Goal: Task Accomplishment & Management: Complete application form

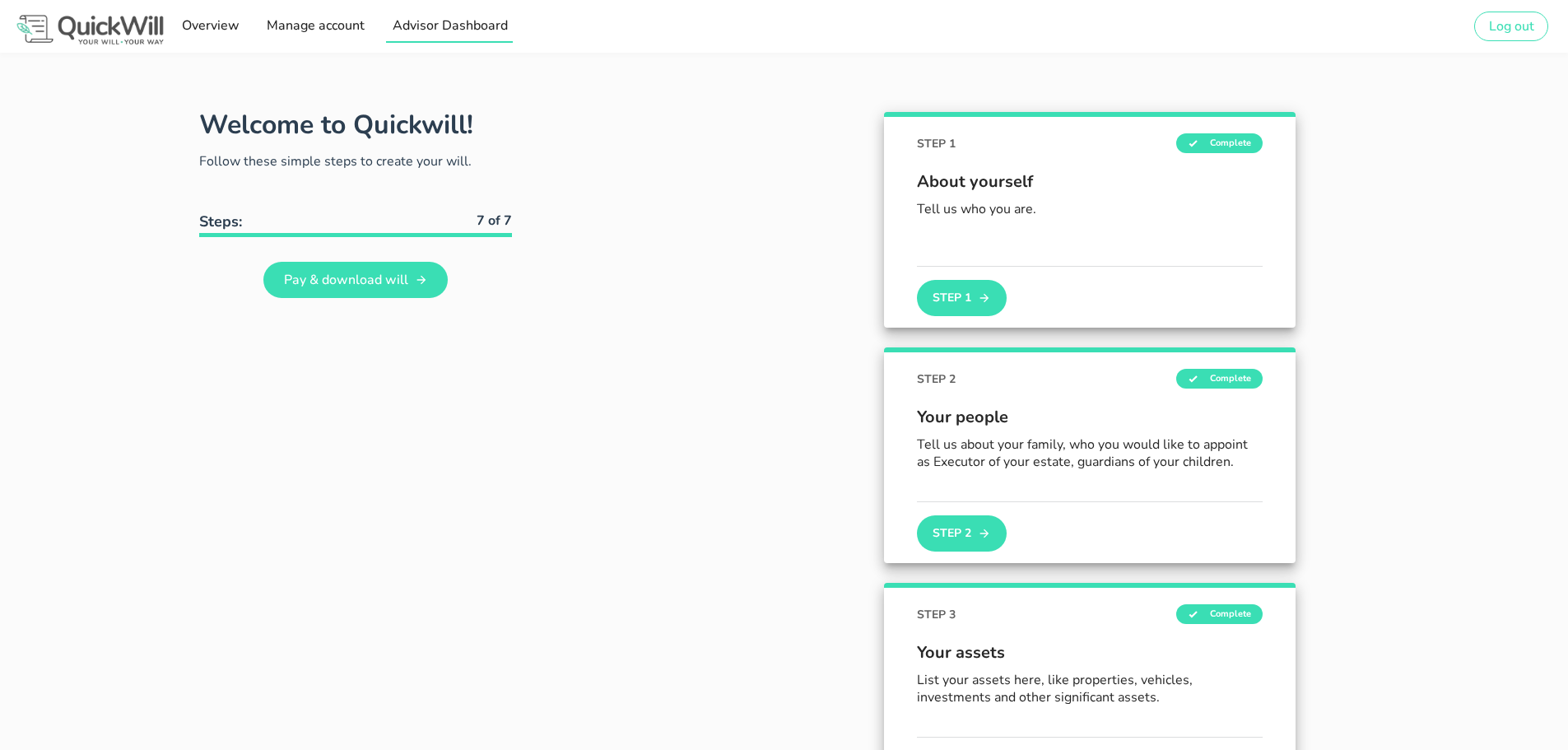
click at [419, 26] on span "Advisor Dashboard" at bounding box center [449, 26] width 116 height 19
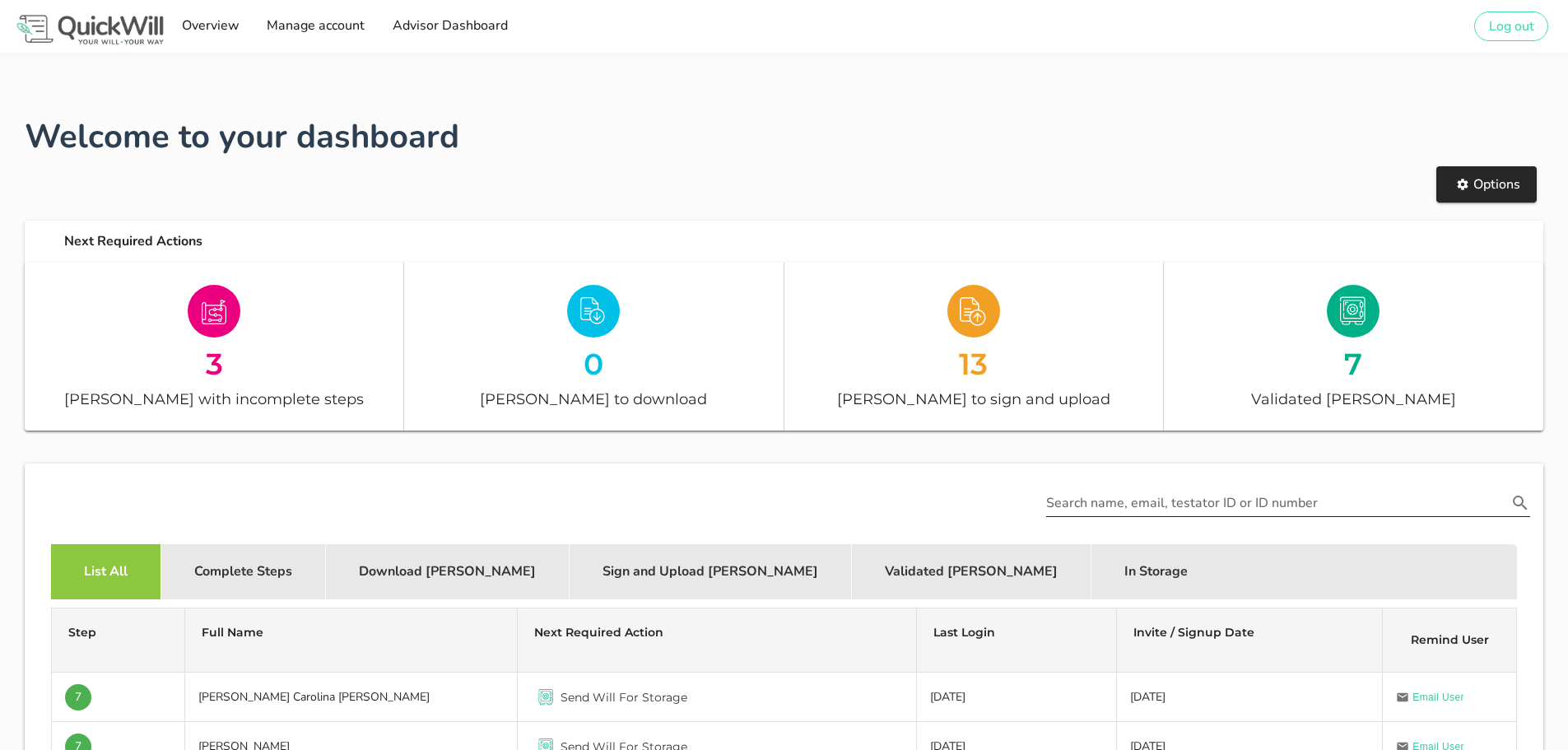
click at [1208, 496] on input "Search name, email, testator ID or ID number" at bounding box center [1277, 504] width 461 height 27
click at [1525, 508] on icon "Search name, email, testator ID or ID number appended action" at bounding box center [1520, 503] width 15 height 15
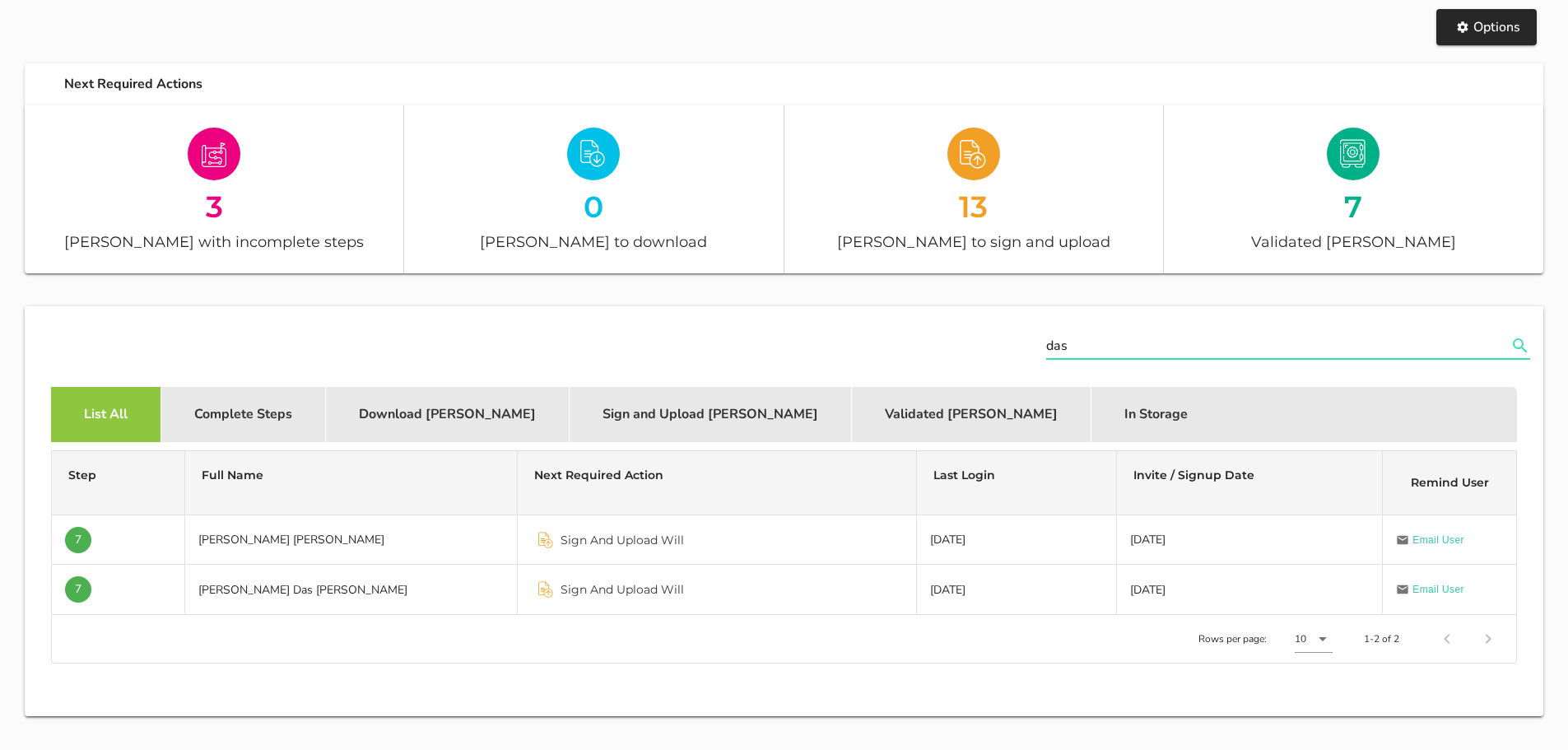
scroll to position [164, 0]
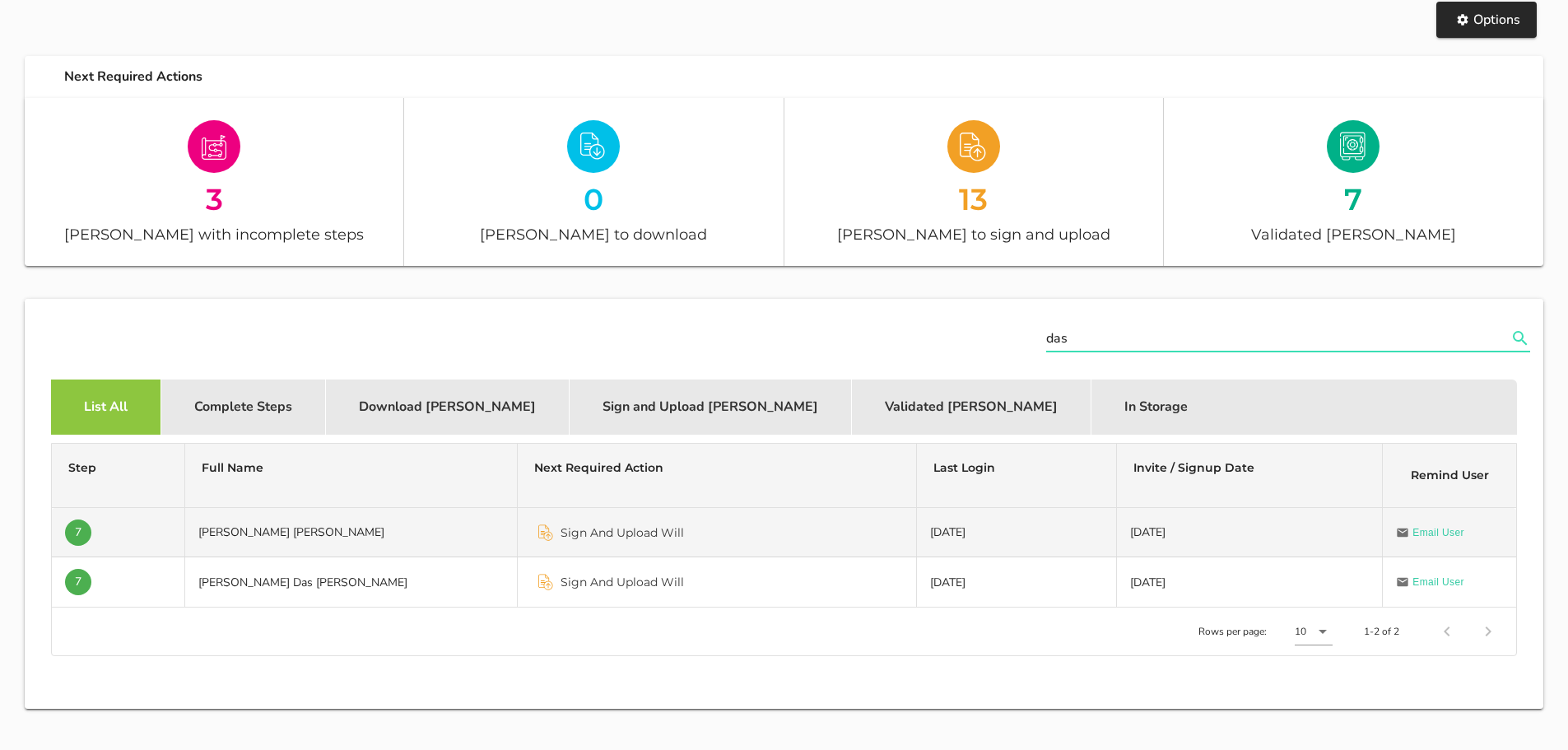
type input "das"
click at [302, 536] on td "[PERSON_NAME] [PERSON_NAME]" at bounding box center [352, 533] width 333 height 49
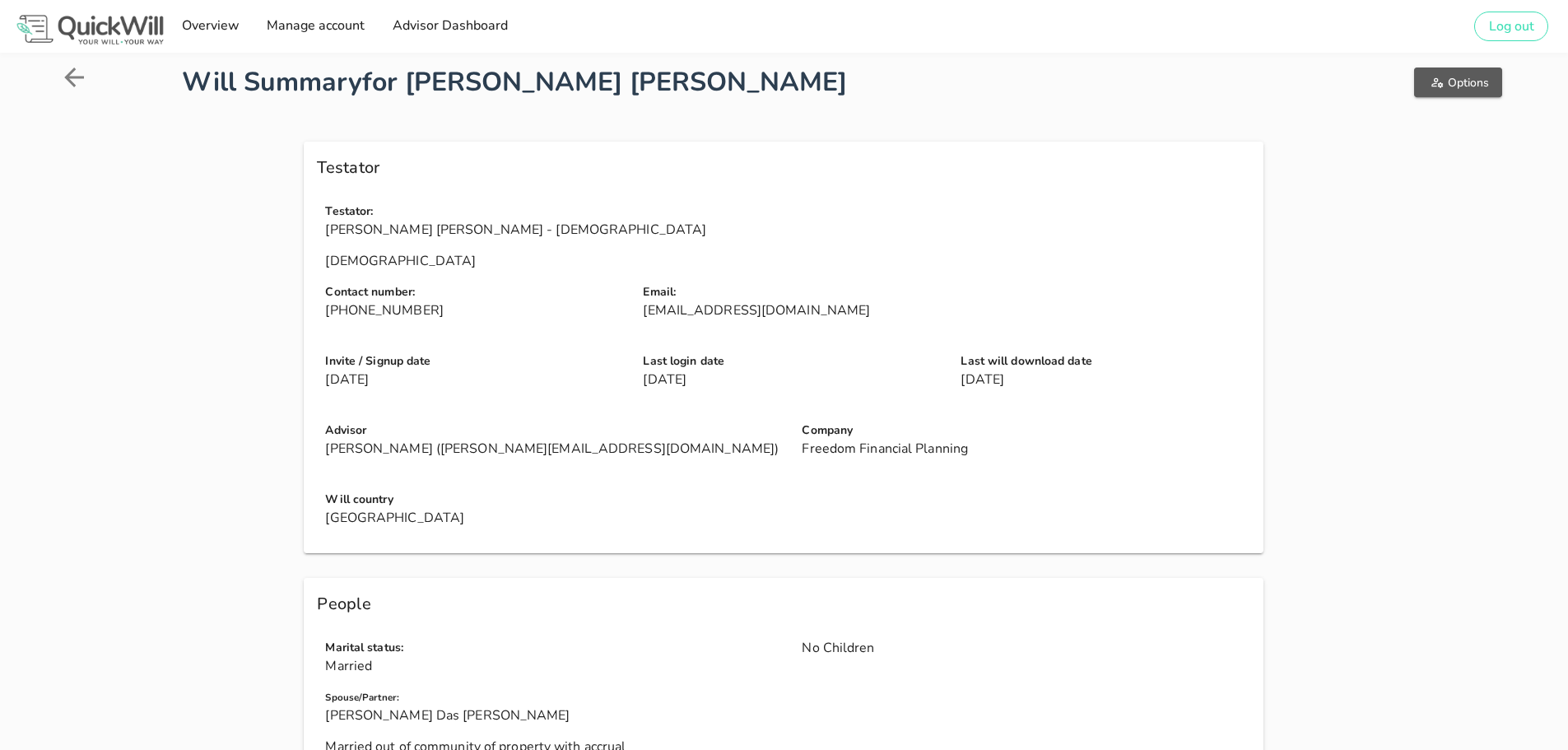
click at [1452, 83] on span "Options" at bounding box center [1458, 83] width 62 height 16
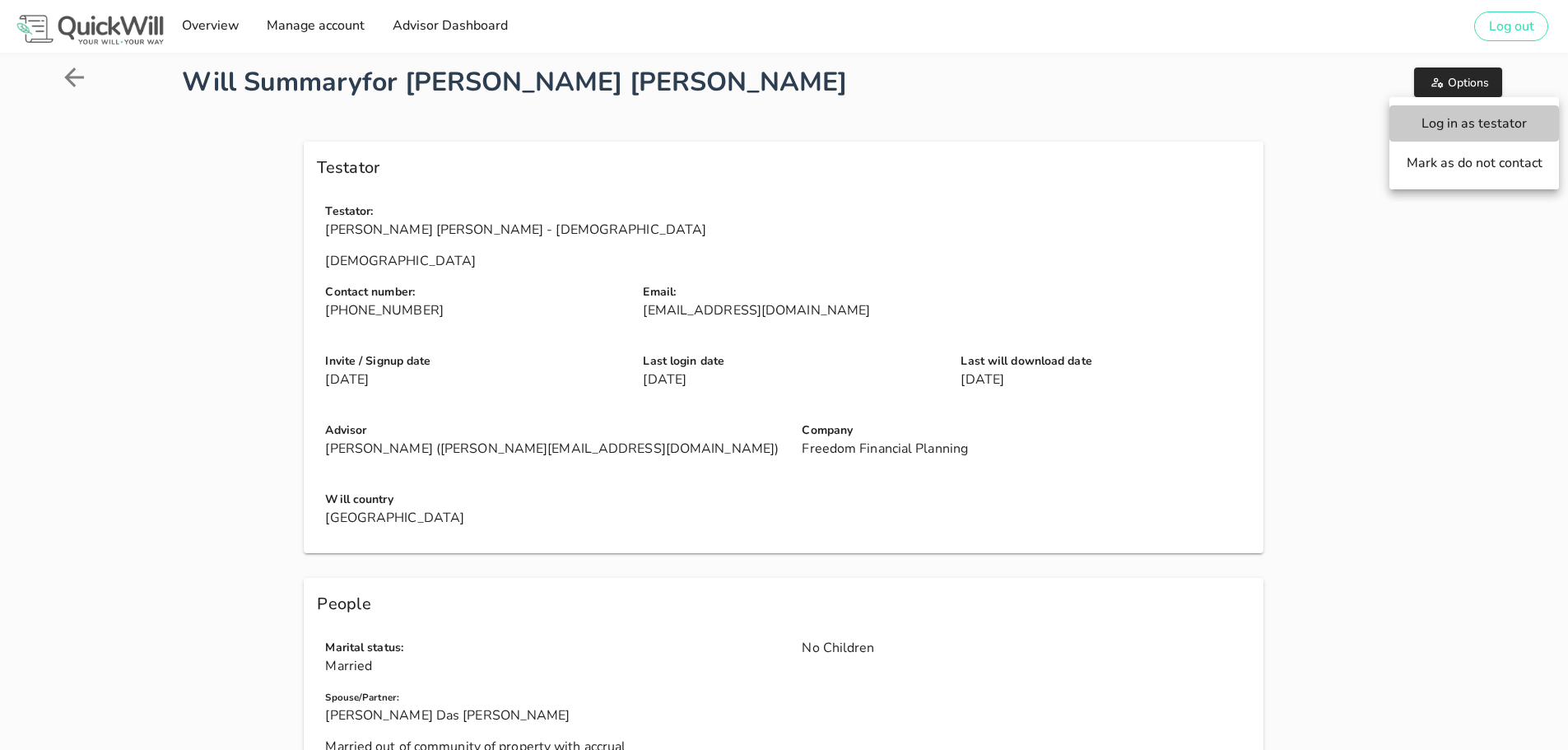
click at [1452, 114] on button "Log in as testator" at bounding box center [1474, 123] width 170 height 36
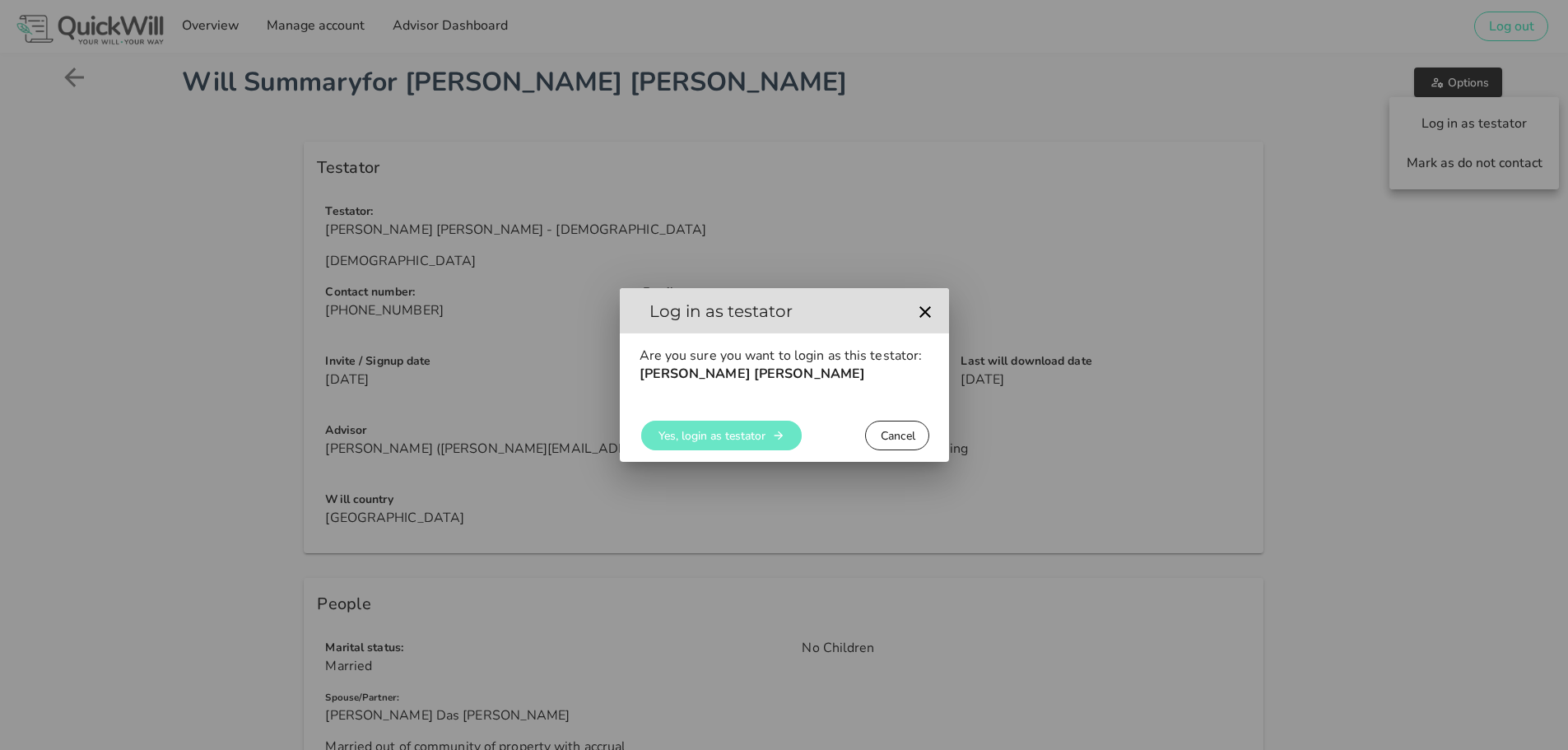
click at [732, 432] on span "Yes, login as testator" at bounding box center [712, 436] width 108 height 16
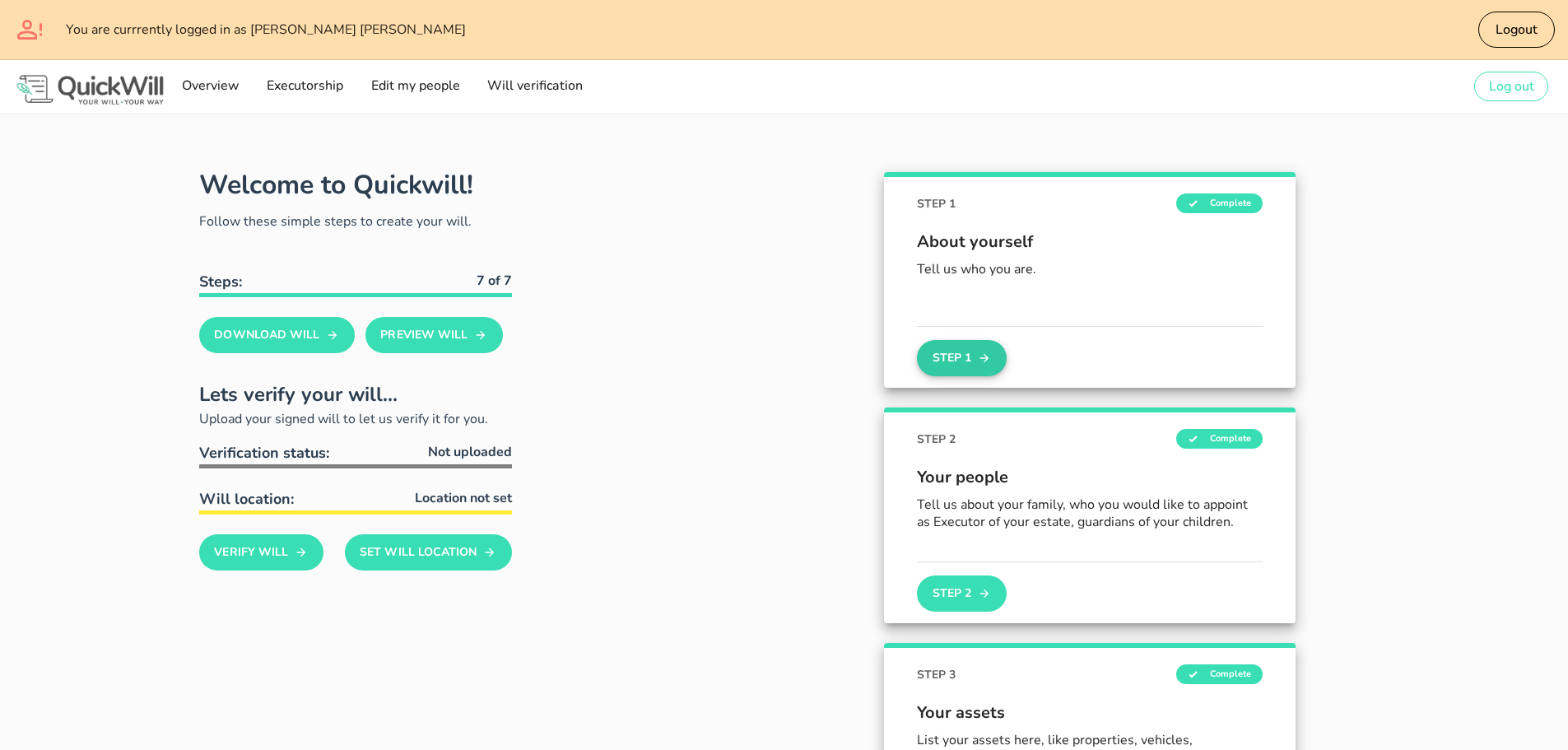
click at [958, 358] on button "Step 1" at bounding box center [961, 358] width 89 height 36
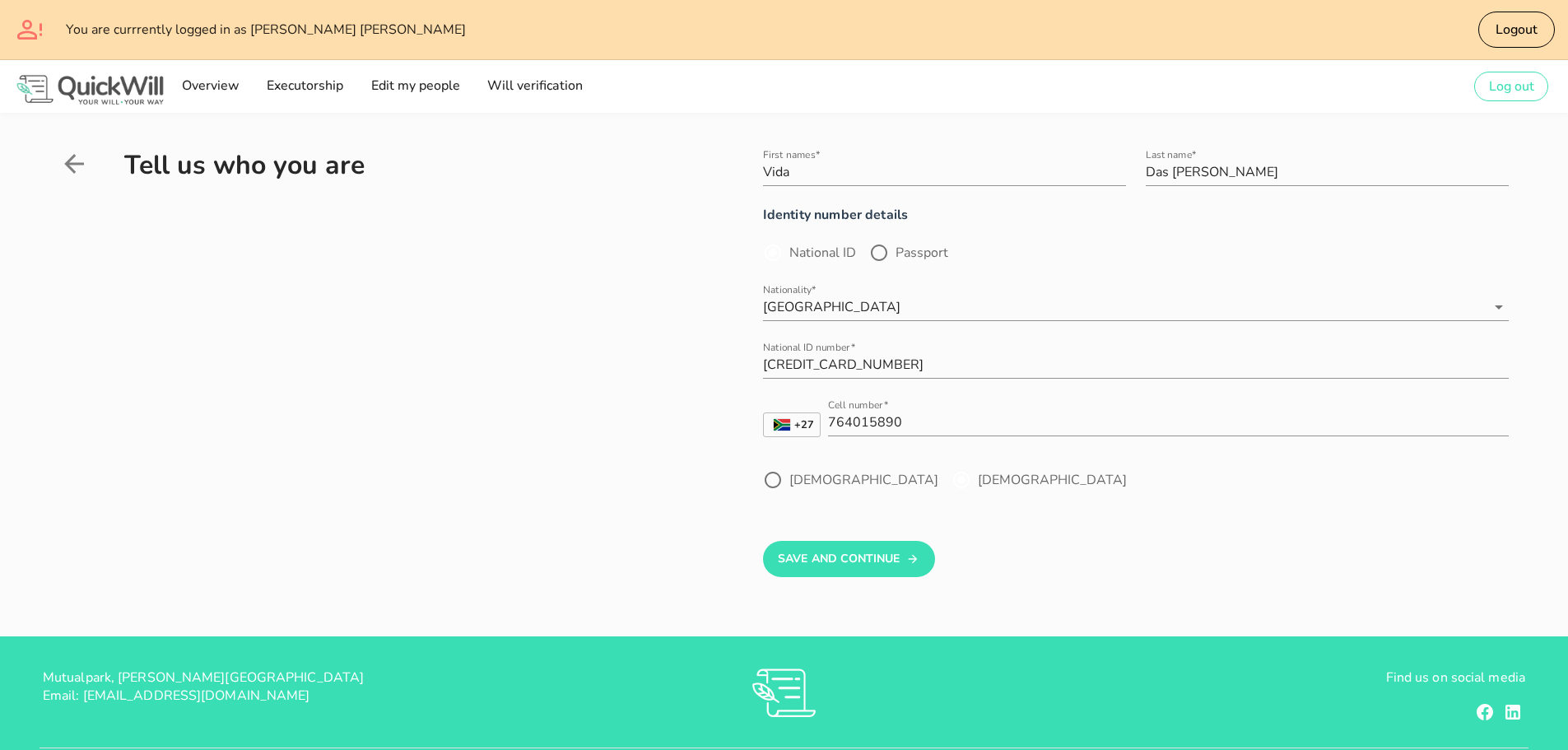
click at [811, 245] on label "National ID" at bounding box center [822, 253] width 66 height 17
click at [846, 563] on button "Save And Continue" at bounding box center [849, 558] width 172 height 36
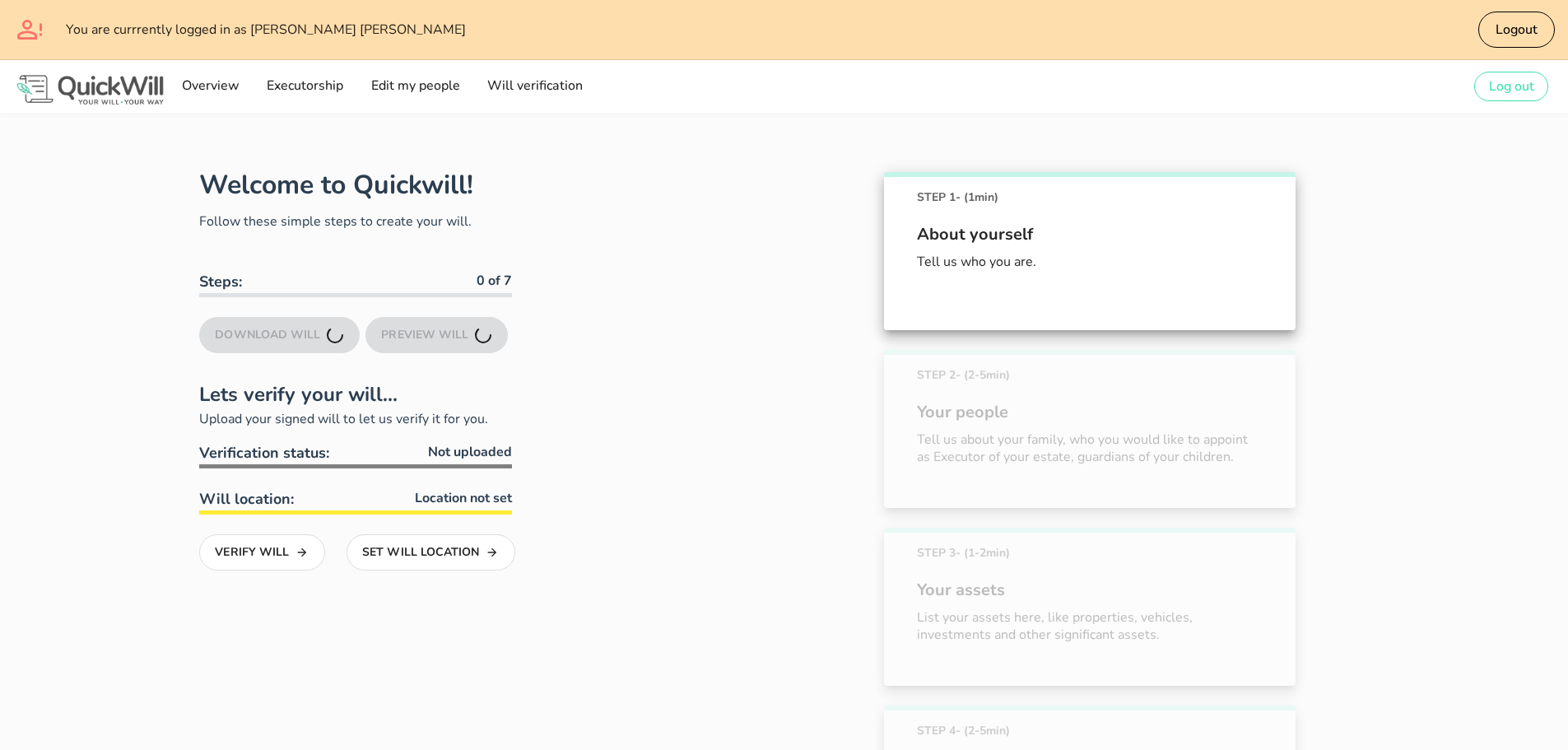
scroll to position [151, 0]
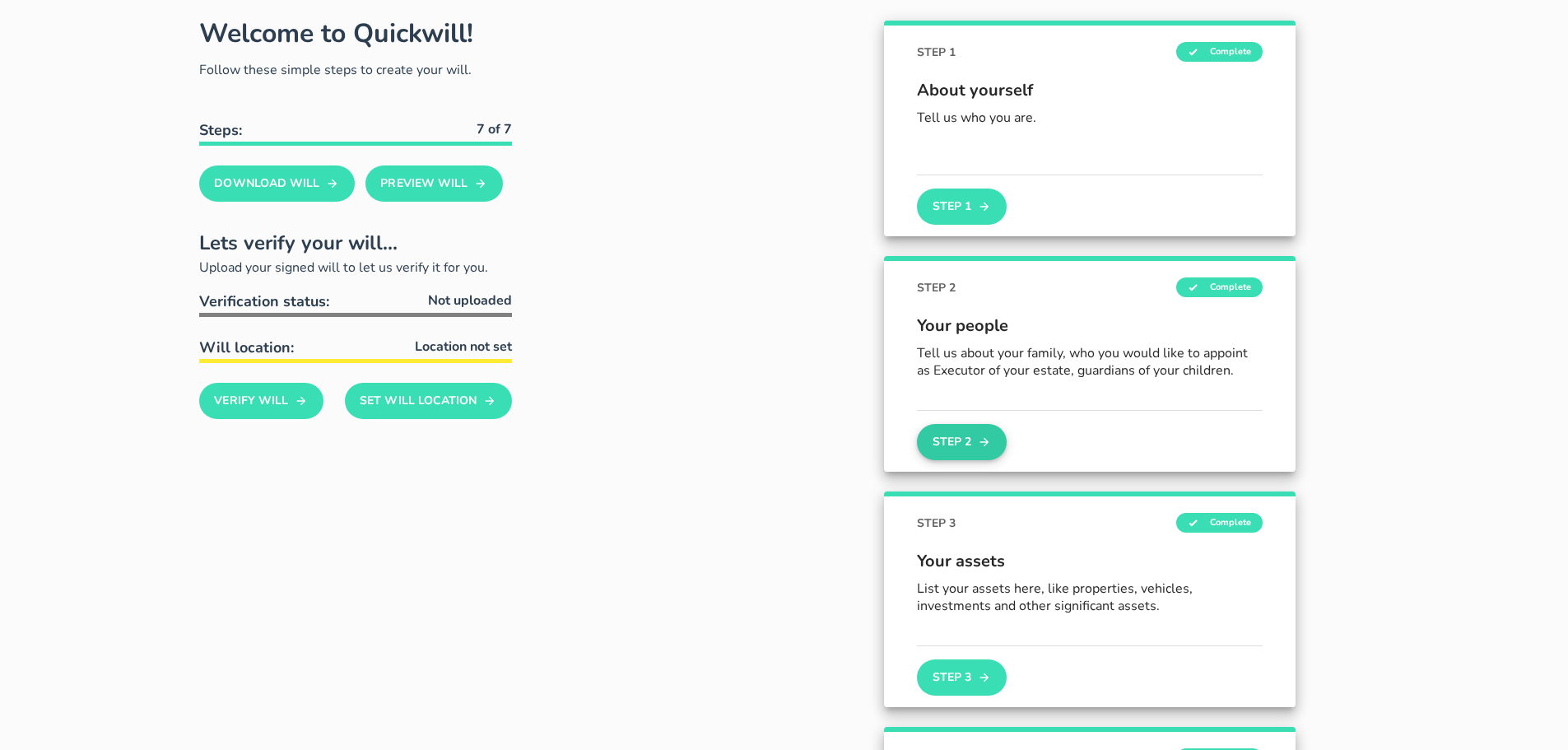
click at [938, 451] on button "Step 2" at bounding box center [961, 442] width 89 height 36
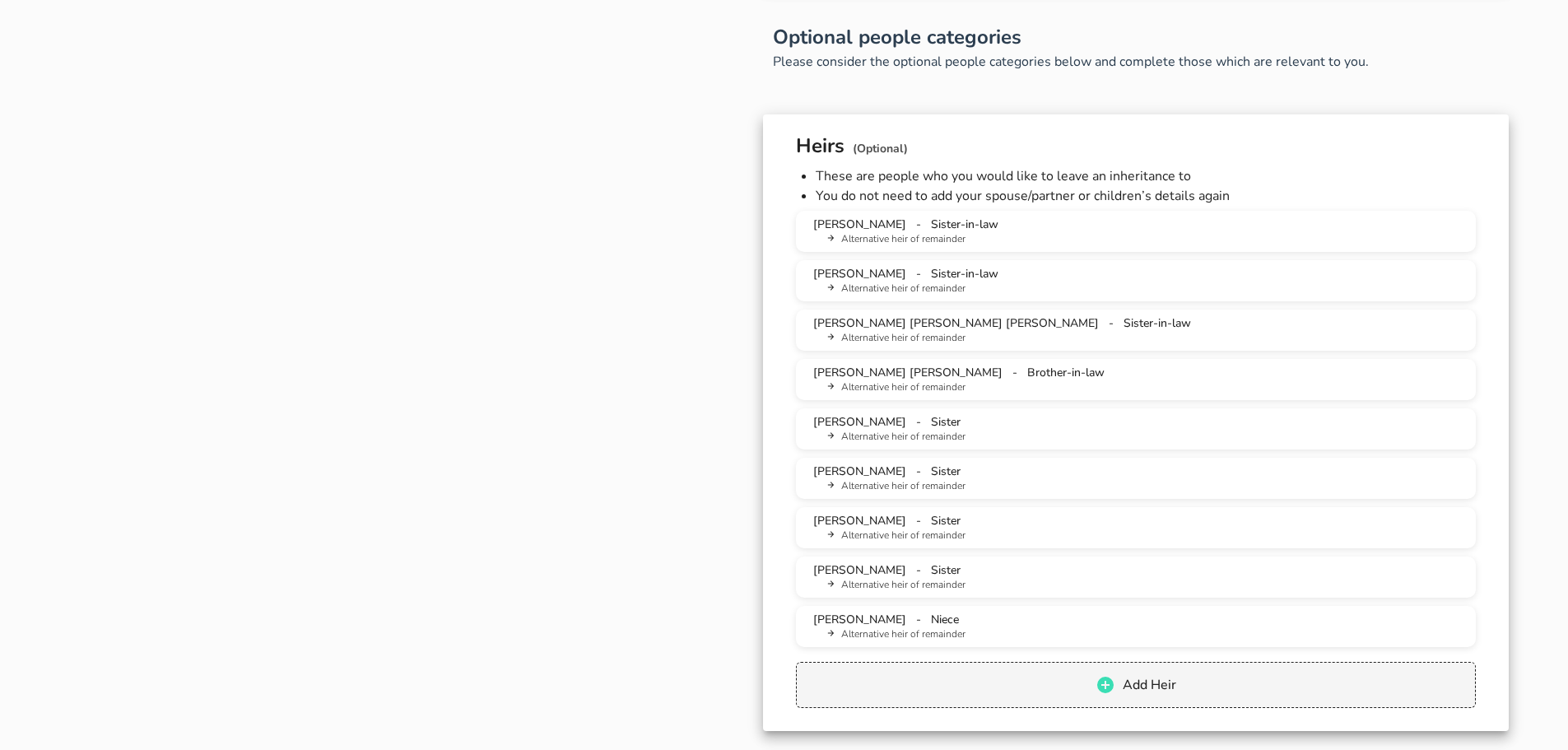
scroll to position [1071, 0]
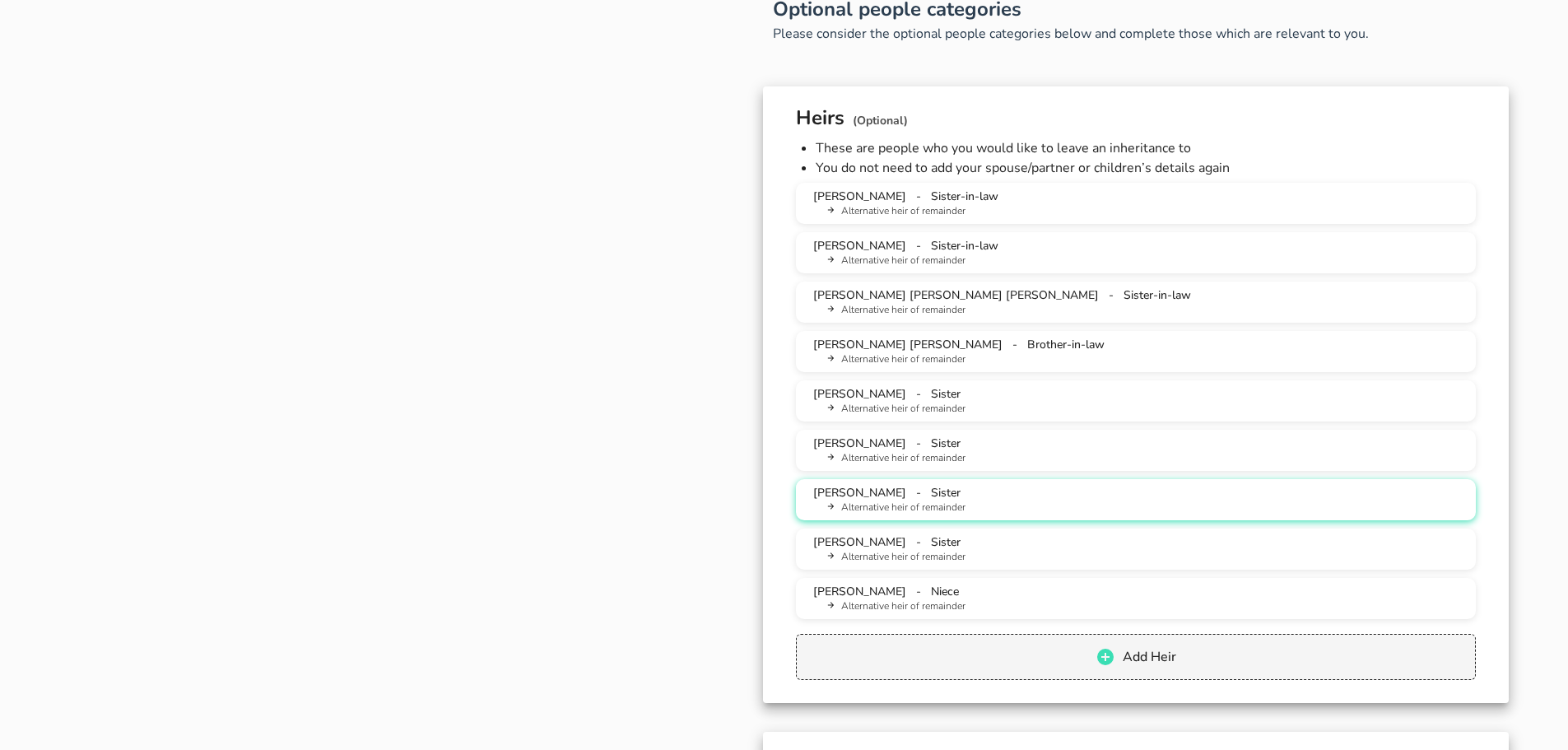
click at [937, 491] on span "Sister" at bounding box center [946, 493] width 30 height 16
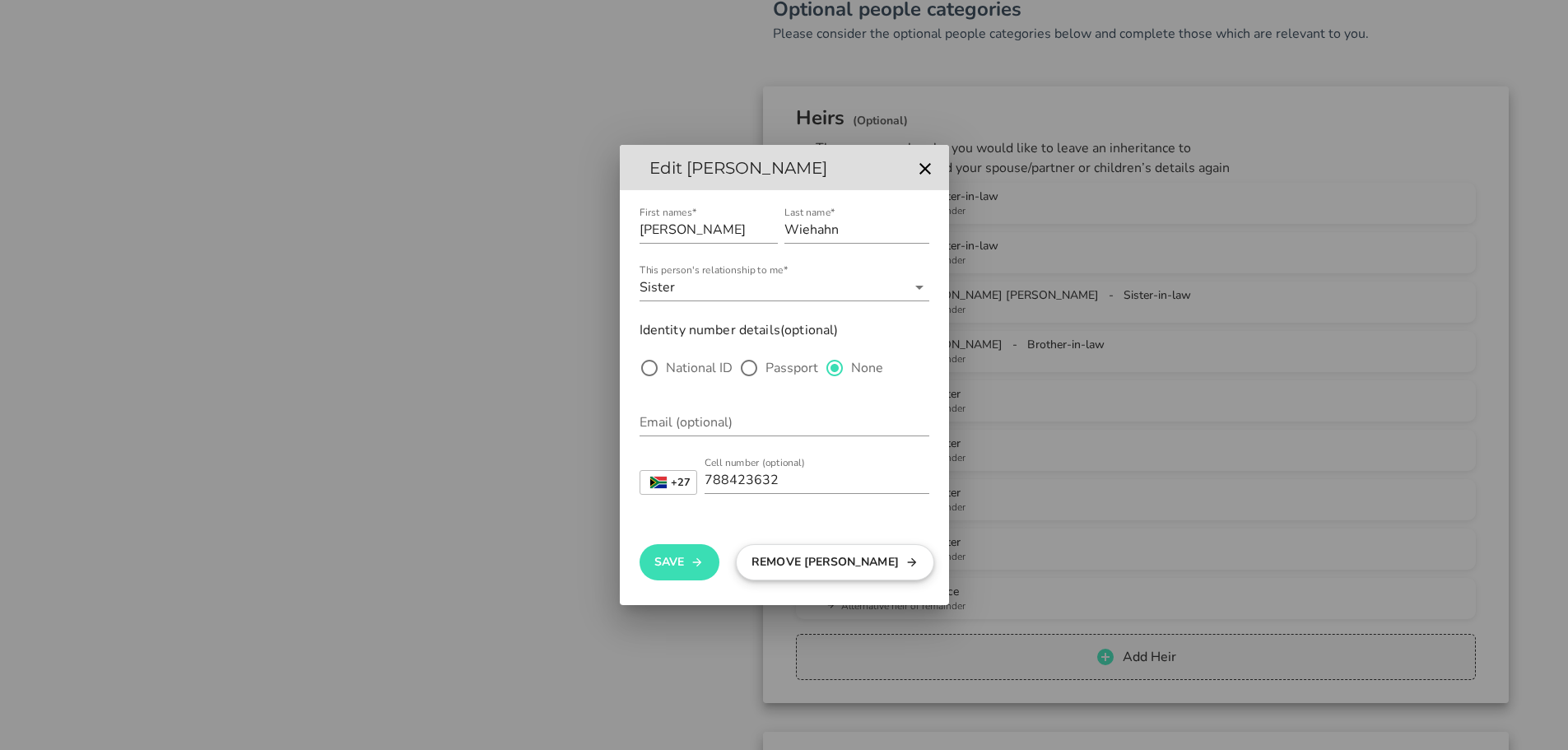
click at [829, 556] on button "Remove [PERSON_NAME]" at bounding box center [835, 562] width 199 height 36
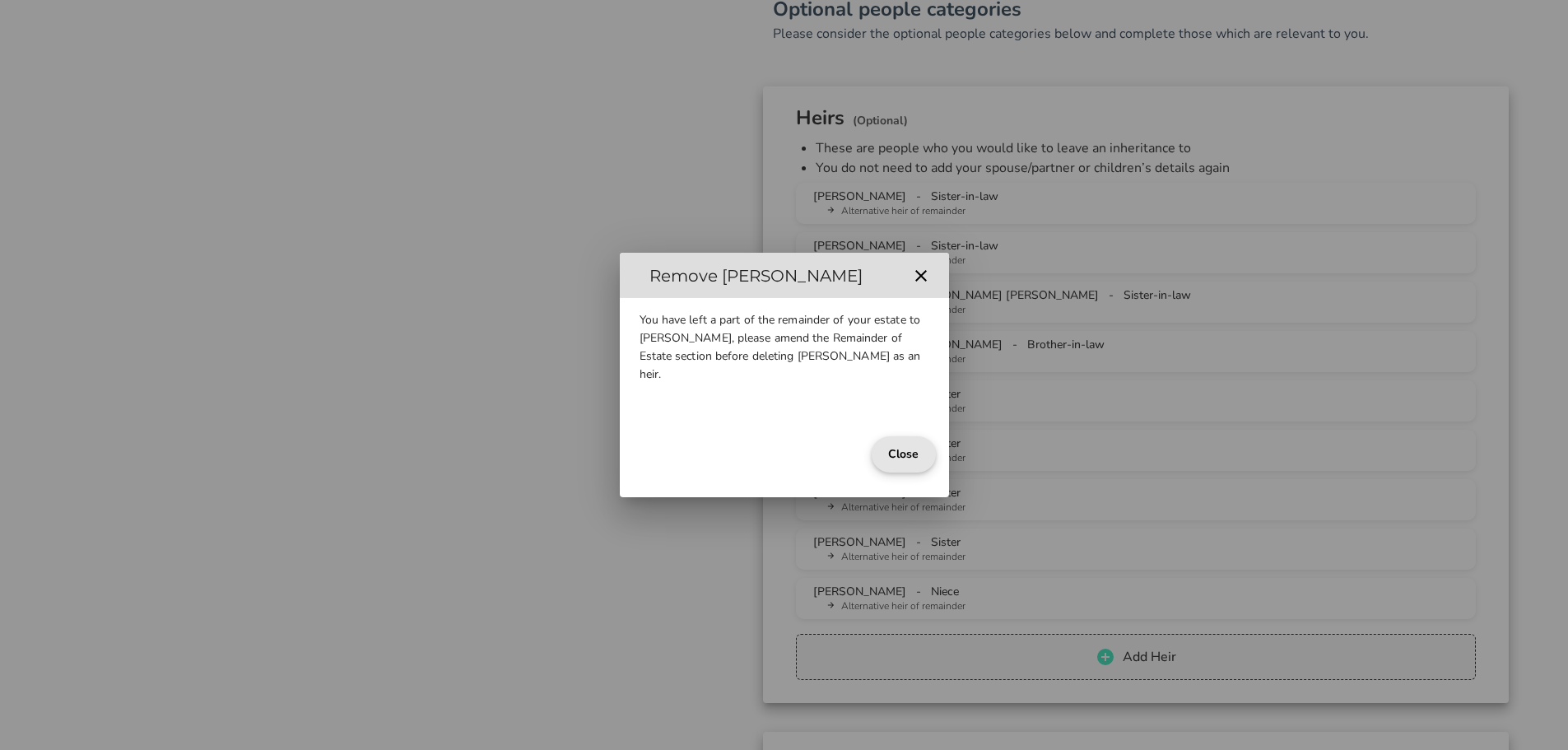
click at [910, 452] on button "Close" at bounding box center [904, 454] width 64 height 36
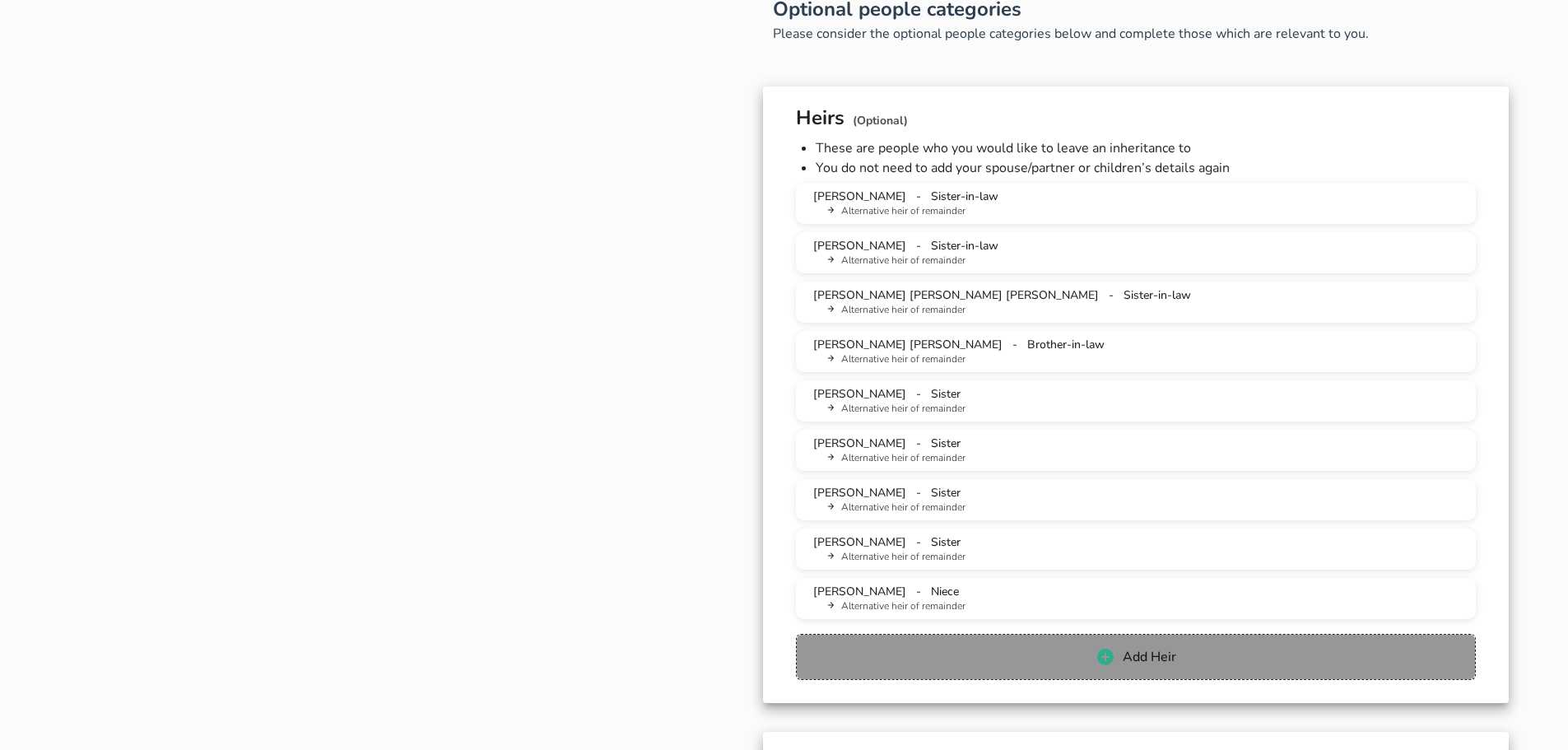
click at [898, 651] on span "Add Heir" at bounding box center [1136, 657] width 647 height 19
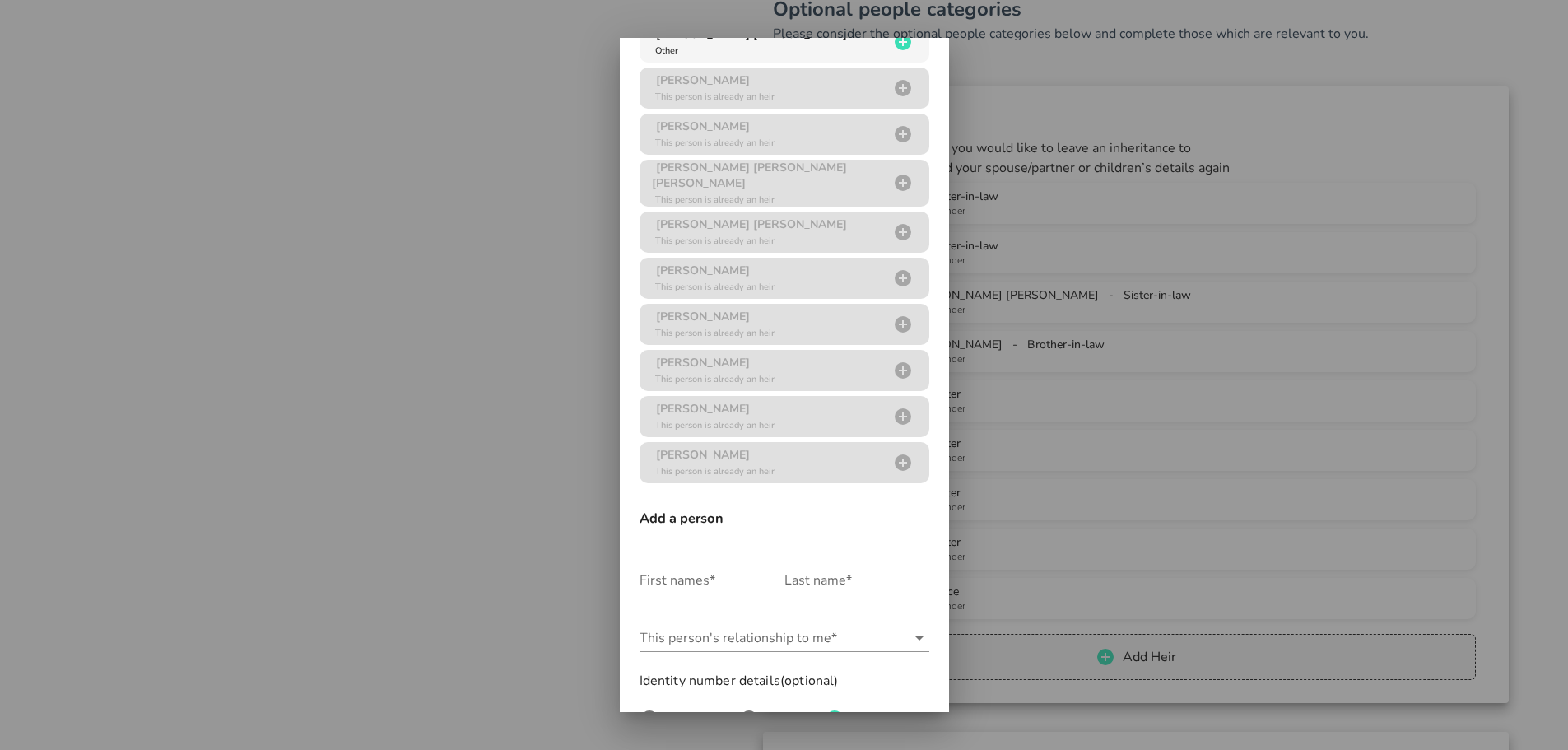
scroll to position [247, 0]
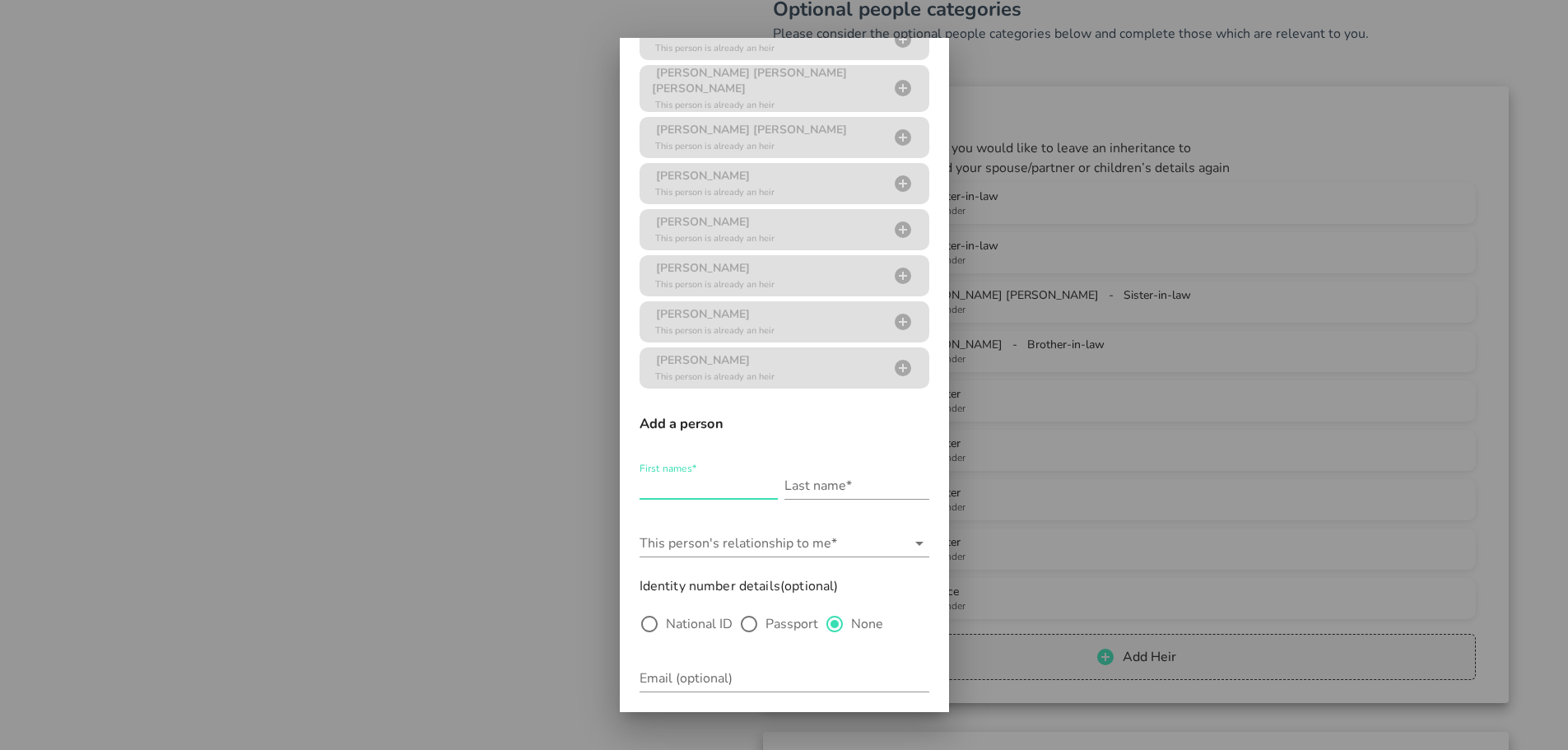
click at [682, 481] on input "First names*" at bounding box center [708, 486] width 139 height 27
type input "Chantelle"
type input "Louw"
click at [703, 542] on input "This person's relationship to me*" at bounding box center [773, 543] width 267 height 27
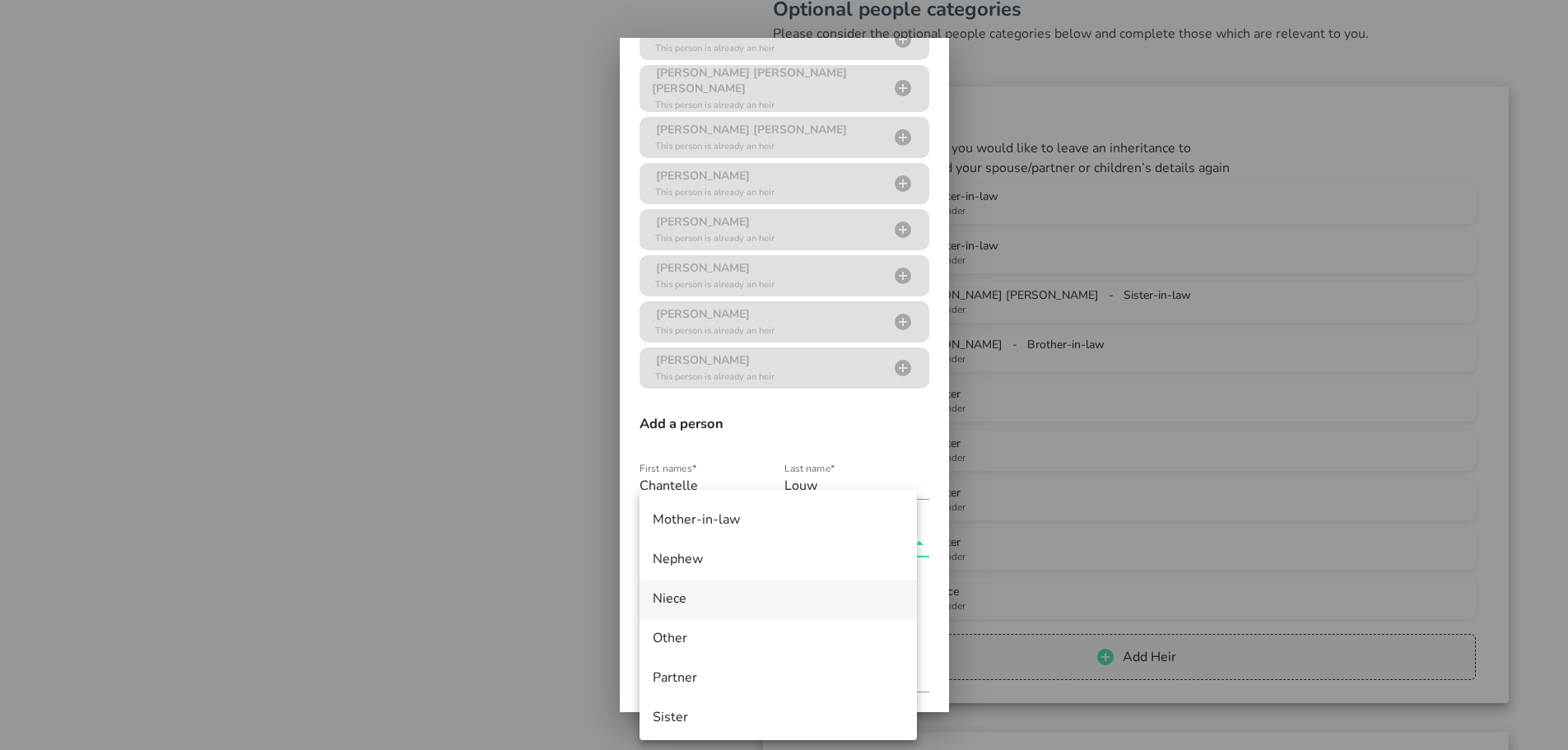
scroll to position [741, 0]
click at [720, 603] on div "Niece" at bounding box center [778, 605] width 251 height 16
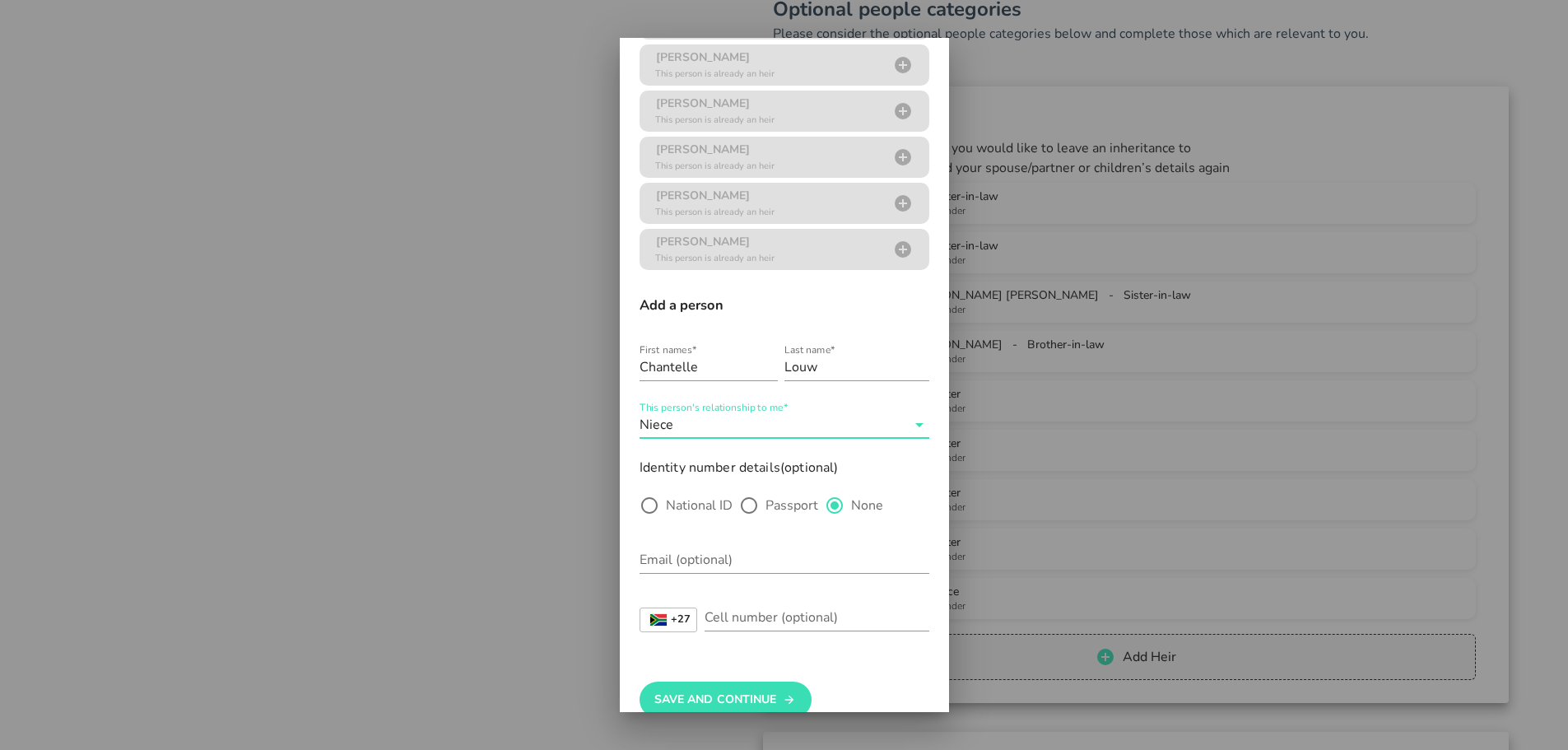
scroll to position [390, 0]
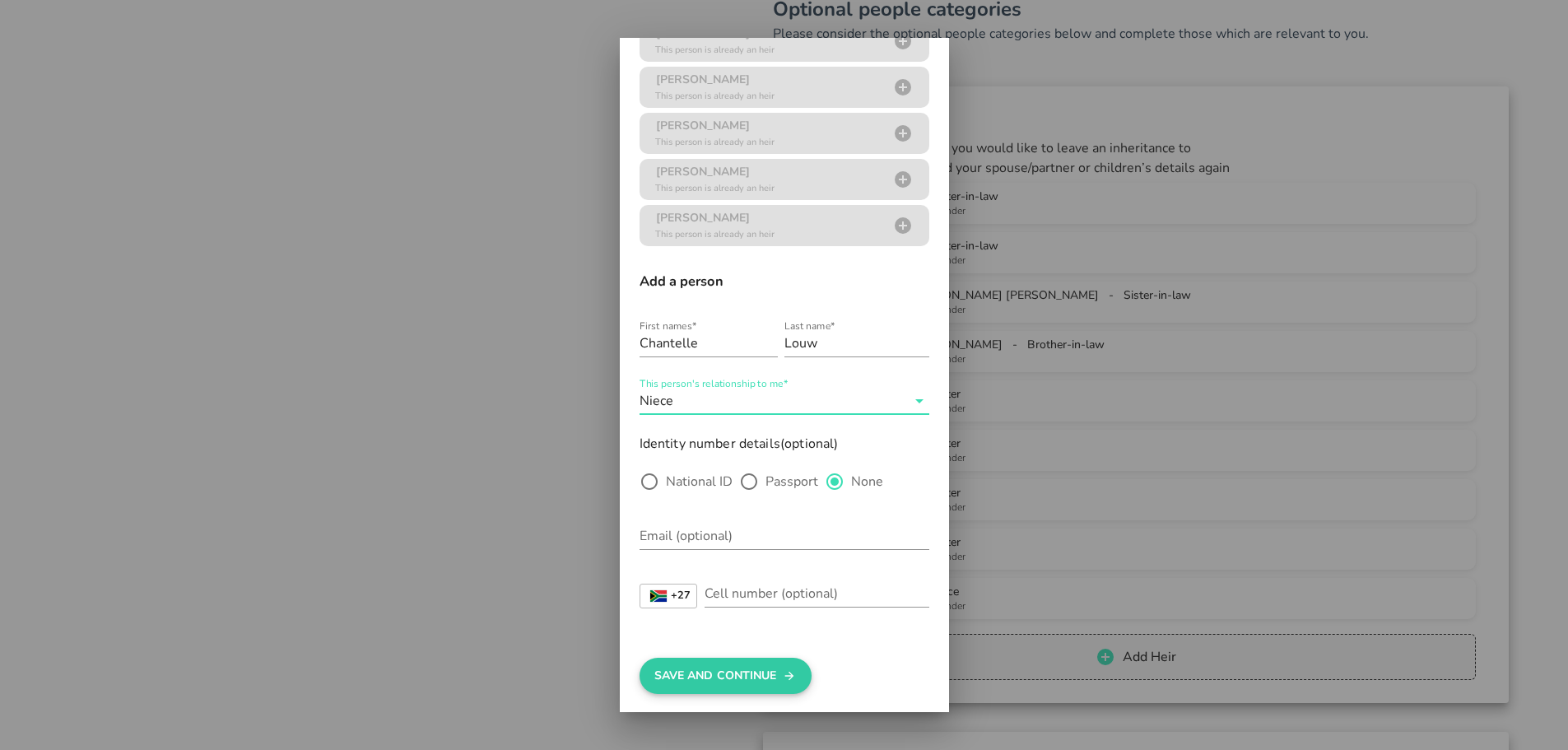
click at [760, 660] on button "Save And Continue" at bounding box center [725, 676] width 172 height 36
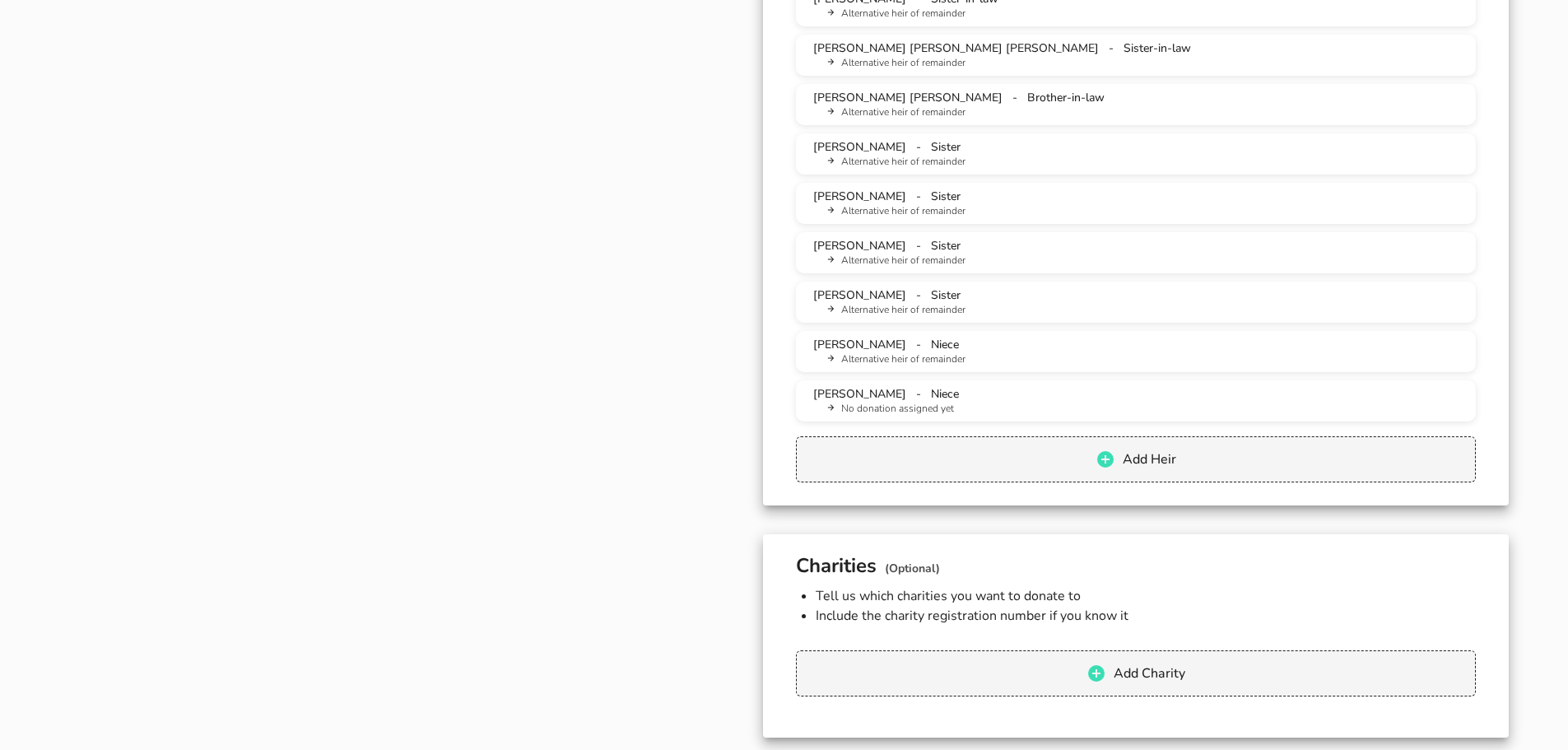
scroll to position [1729, 0]
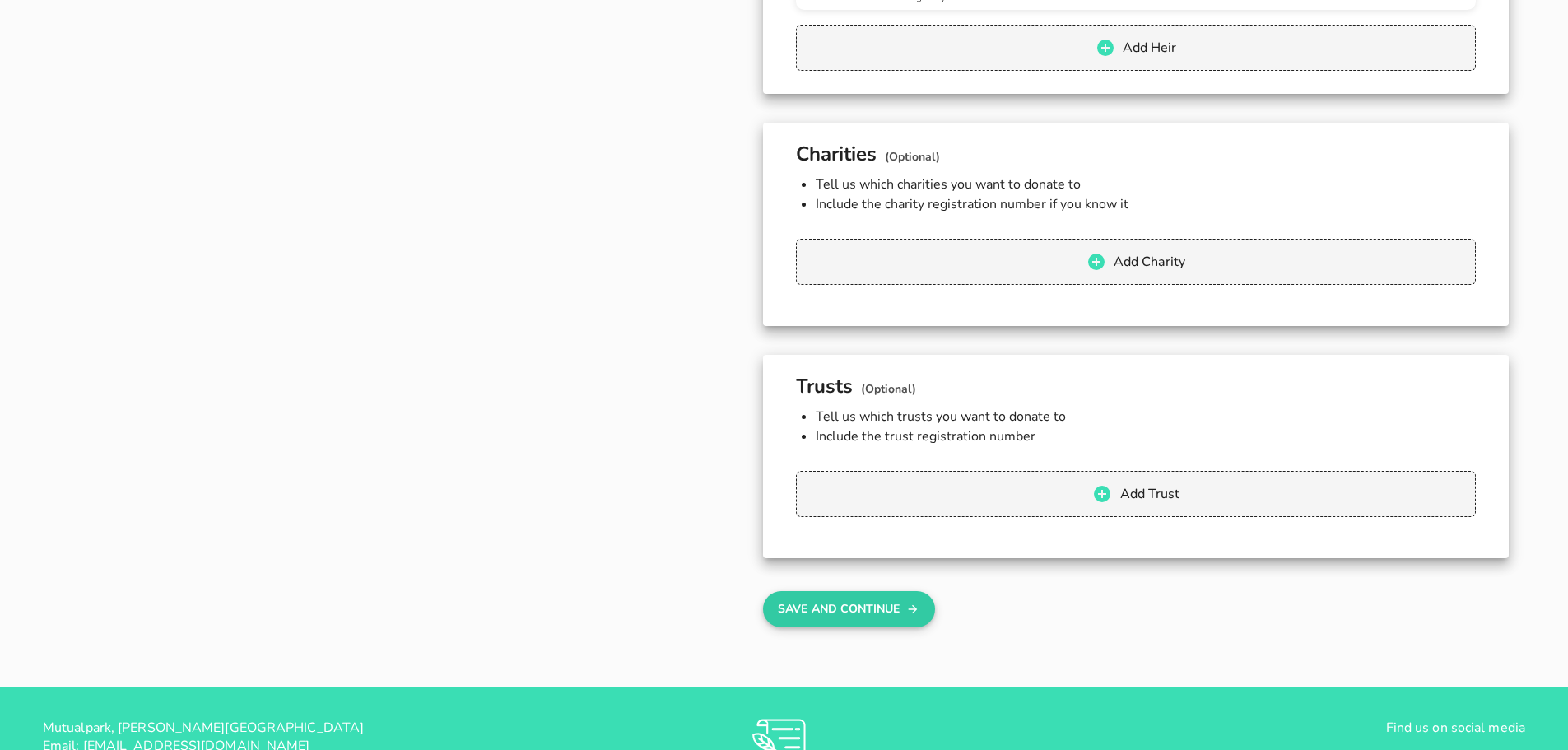
click at [885, 623] on button "Save And Continue" at bounding box center [849, 609] width 172 height 36
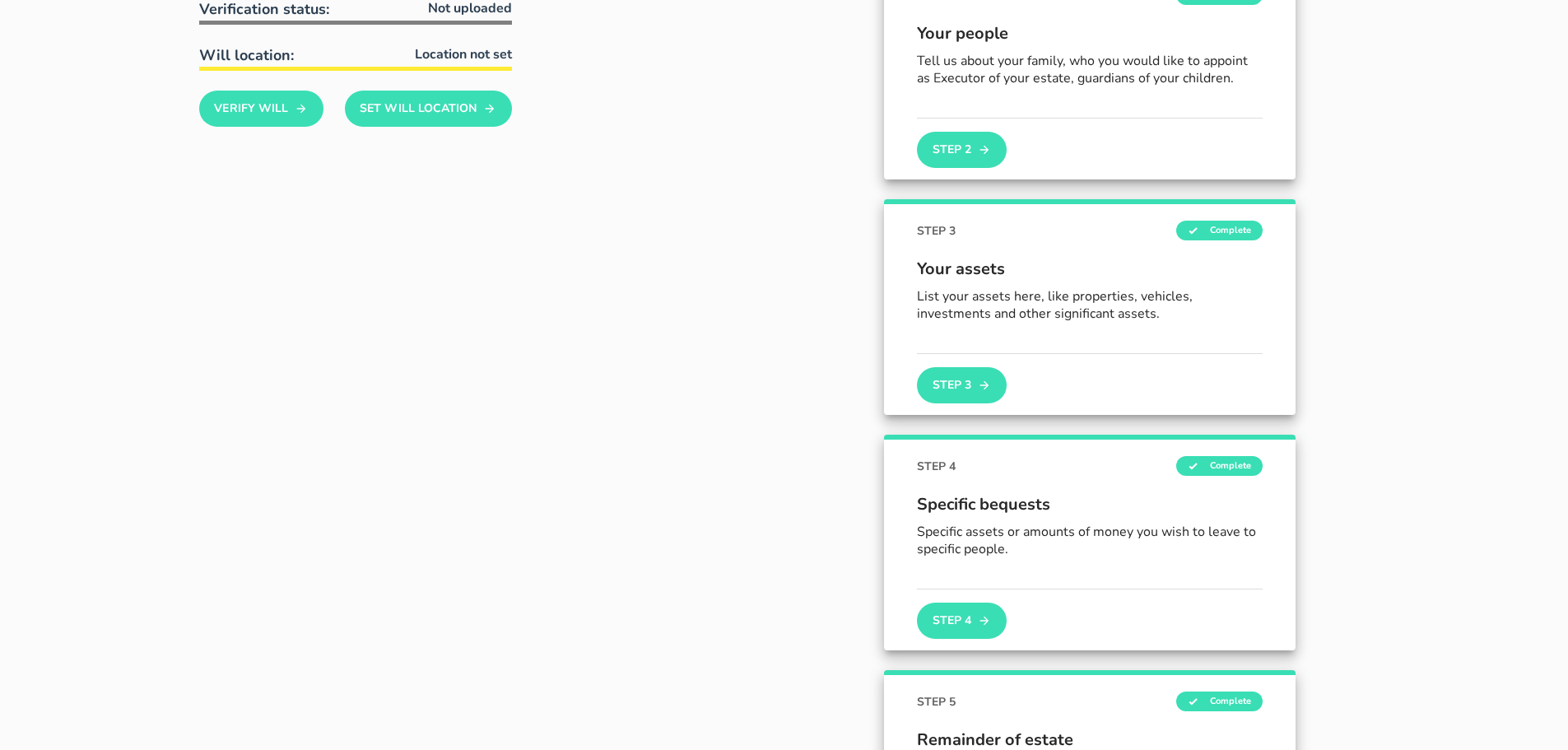
scroll to position [576, 0]
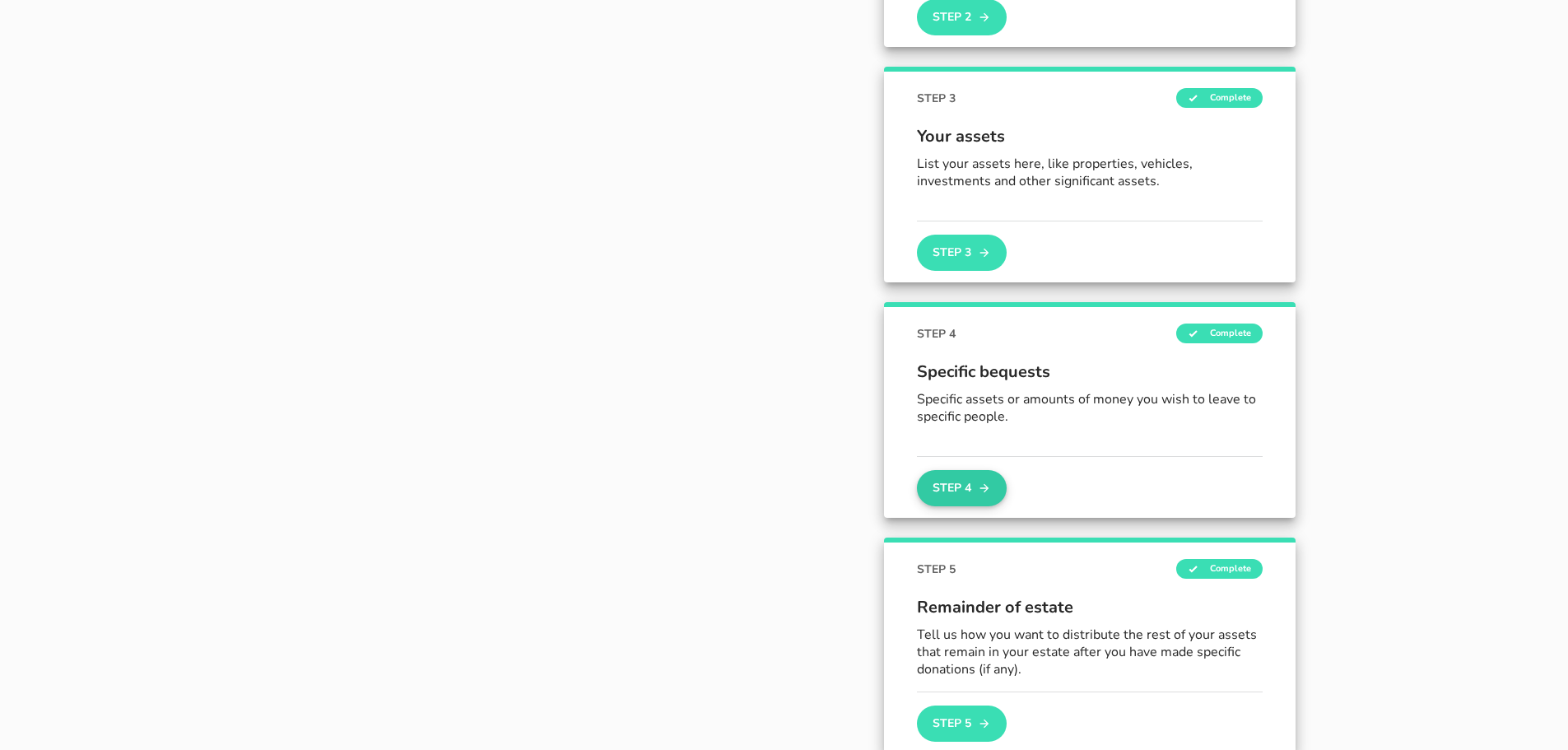
click at [983, 483] on icon "button" at bounding box center [984, 488] width 13 height 19
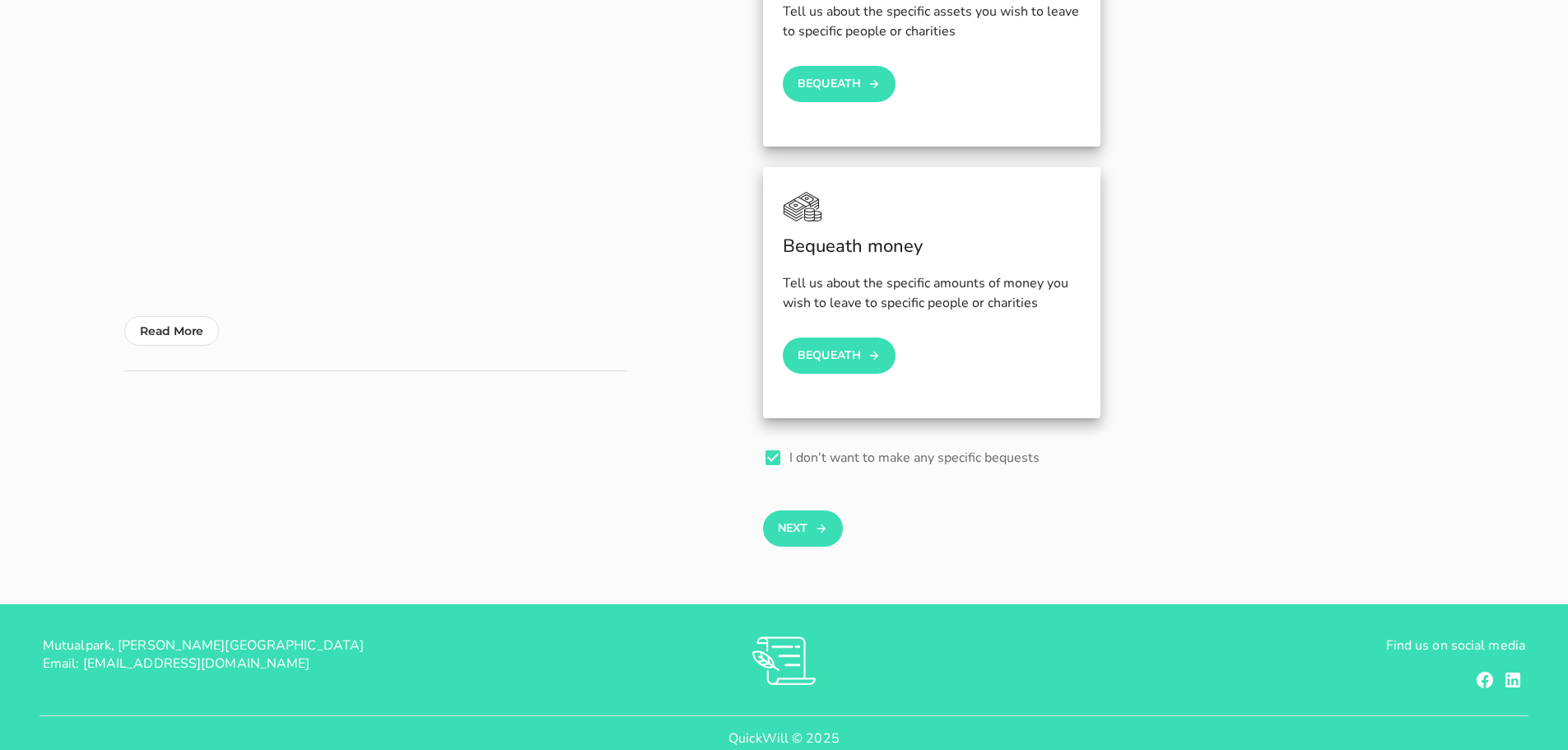
scroll to position [387, 0]
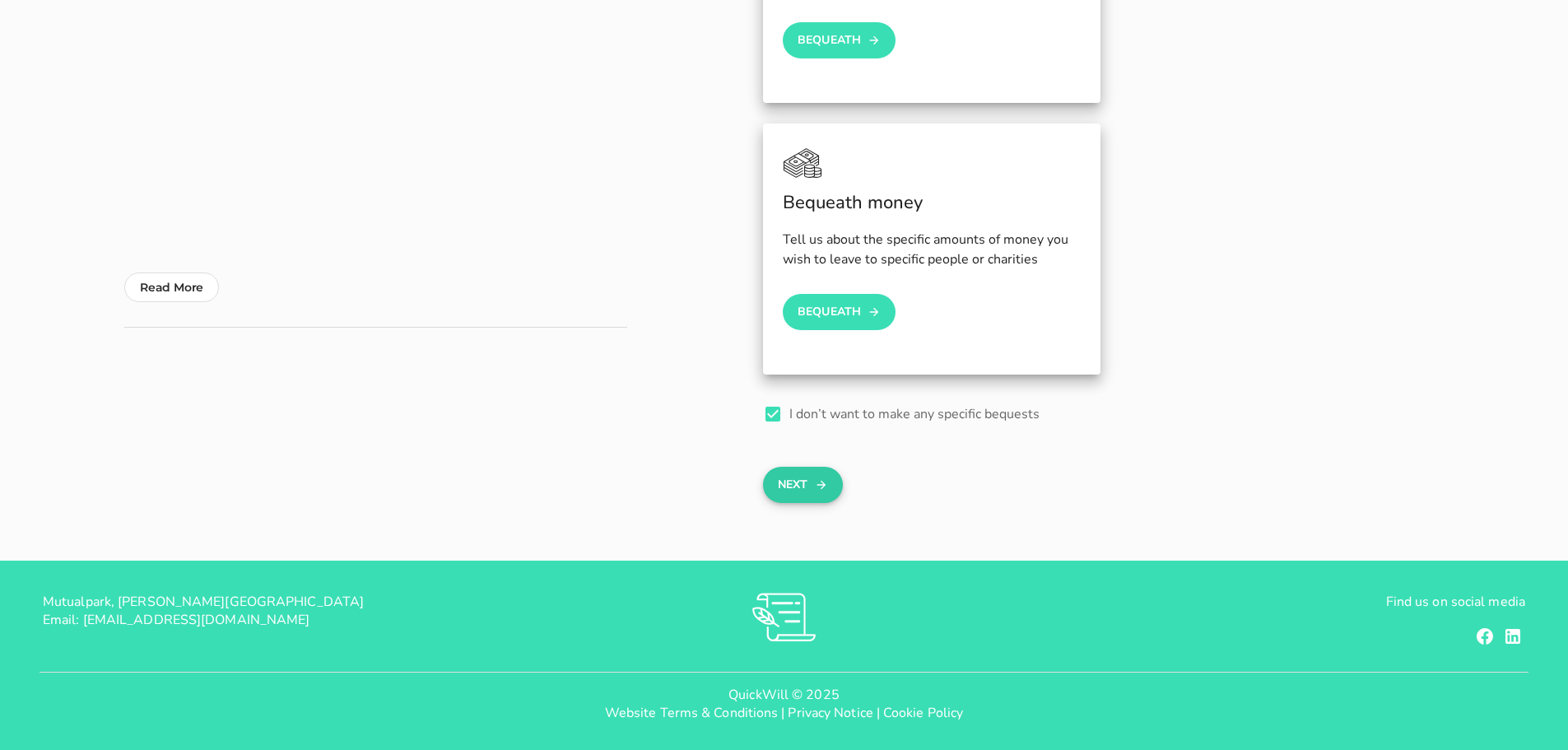
click at [789, 478] on button "Next" at bounding box center [803, 484] width 80 height 36
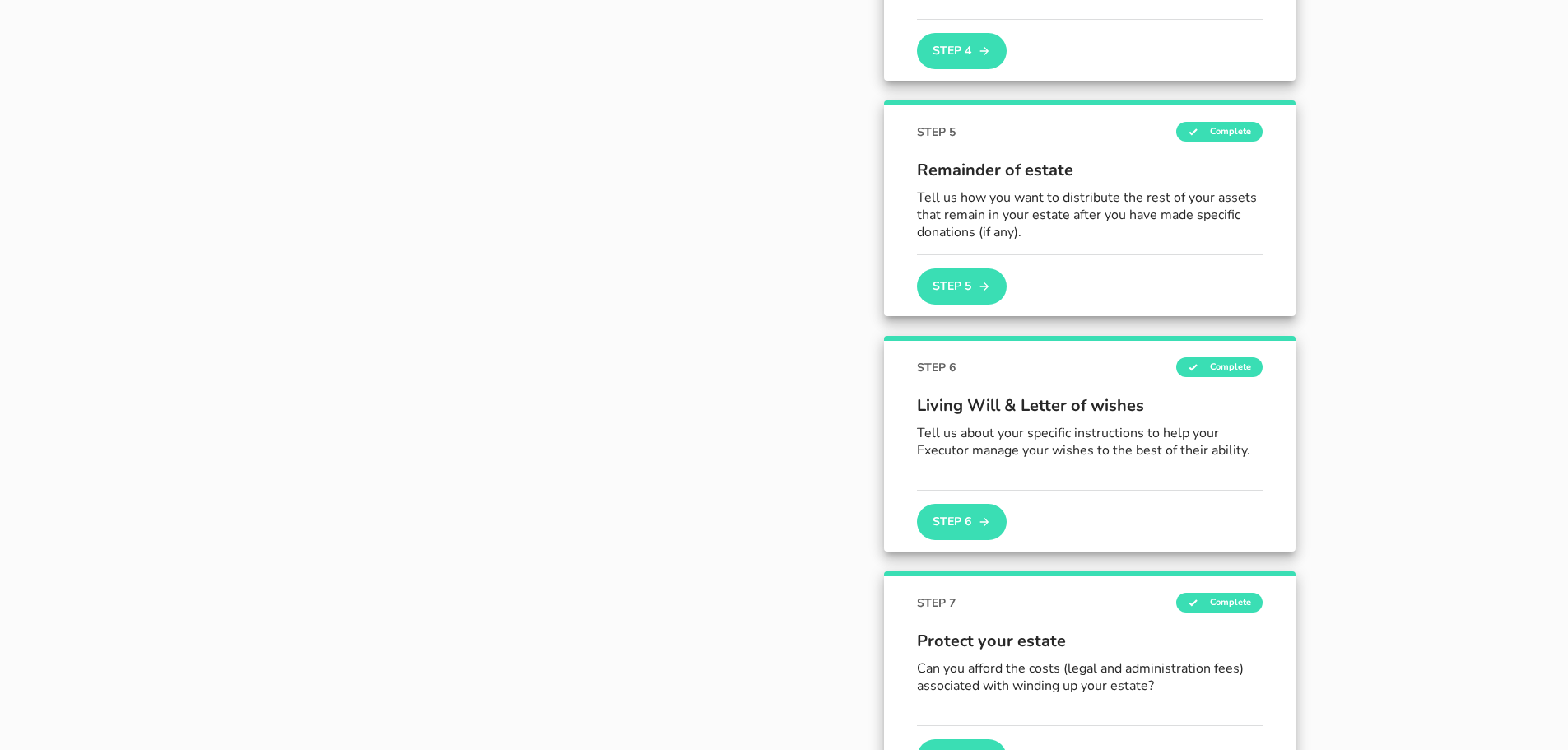
scroll to position [1014, 0]
click at [966, 287] on button "Step 5" at bounding box center [961, 285] width 89 height 36
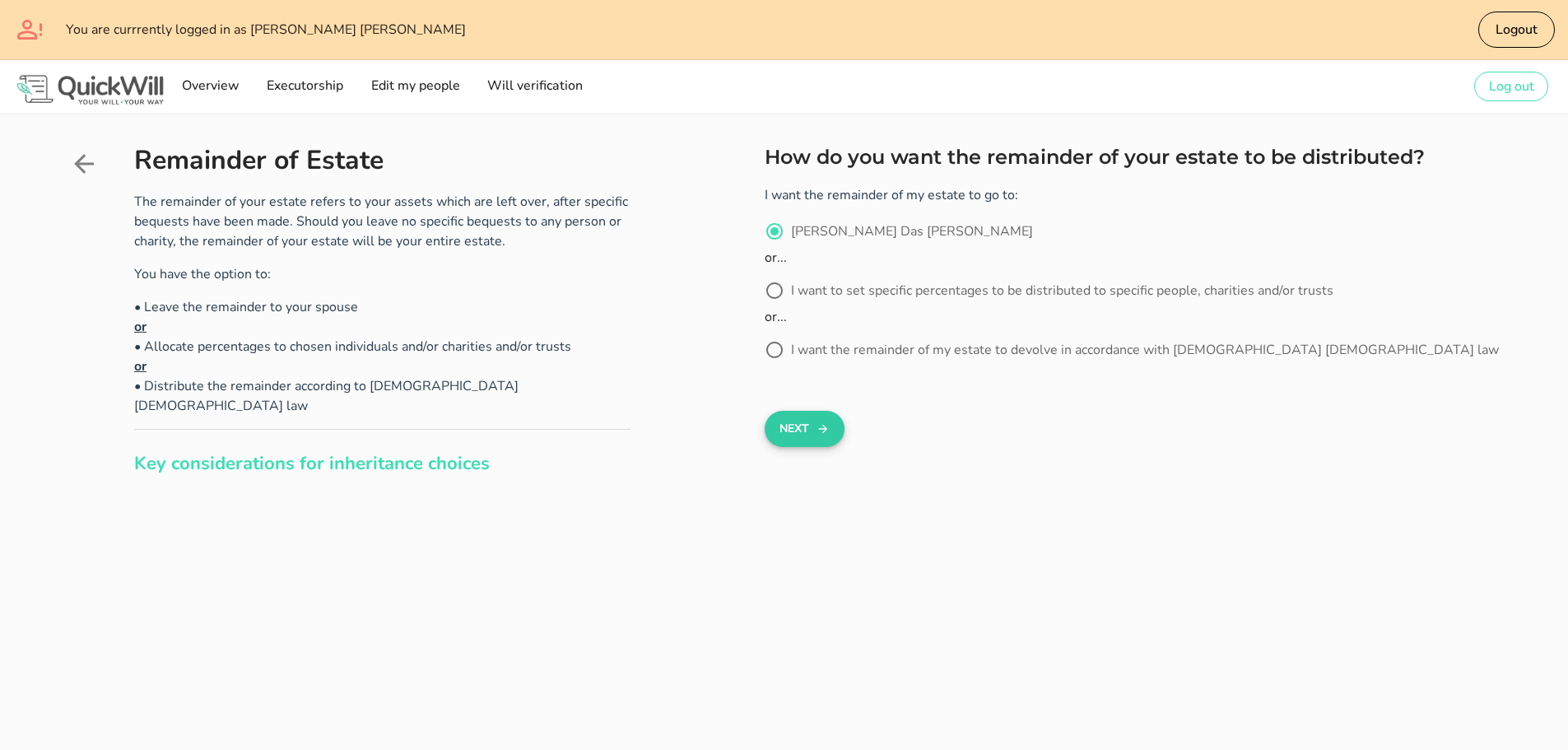
click at [783, 429] on button "Next" at bounding box center [805, 428] width 80 height 36
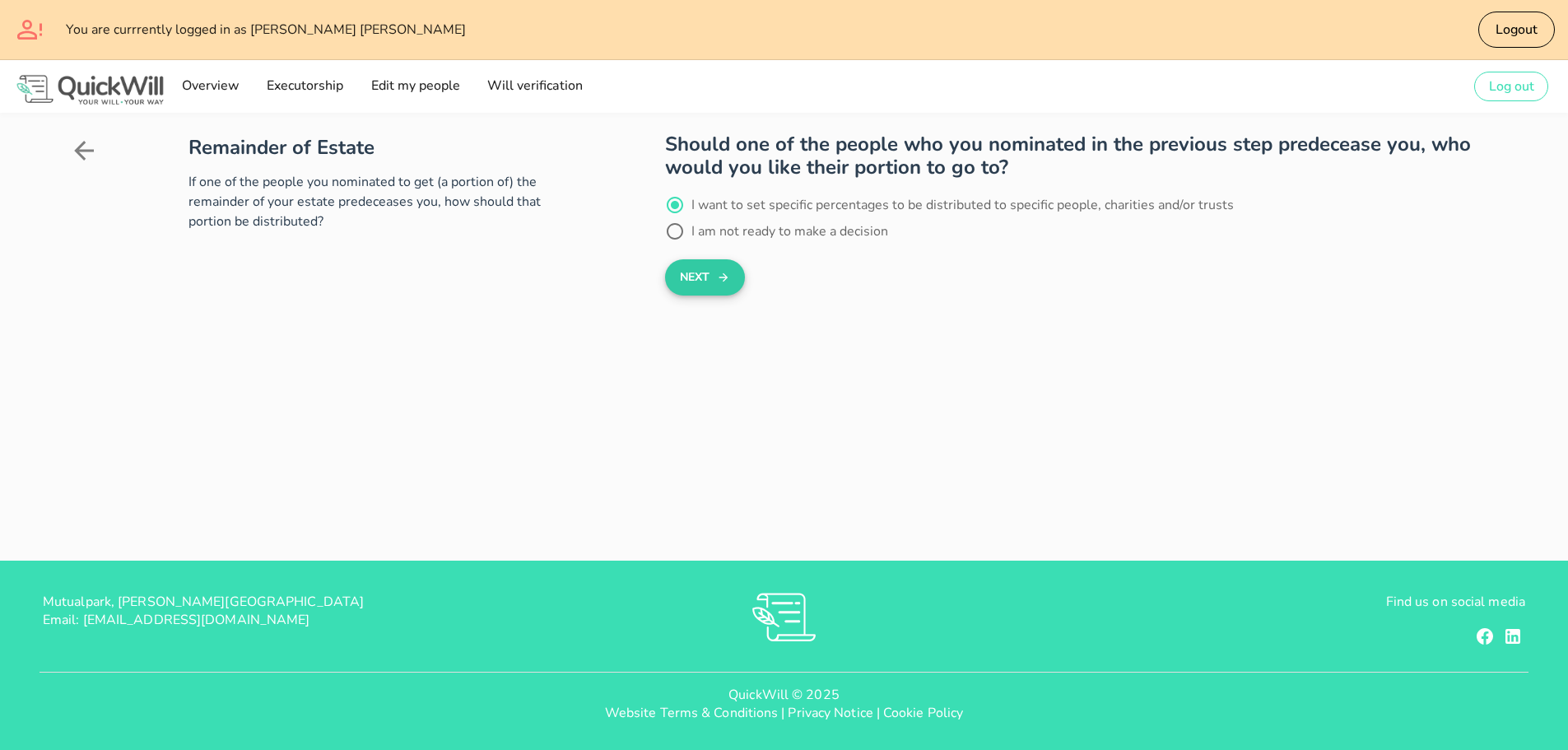
click at [713, 284] on button "Next" at bounding box center [705, 277] width 80 height 36
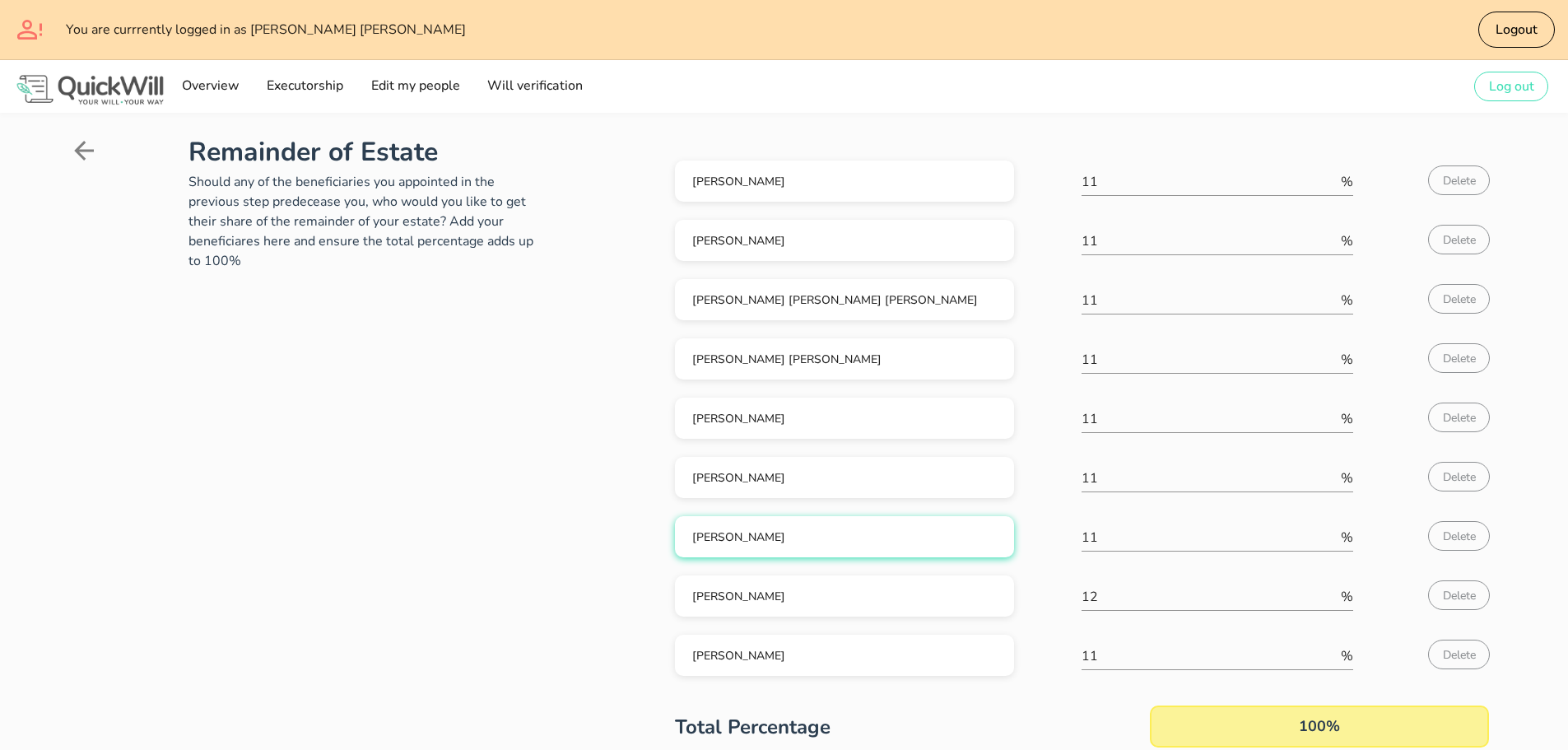
click at [824, 535] on div "[PERSON_NAME]" at bounding box center [845, 537] width 313 height 16
click at [1474, 539] on span "Delete" at bounding box center [1459, 536] width 34 height 16
type input "12"
type input "11"
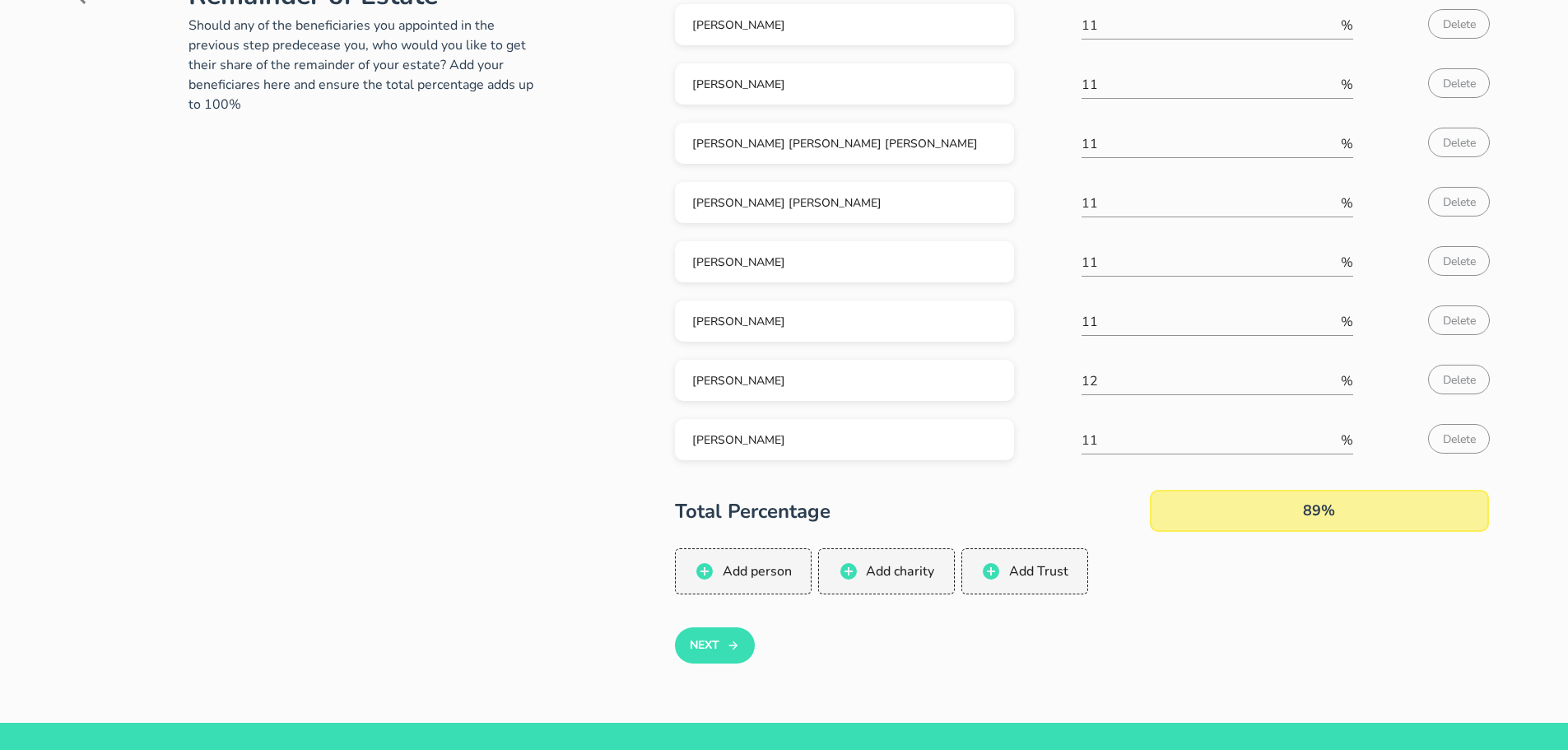
scroll to position [164, 0]
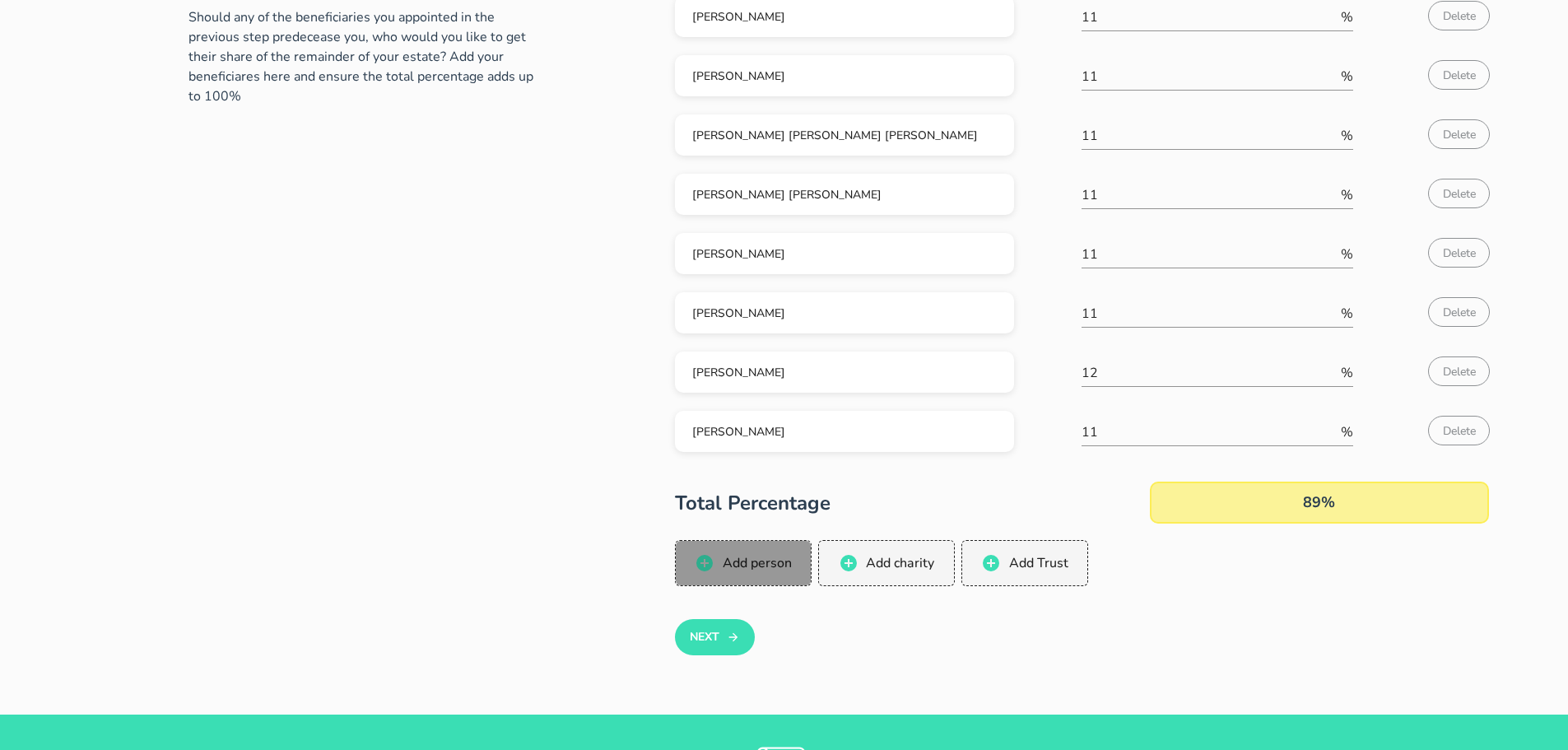
click at [746, 568] on span "Add person" at bounding box center [755, 563] width 70 height 19
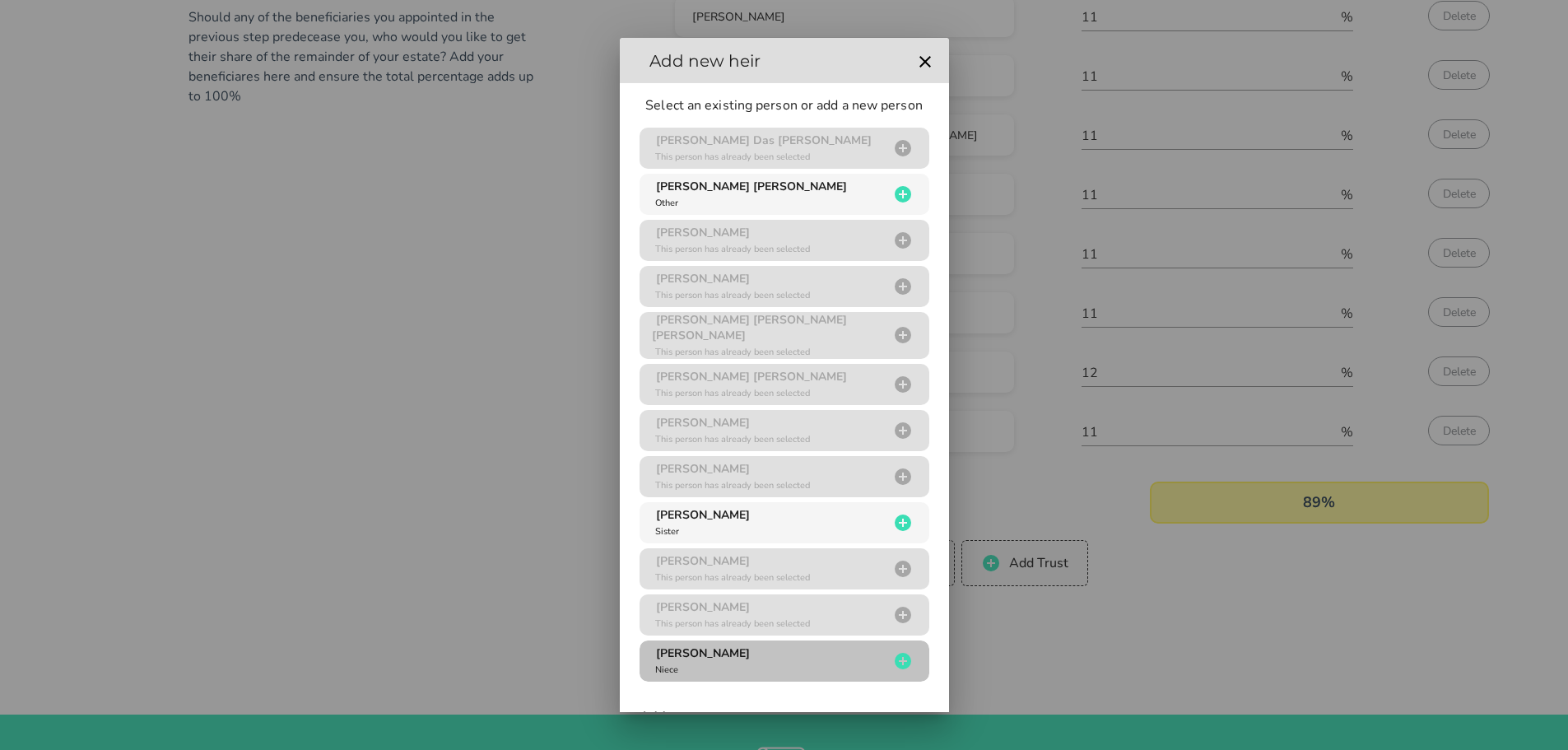
click at [751, 655] on div "[PERSON_NAME]" at bounding box center [770, 661] width 237 height 31
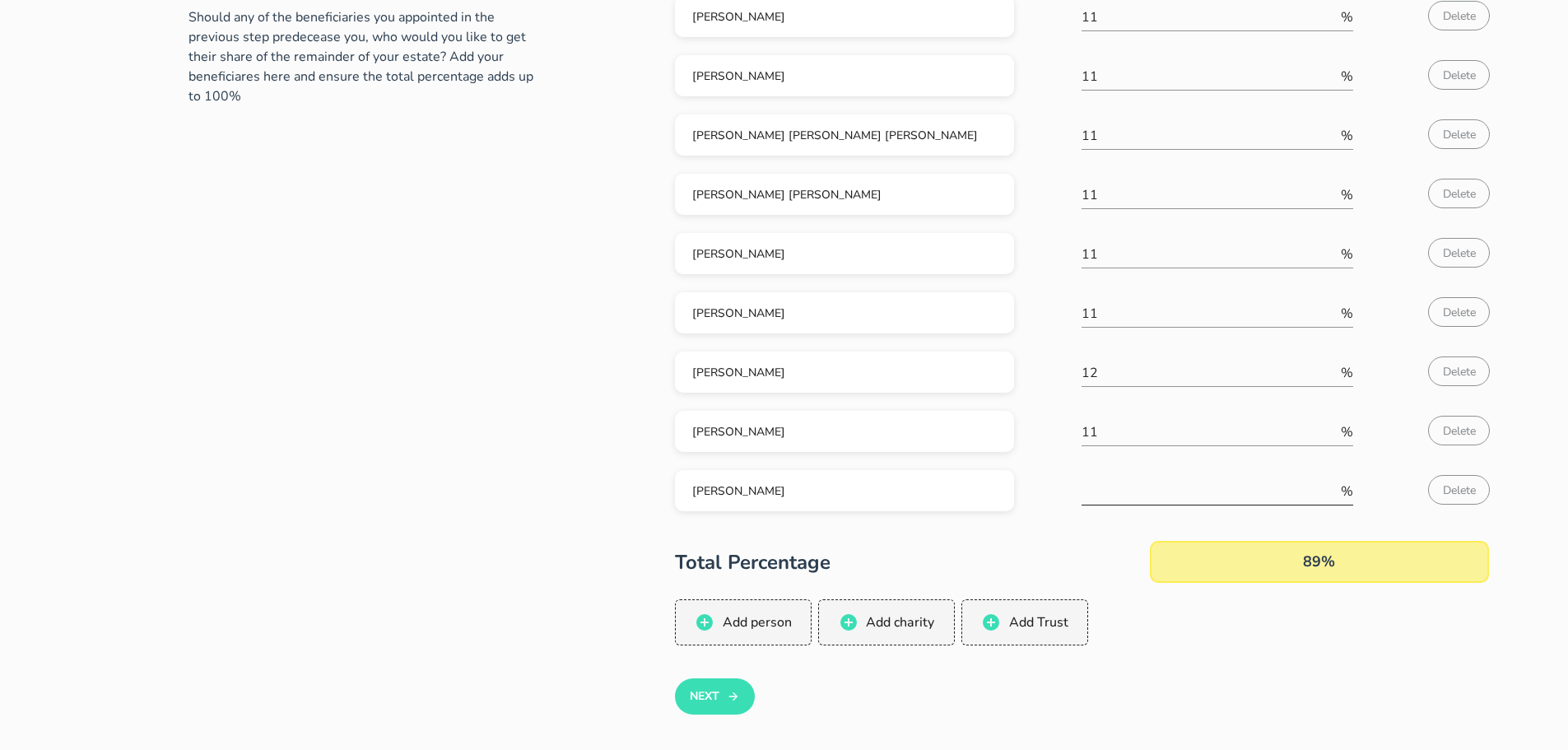
click at [1146, 480] on input "number" at bounding box center [1210, 491] width 256 height 27
type input "11"
click at [1238, 626] on div "Add person Add charity Add Trust" at bounding box center [1082, 622] width 814 height 46
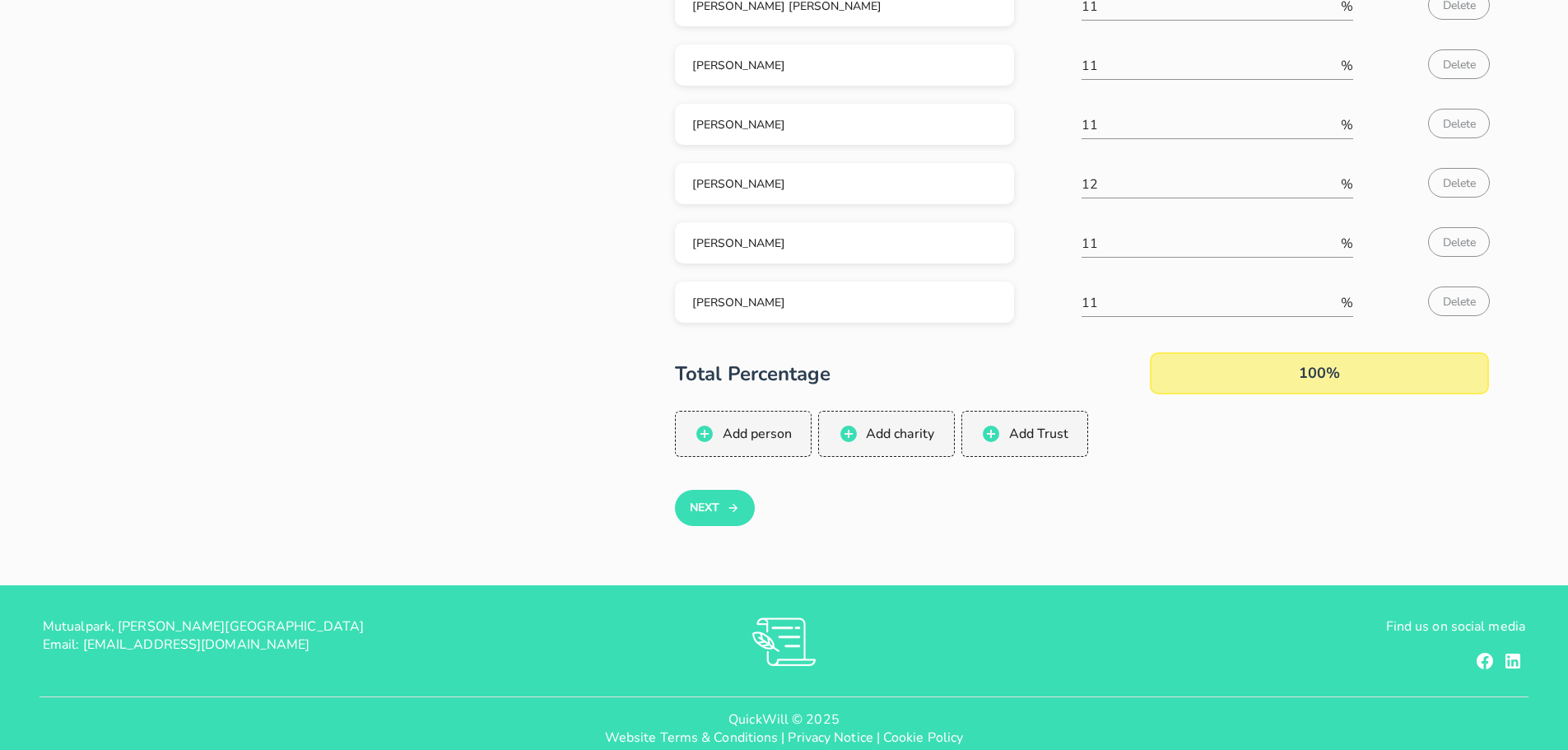
scroll to position [378, 0]
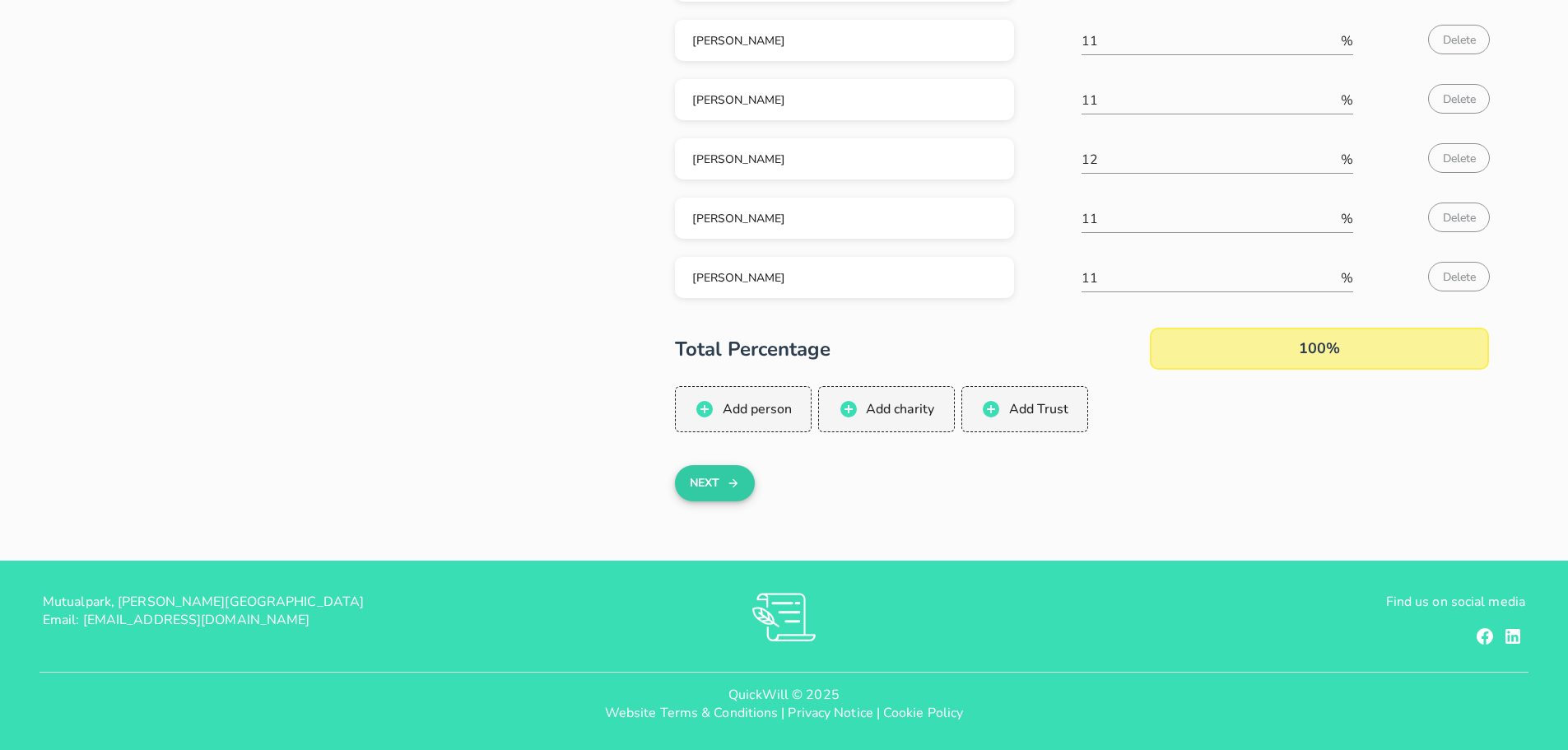
click at [689, 466] on button "Next" at bounding box center [715, 483] width 80 height 36
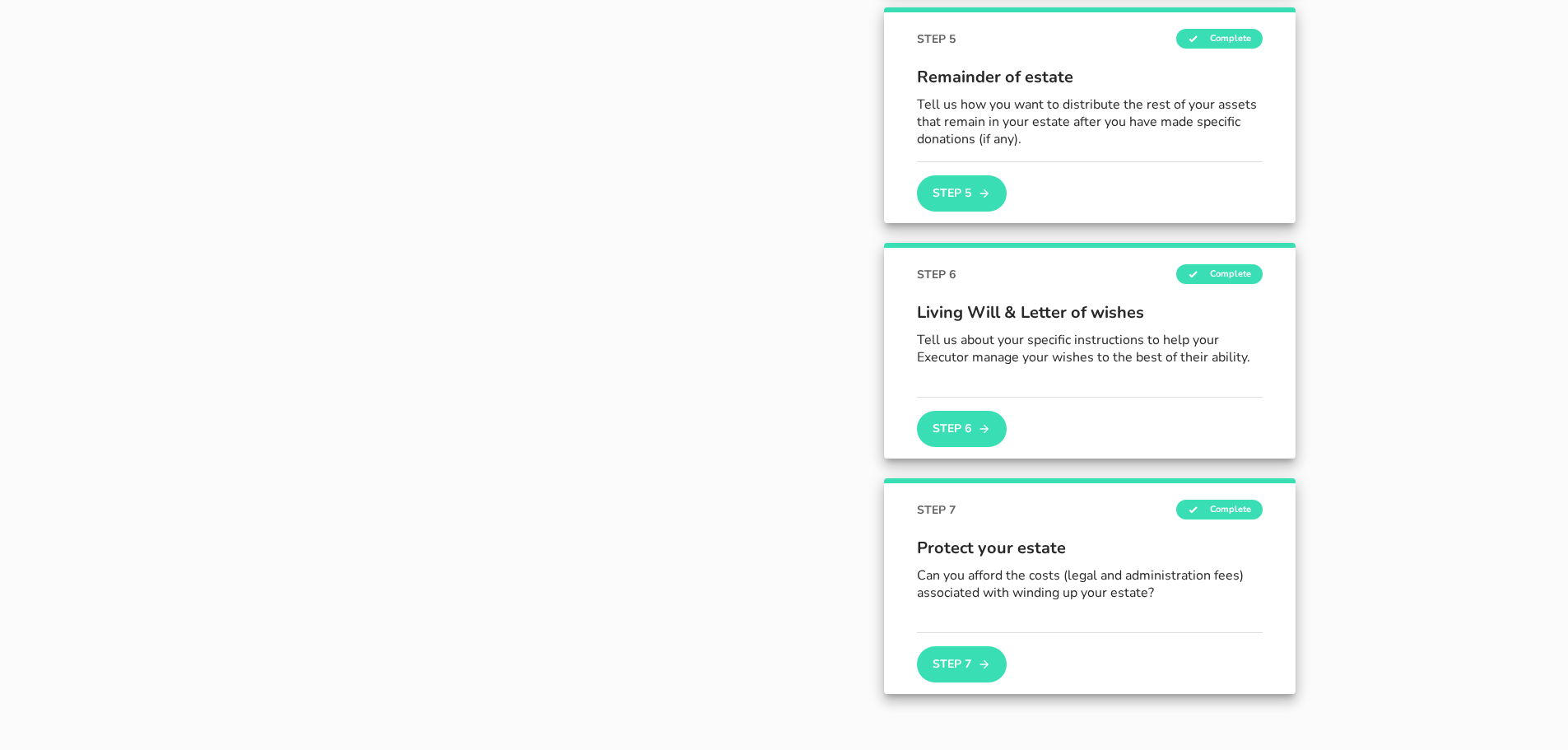
scroll to position [1110, 0]
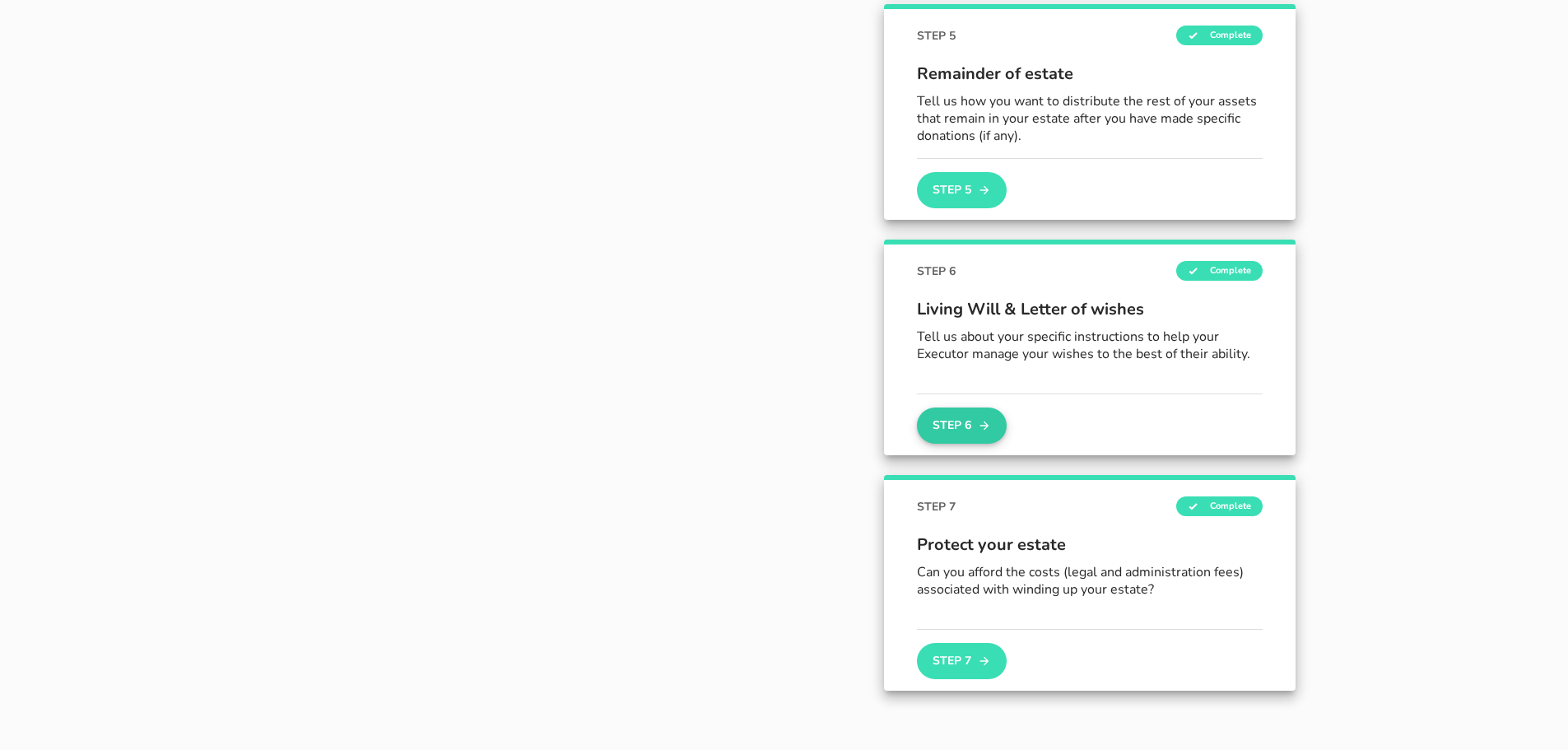
click at [939, 431] on button "Step 6" at bounding box center [961, 425] width 89 height 36
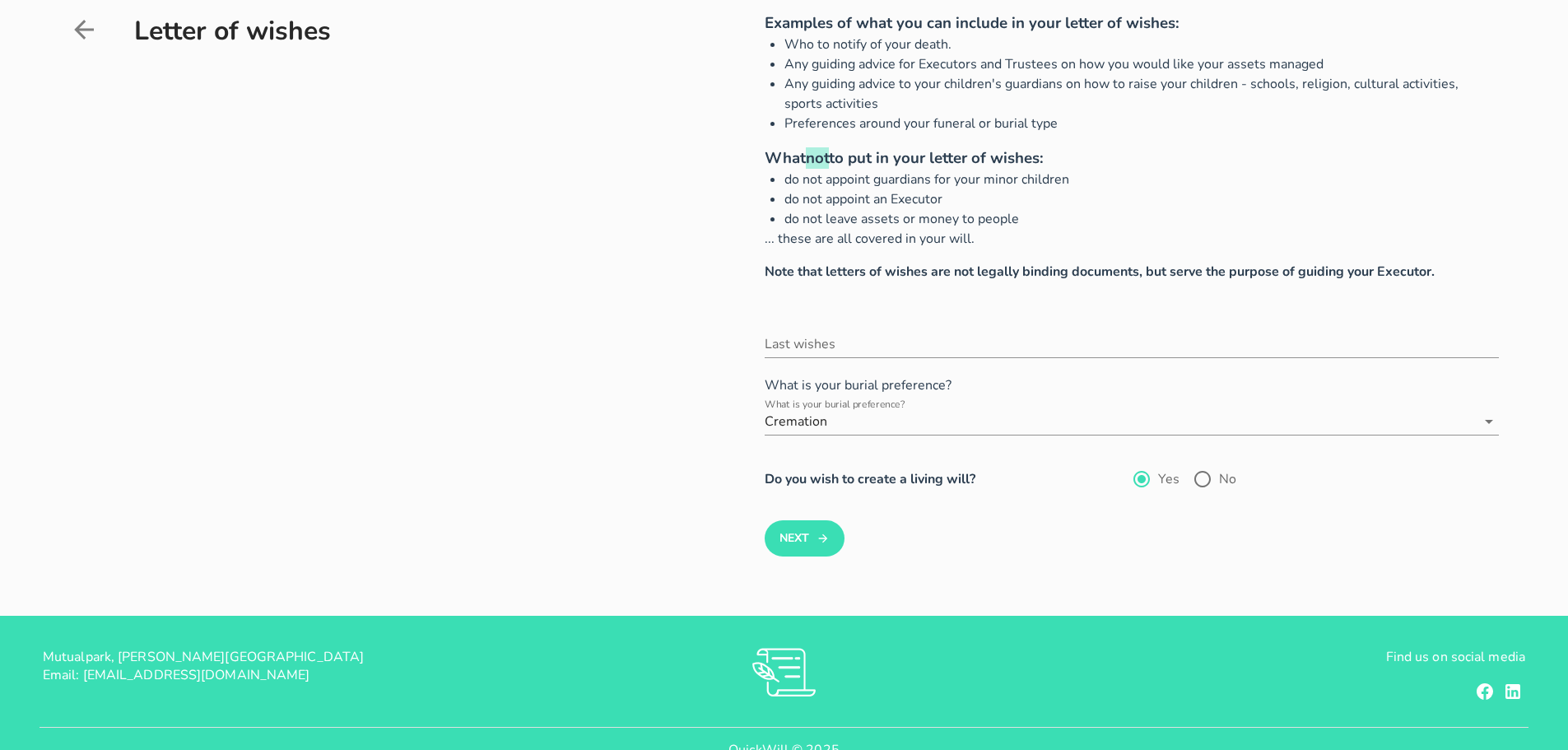
scroll to position [164, 0]
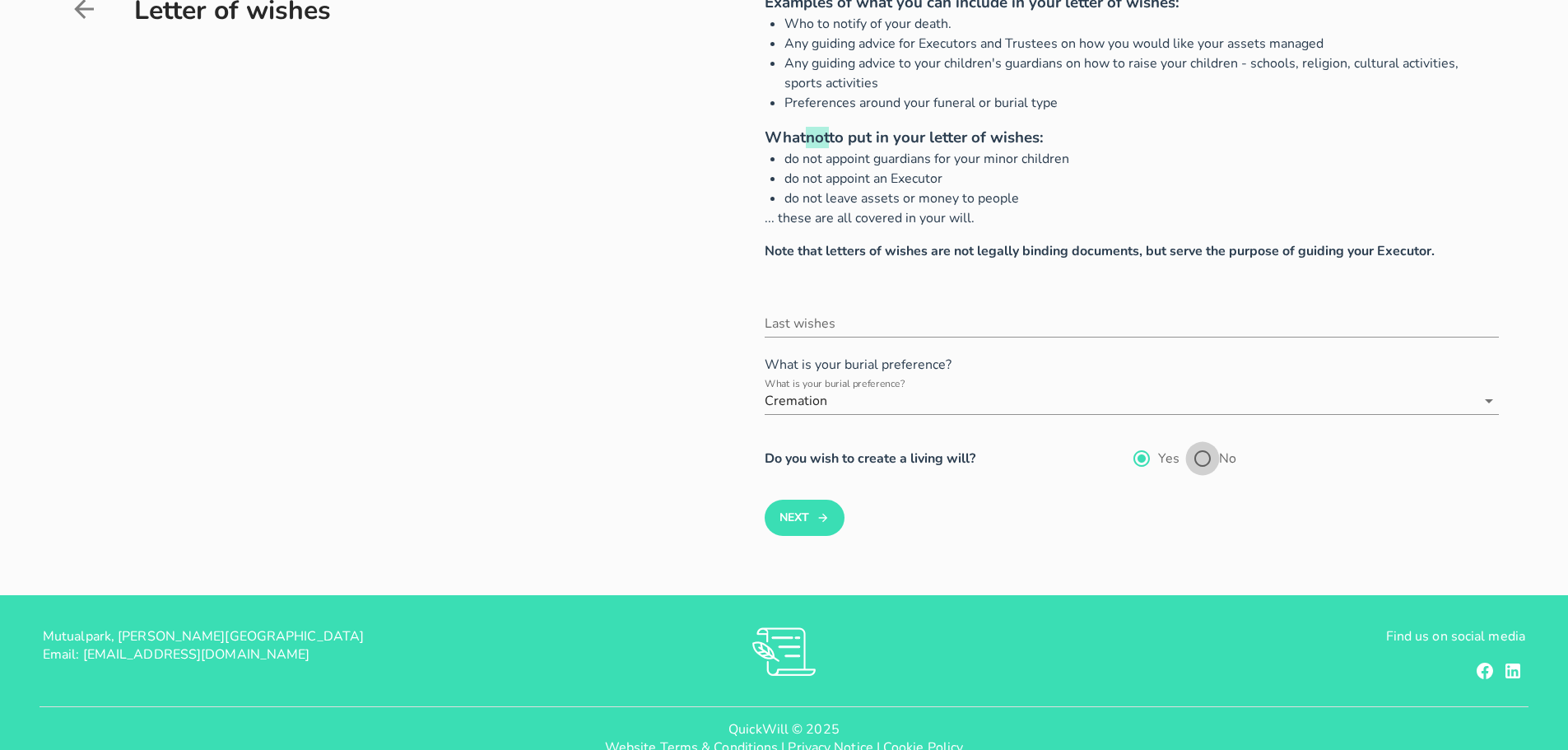
click at [1199, 460] on div at bounding box center [1203, 458] width 28 height 28
radio input "false"
radio input "true"
click at [807, 514] on button "Next" at bounding box center [805, 518] width 80 height 36
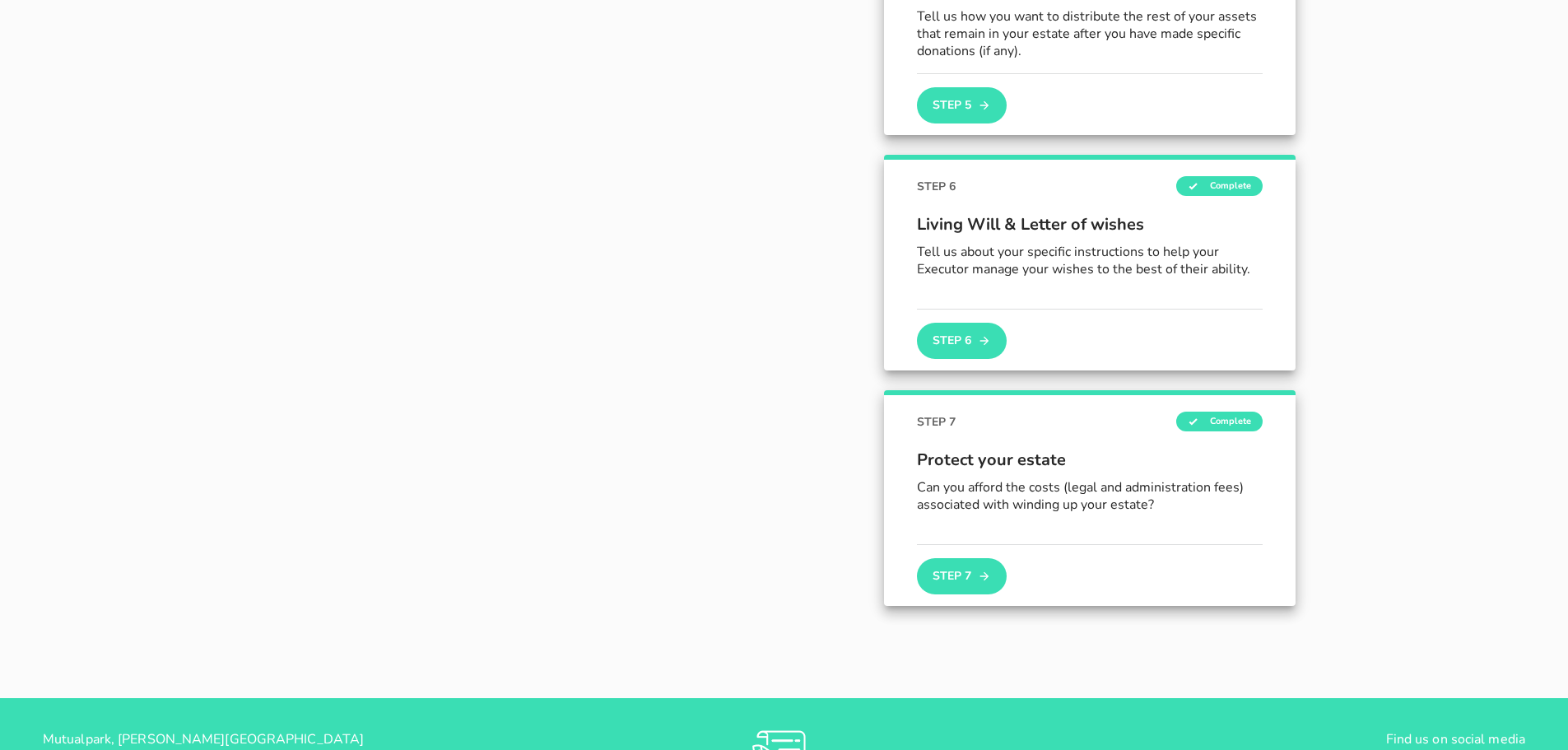
scroll to position [1258, 0]
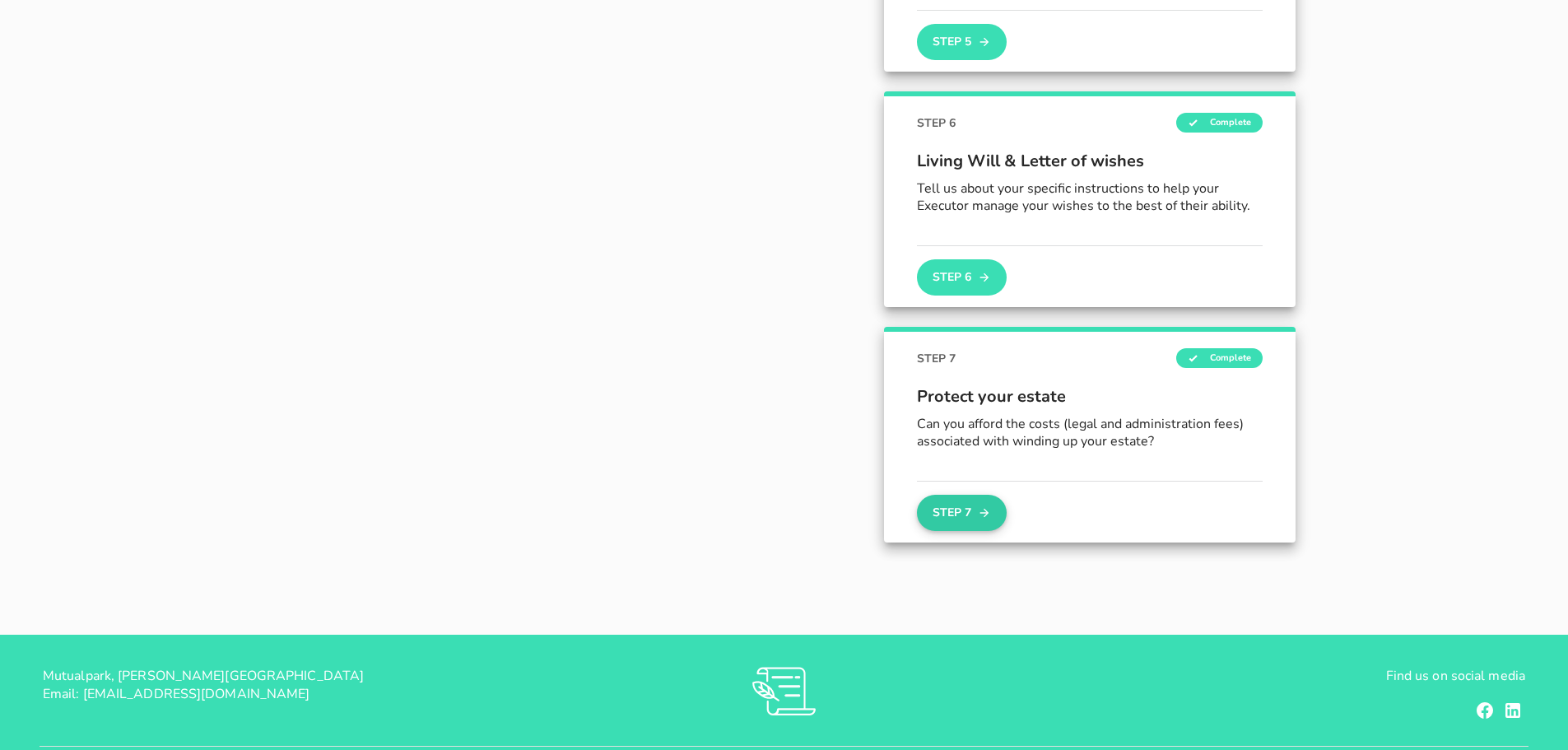
click at [941, 510] on button "Step 7" at bounding box center [961, 512] width 89 height 36
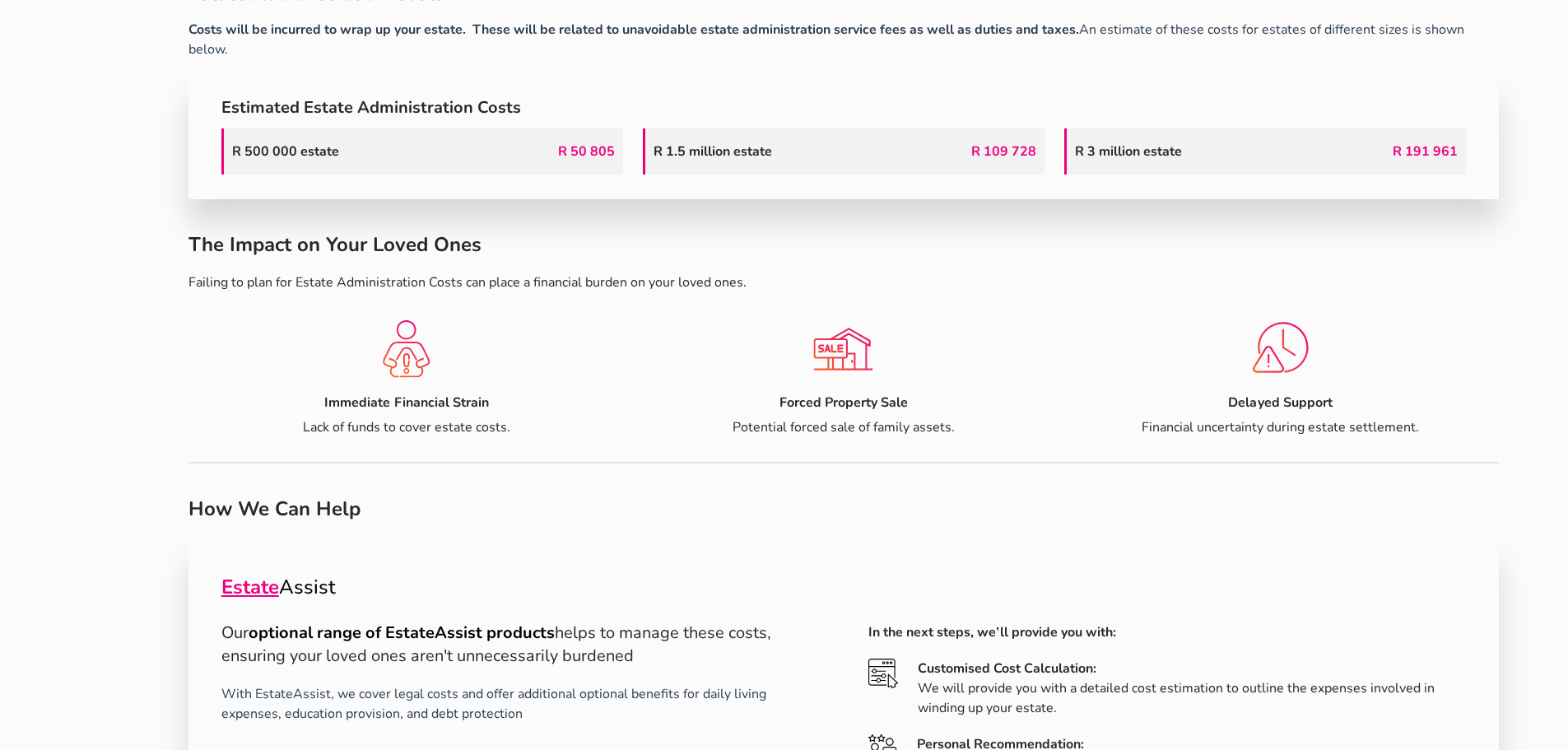
scroll to position [882, 0]
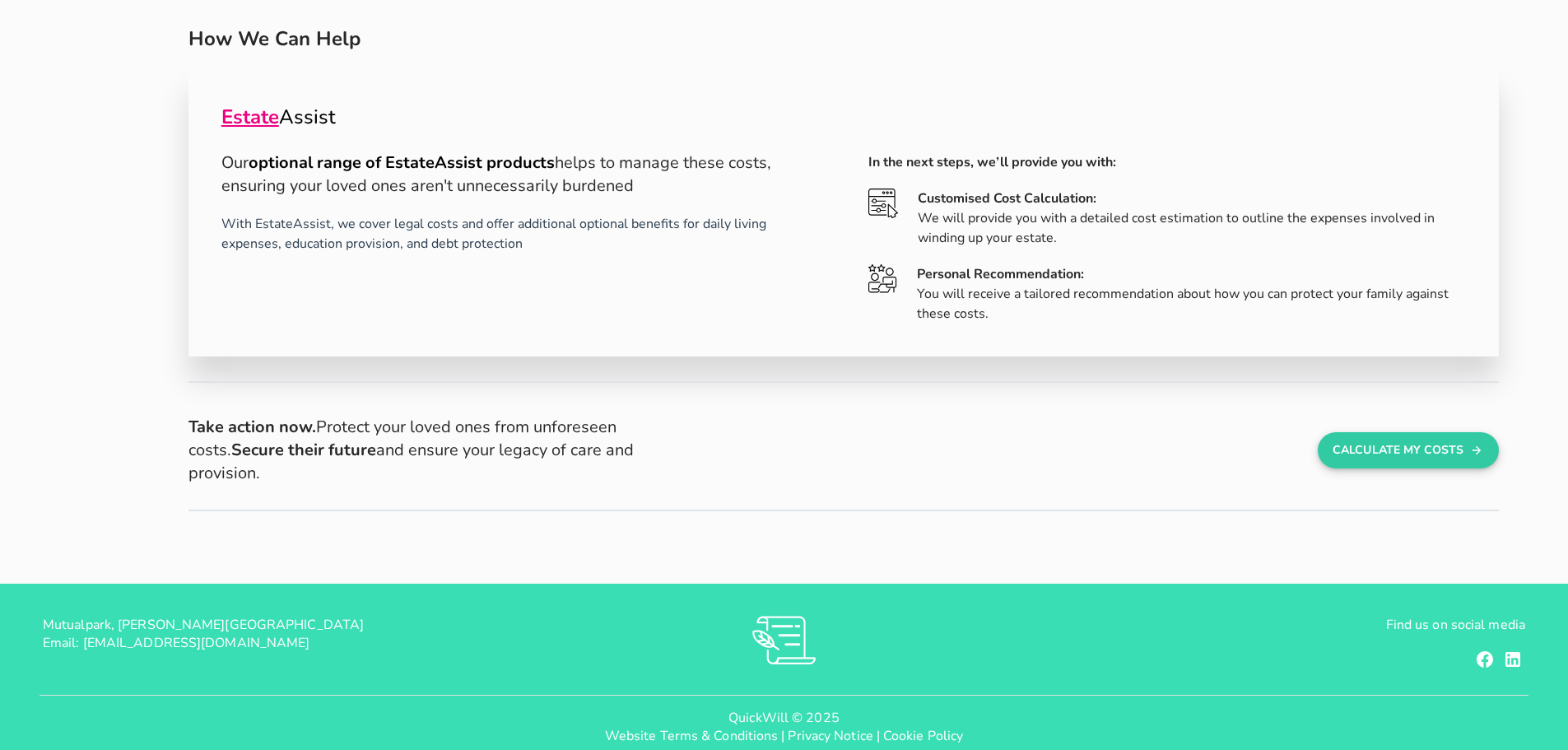
click at [1420, 443] on button "Calculate My Costs" at bounding box center [1408, 450] width 181 height 36
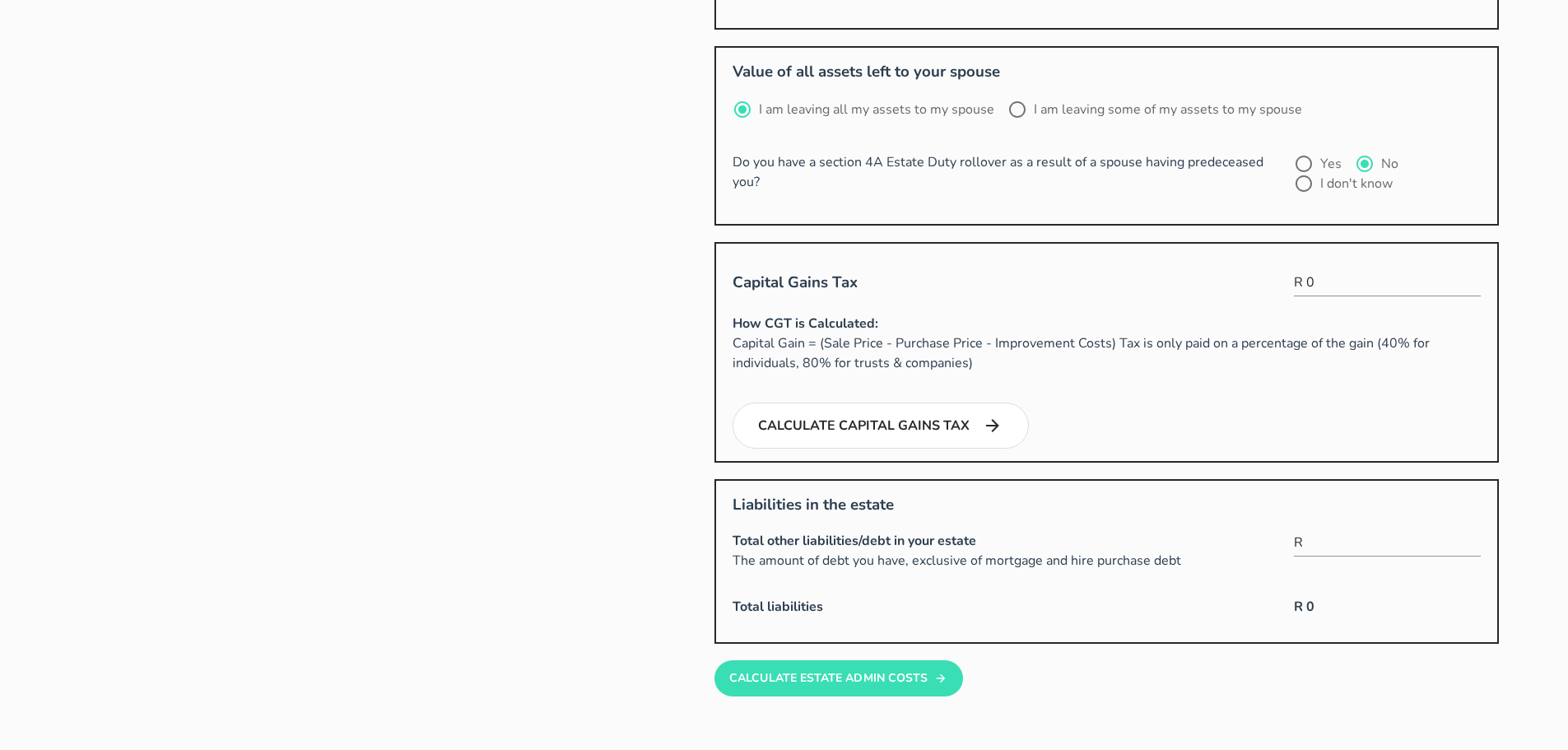
scroll to position [828, 0]
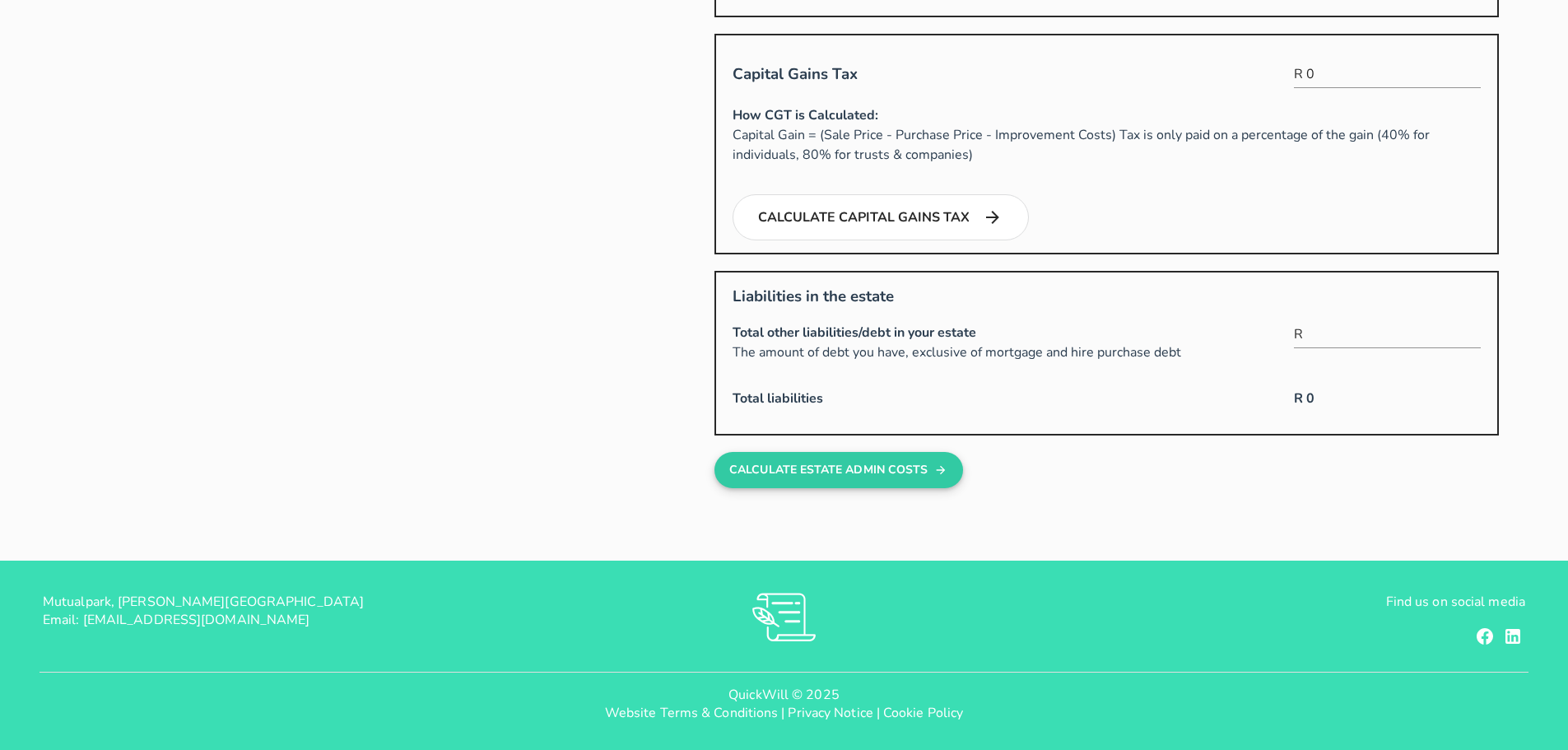
click at [830, 480] on button "Calculate estate admin costs" at bounding box center [838, 470] width 248 height 36
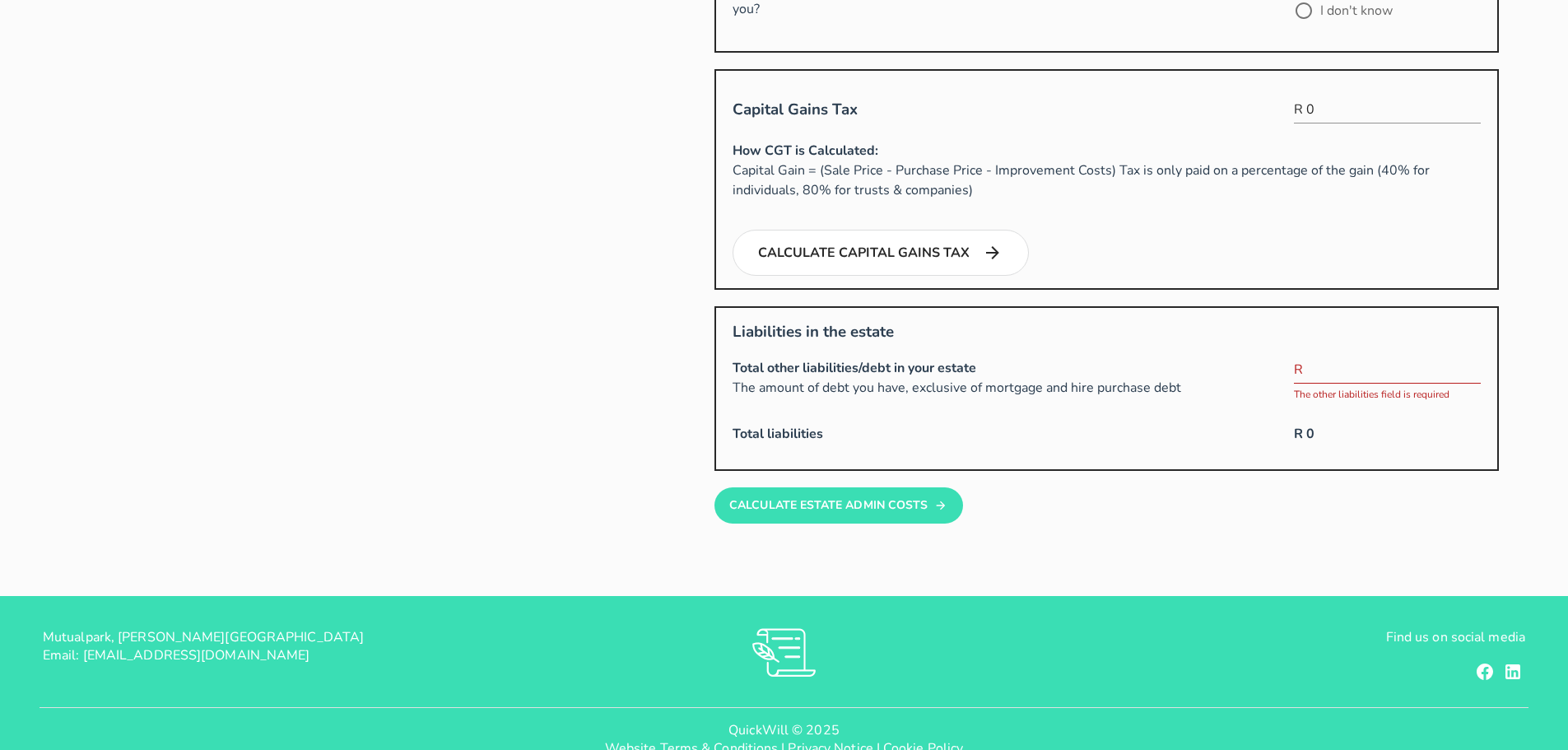
scroll to position [792, 0]
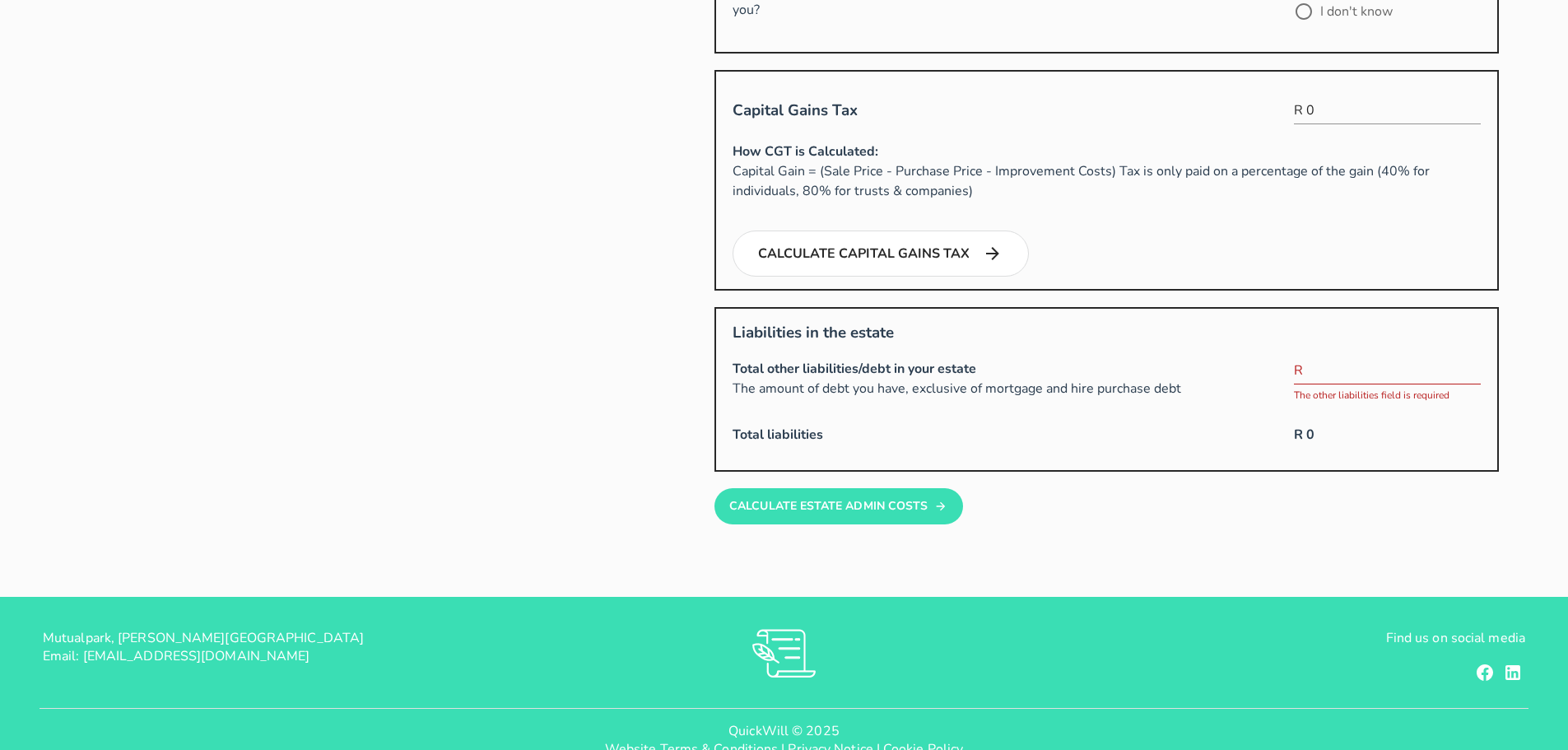
click at [1351, 365] on input "text" at bounding box center [1394, 370] width 175 height 27
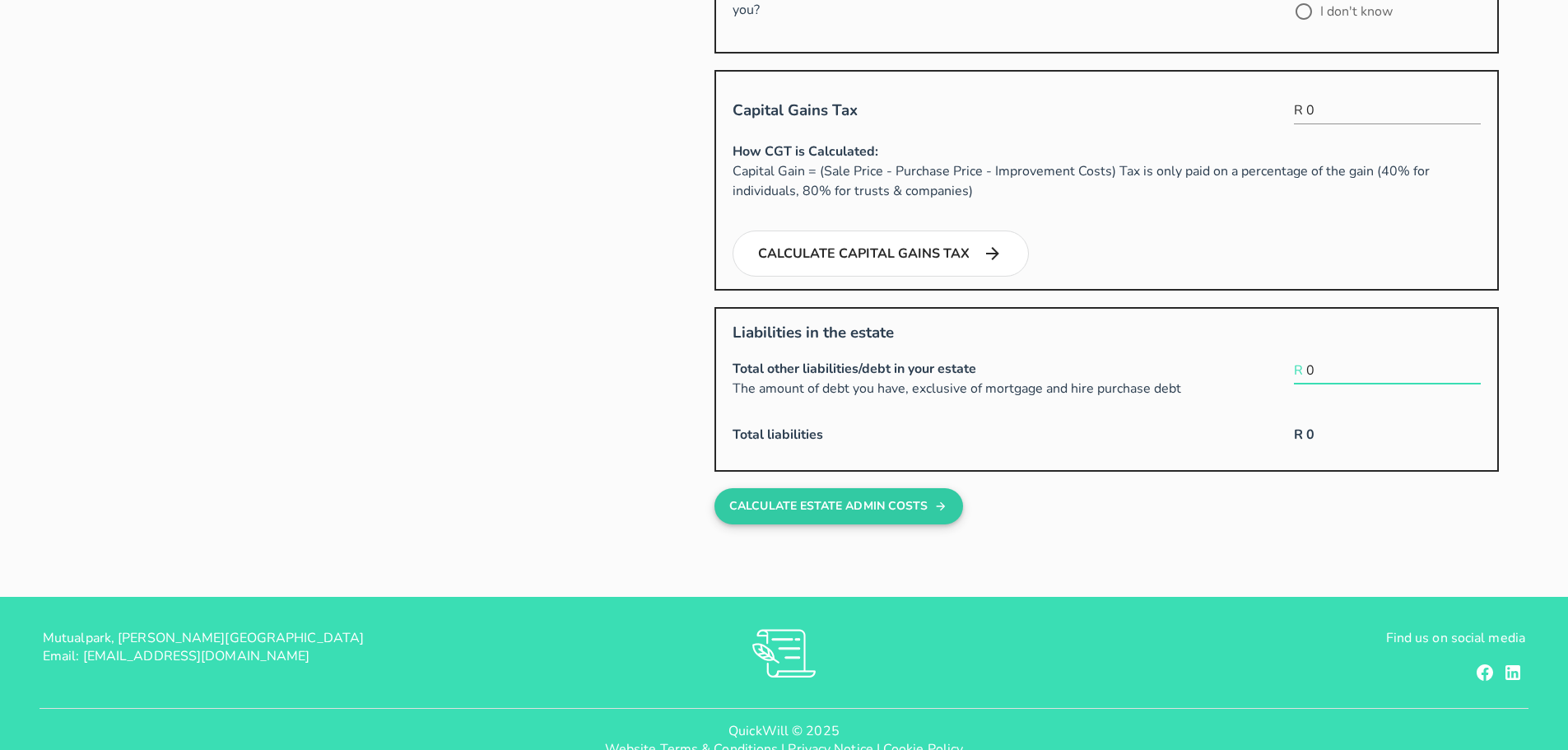
type input "0"
click at [828, 518] on button "Calculate estate admin costs" at bounding box center [838, 506] width 248 height 36
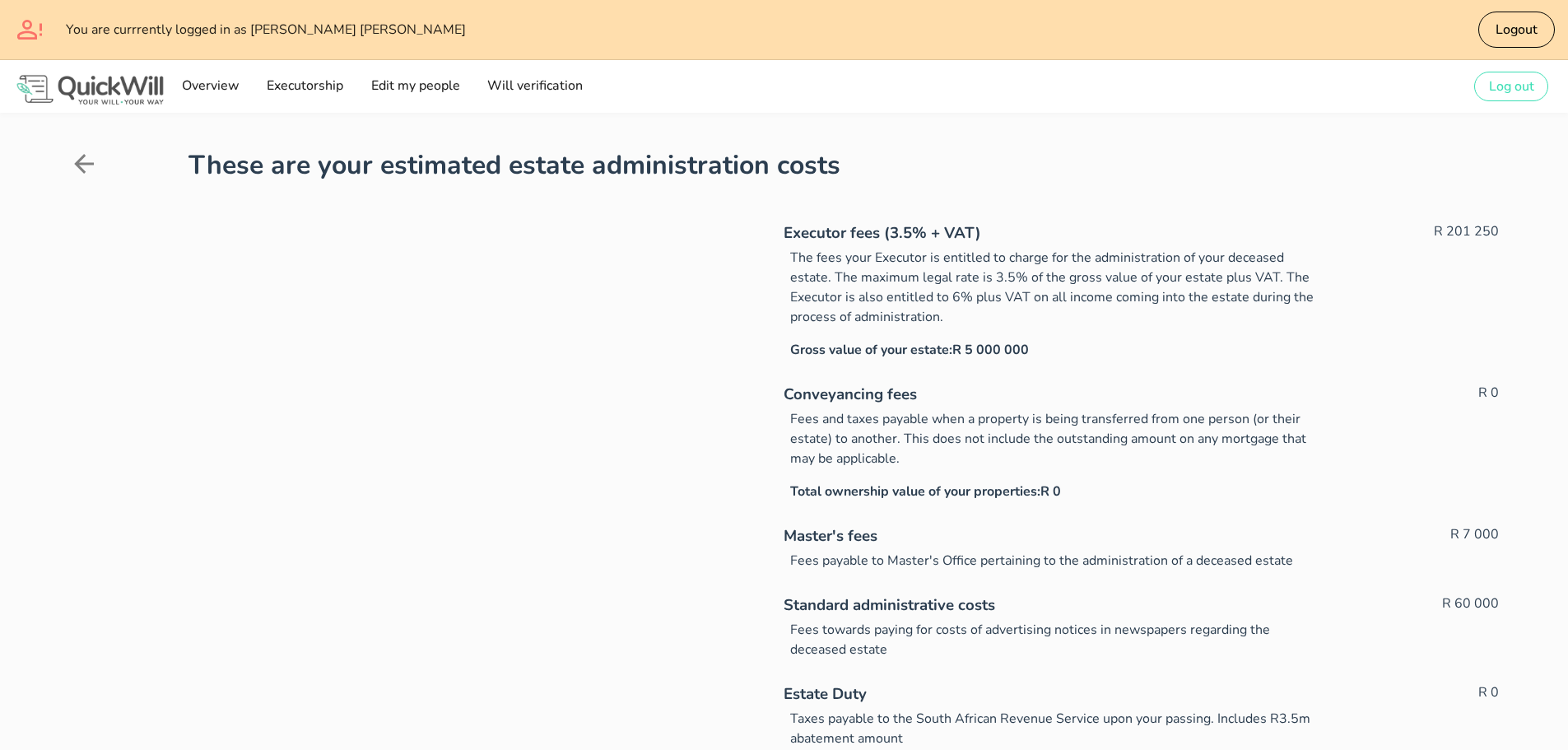
scroll to position [534, 0]
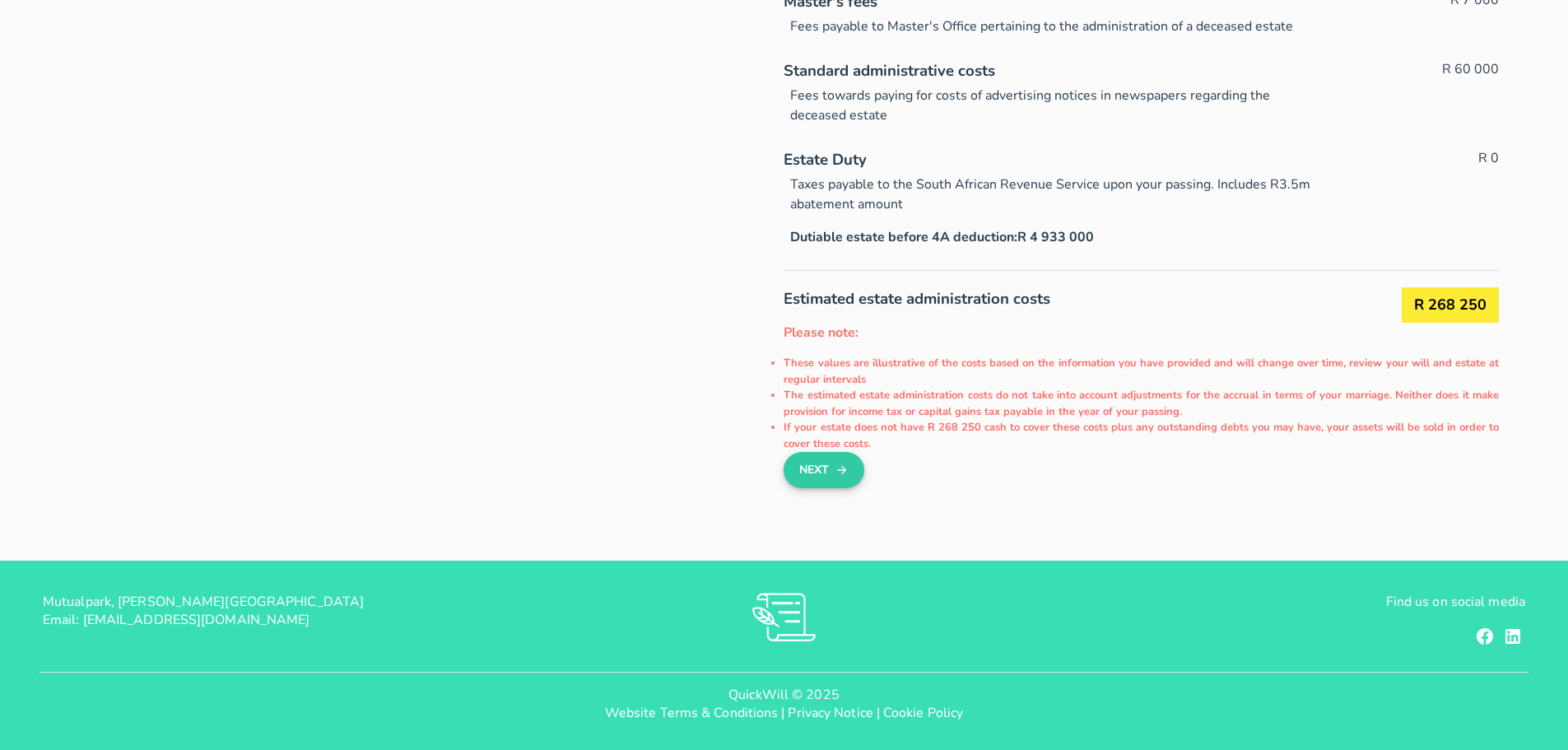
click at [805, 467] on button "Next" at bounding box center [823, 470] width 80 height 36
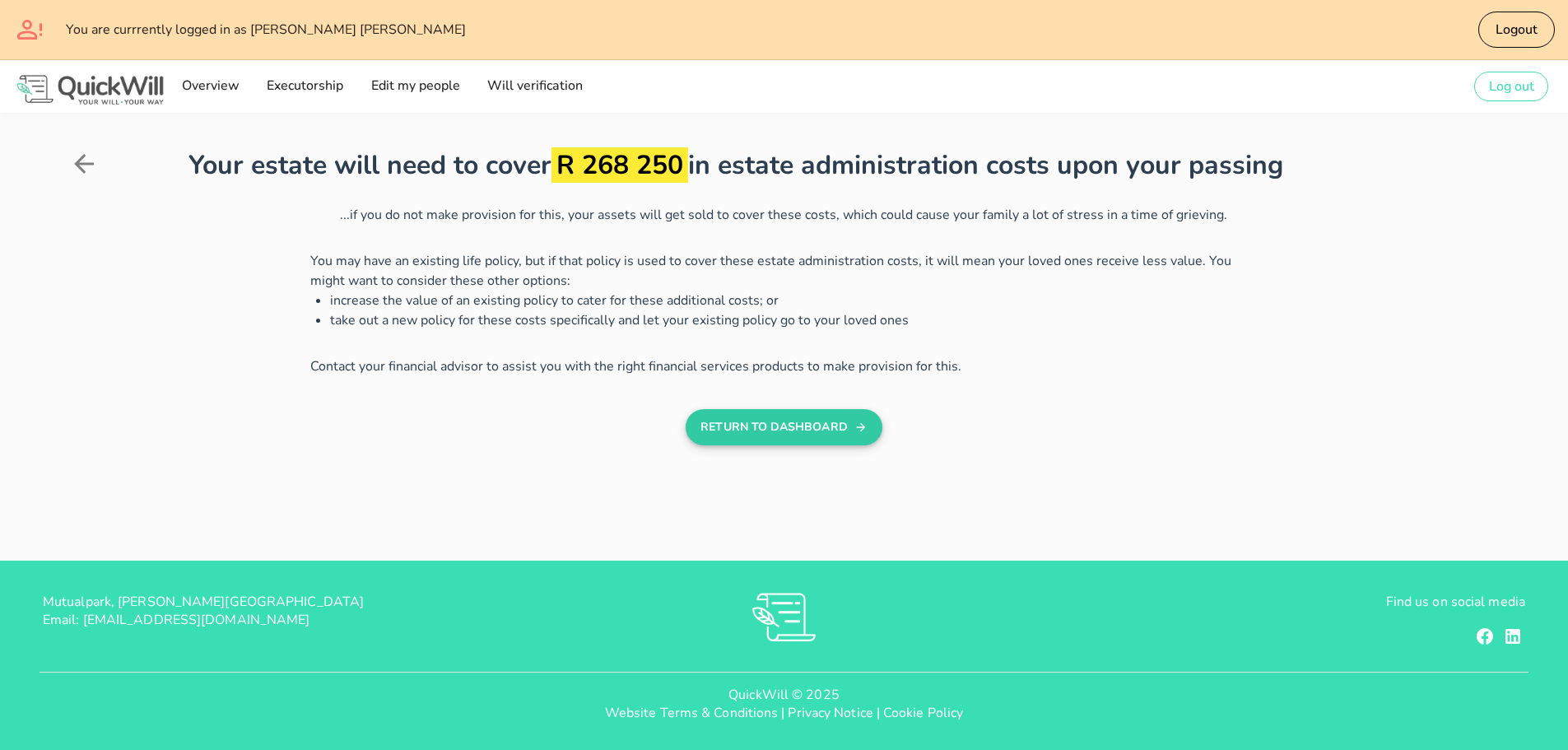
click at [734, 432] on button "RETURN TO DASHBOARD" at bounding box center [784, 427] width 197 height 36
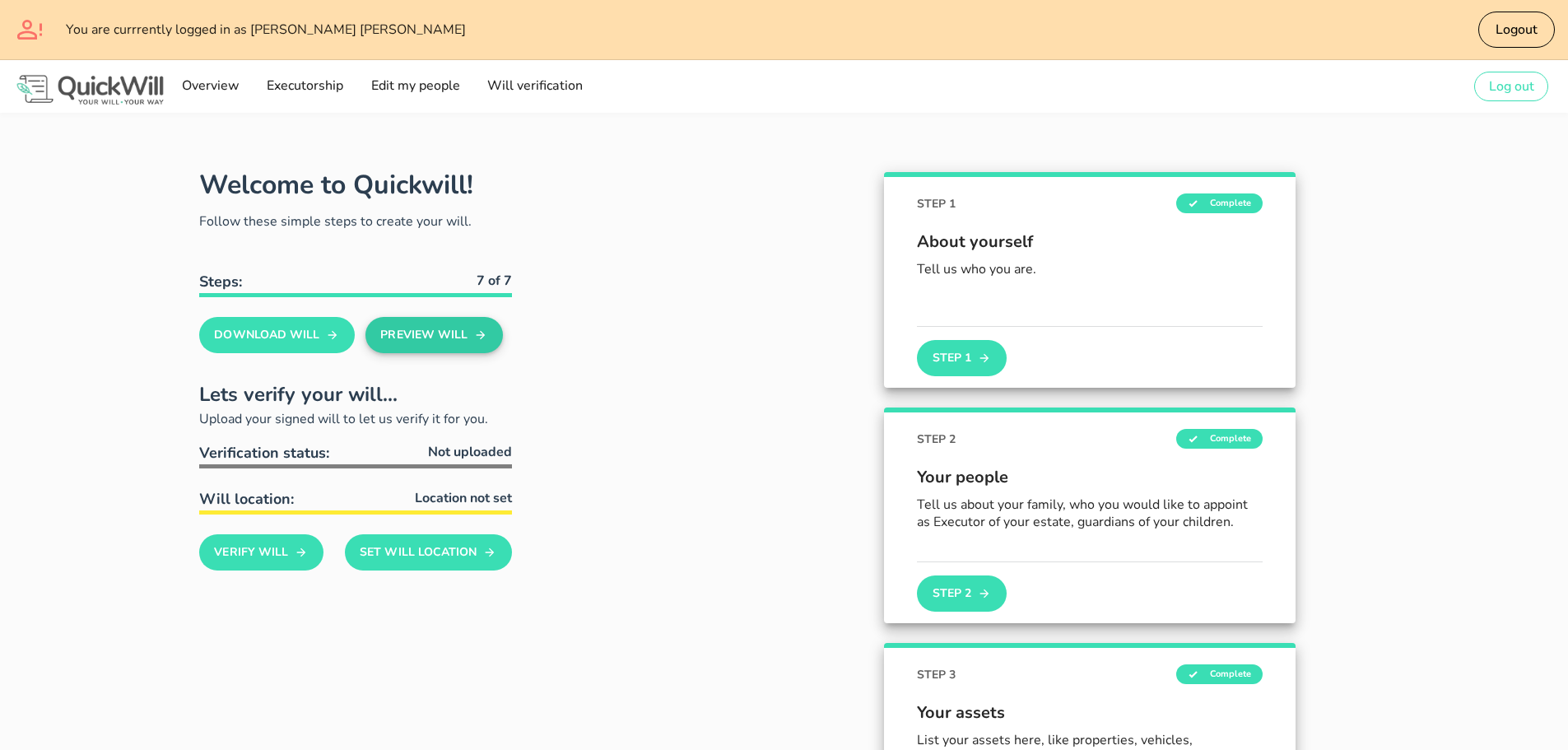
click at [470, 323] on button "Preview Will" at bounding box center [435, 335] width 138 height 36
click at [957, 370] on button "Step 1" at bounding box center [961, 358] width 89 height 36
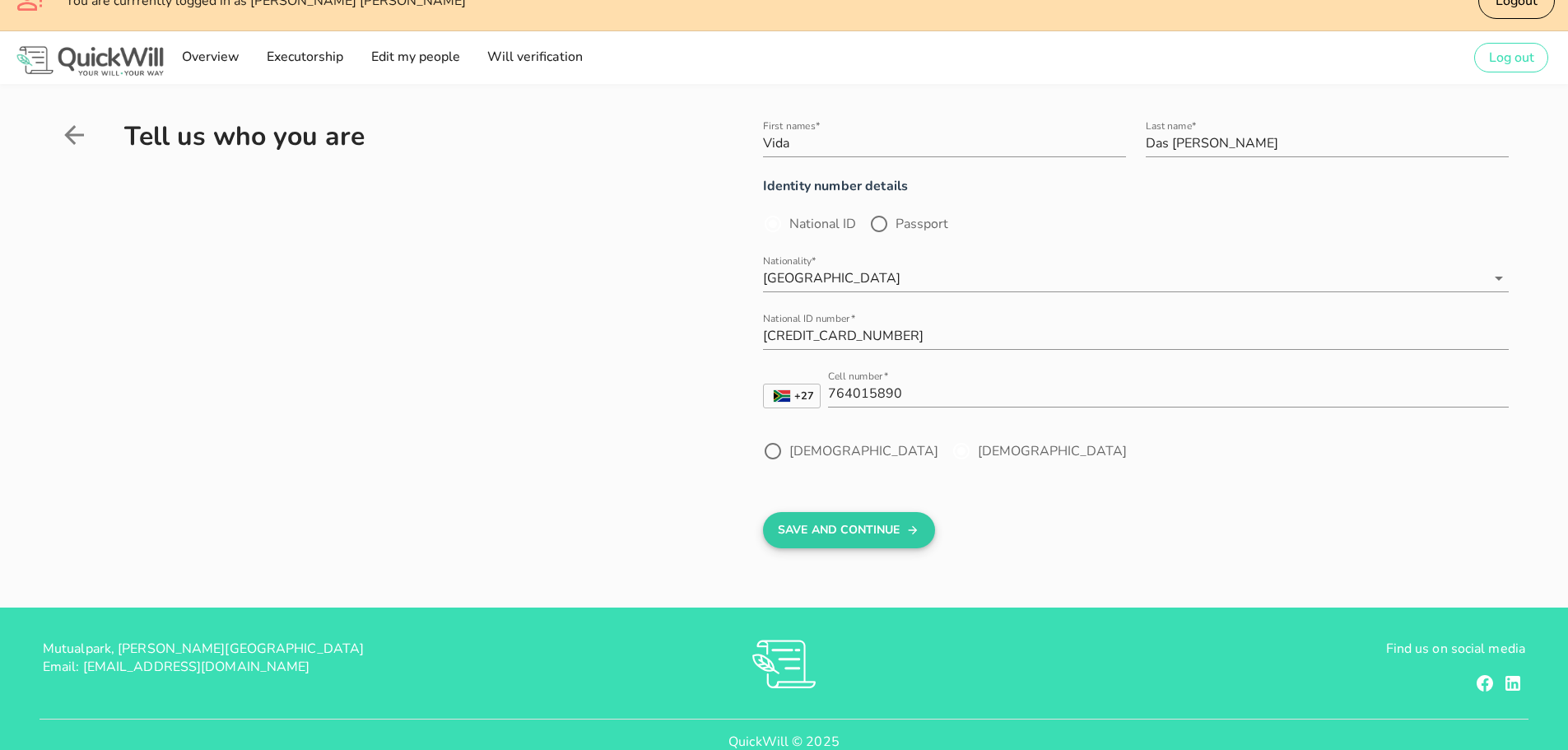
scroll to position [76, 0]
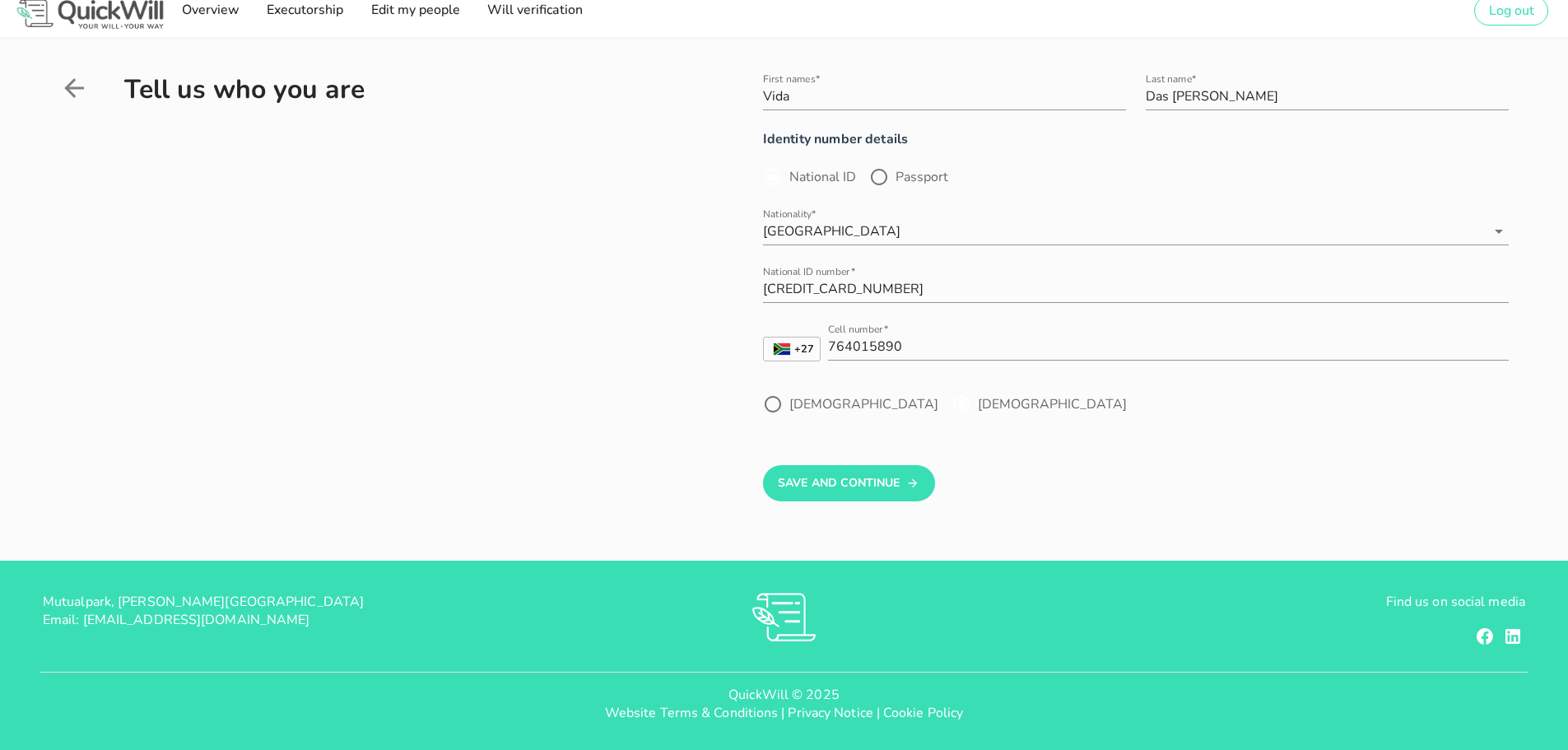
click at [79, 88] on icon at bounding box center [74, 88] width 19 height 19
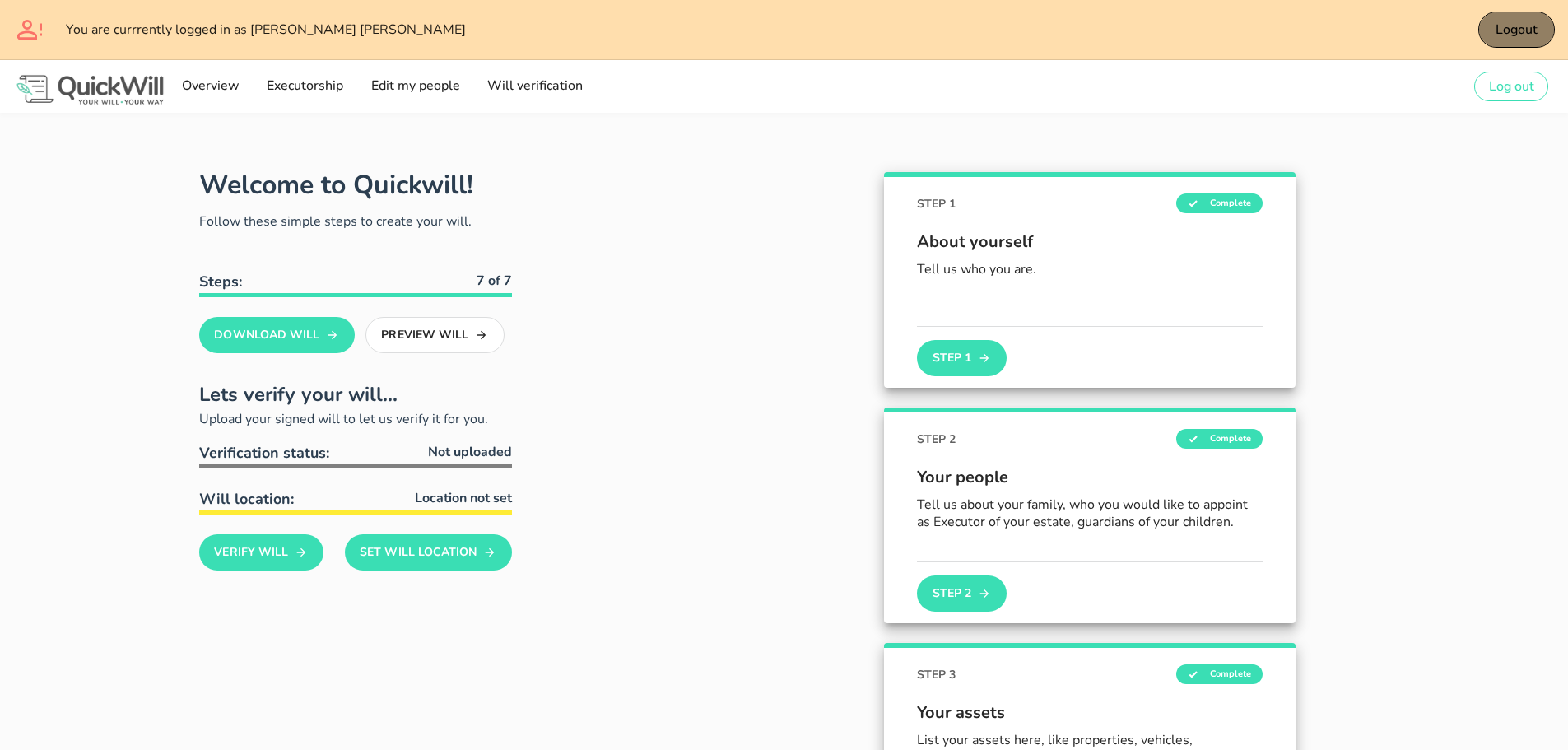
click at [1514, 27] on span "Logout" at bounding box center [1516, 29] width 42 height 19
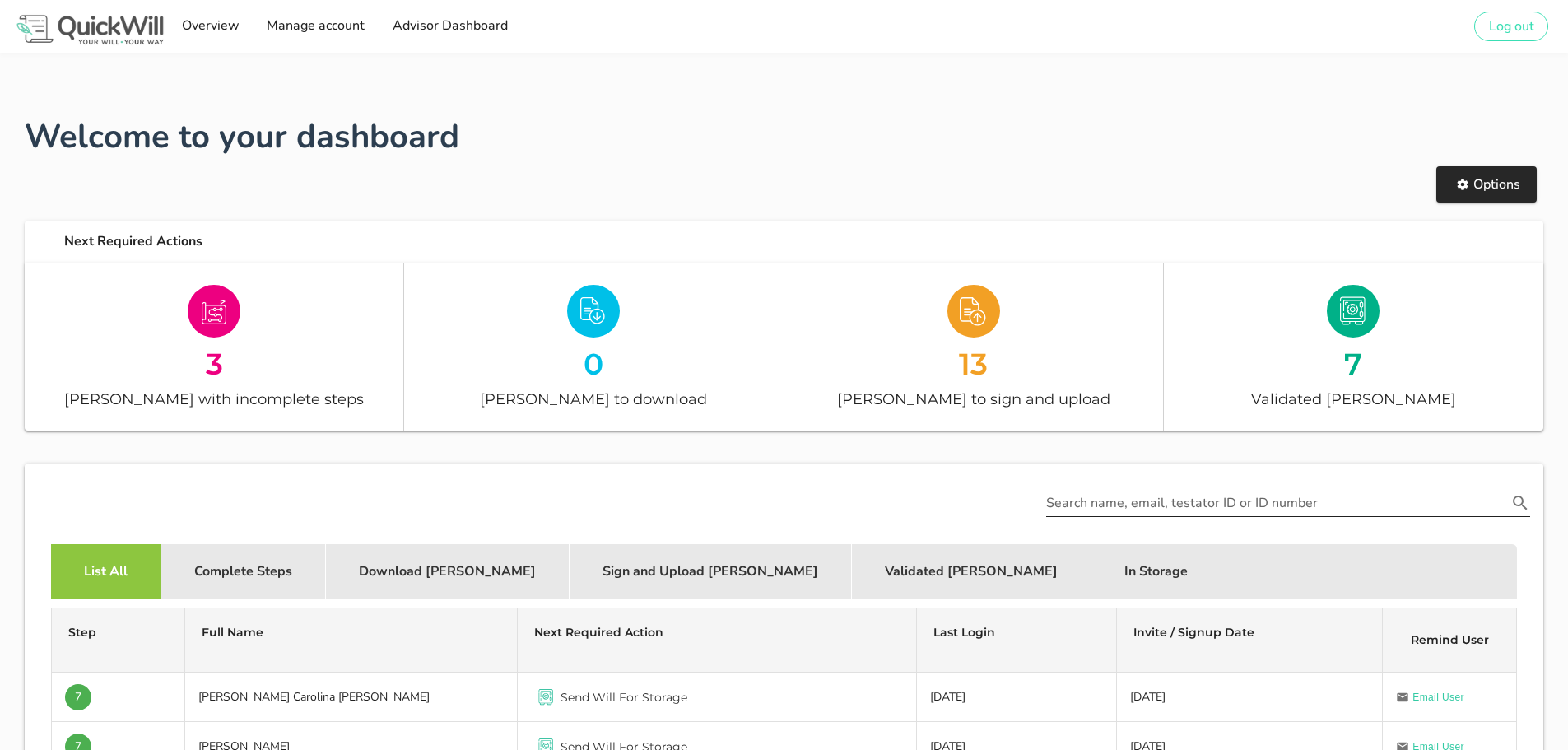
click at [1397, 505] on input "Search name, email, testator ID or ID number" at bounding box center [1277, 504] width 461 height 27
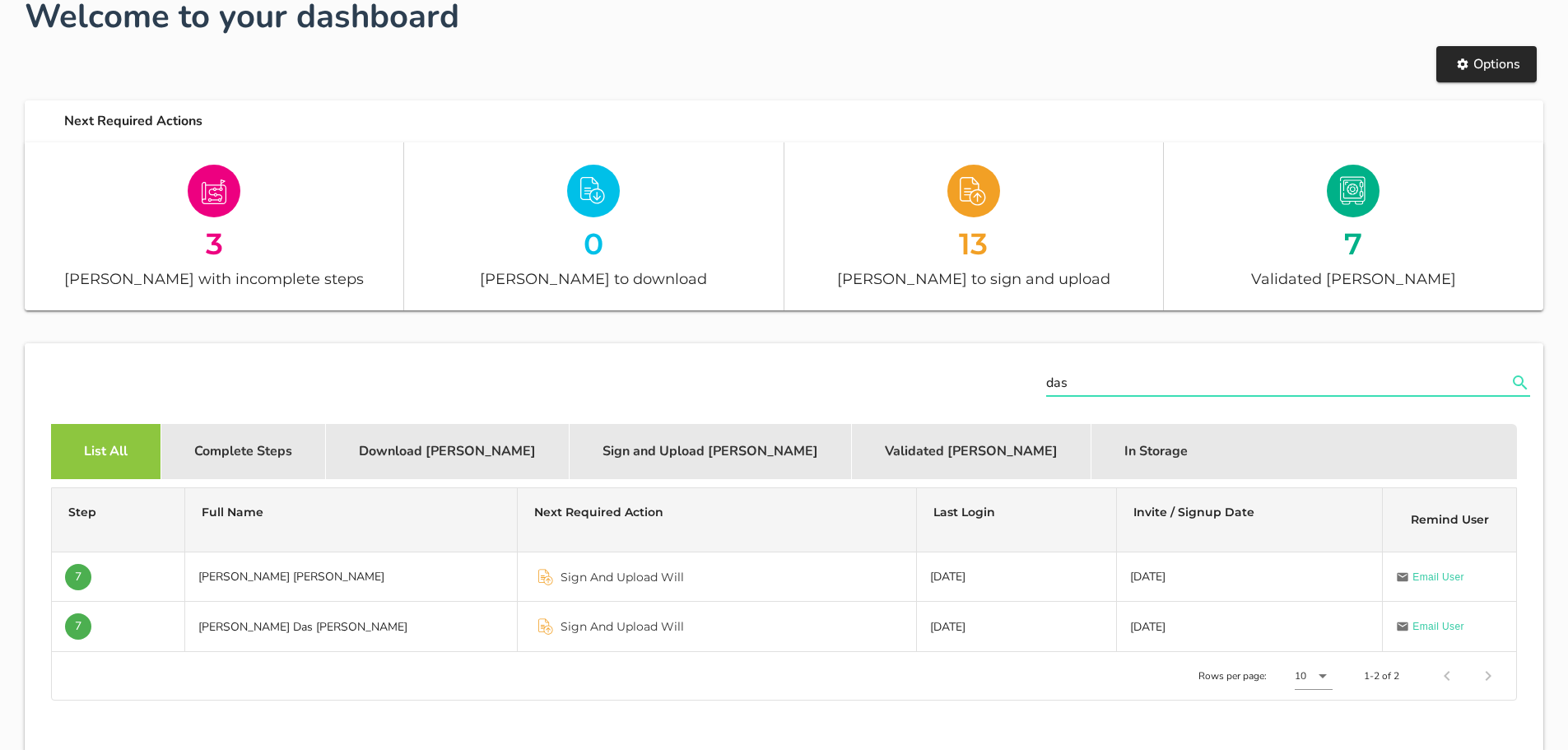
scroll to position [164, 0]
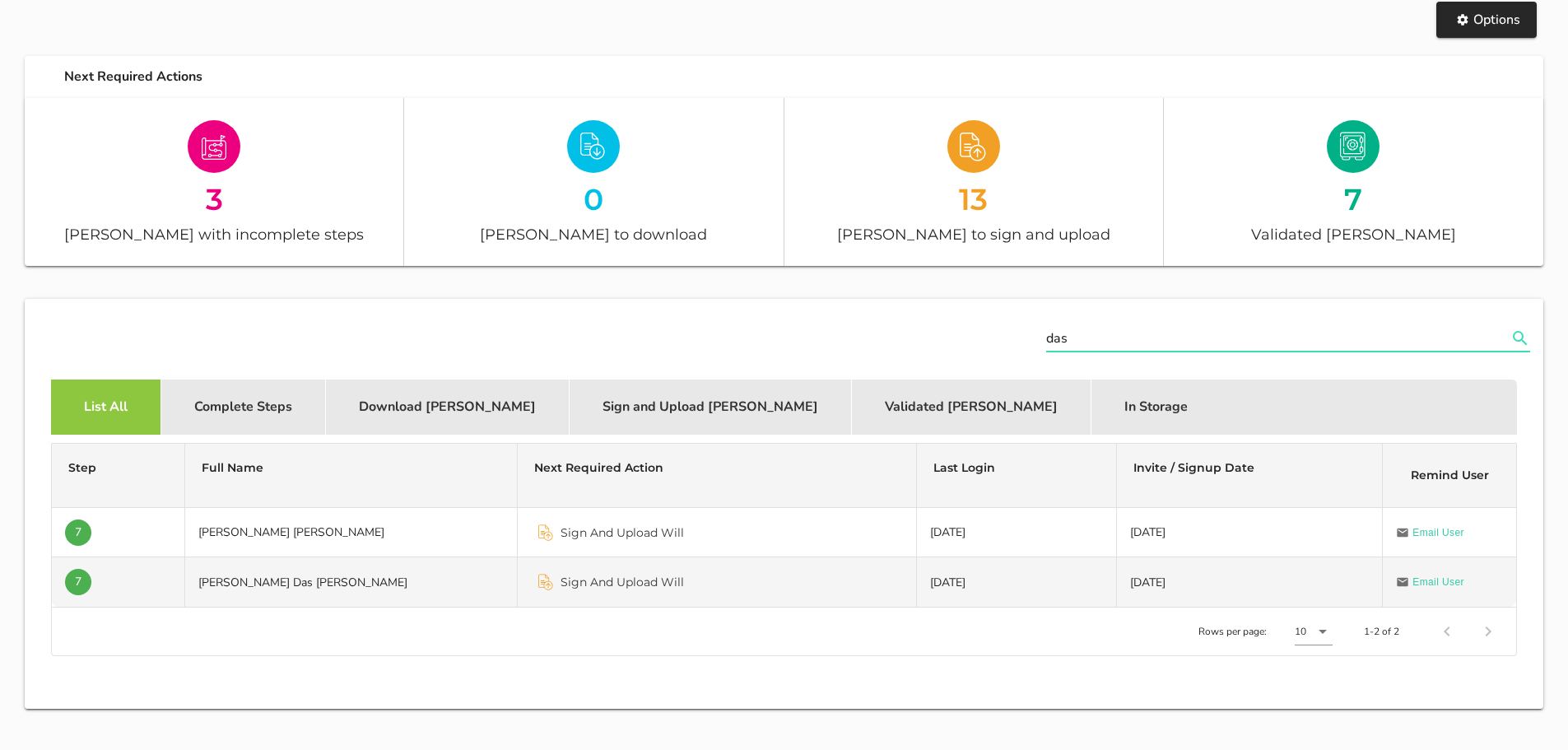
type input "das"
click at [310, 573] on td "[PERSON_NAME] Das [PERSON_NAME]" at bounding box center [352, 582] width 333 height 49
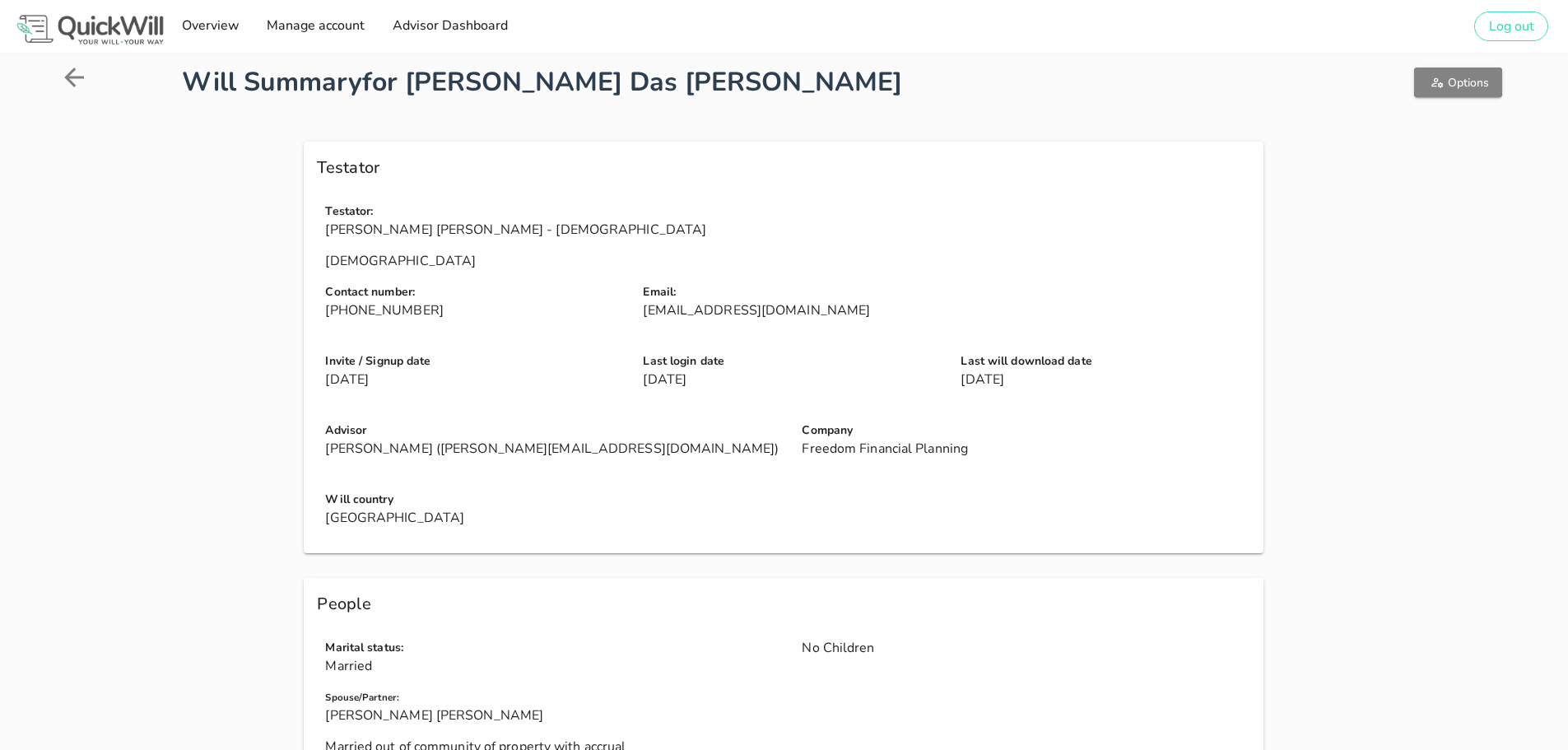
click at [1453, 80] on span "Options" at bounding box center [1458, 83] width 62 height 16
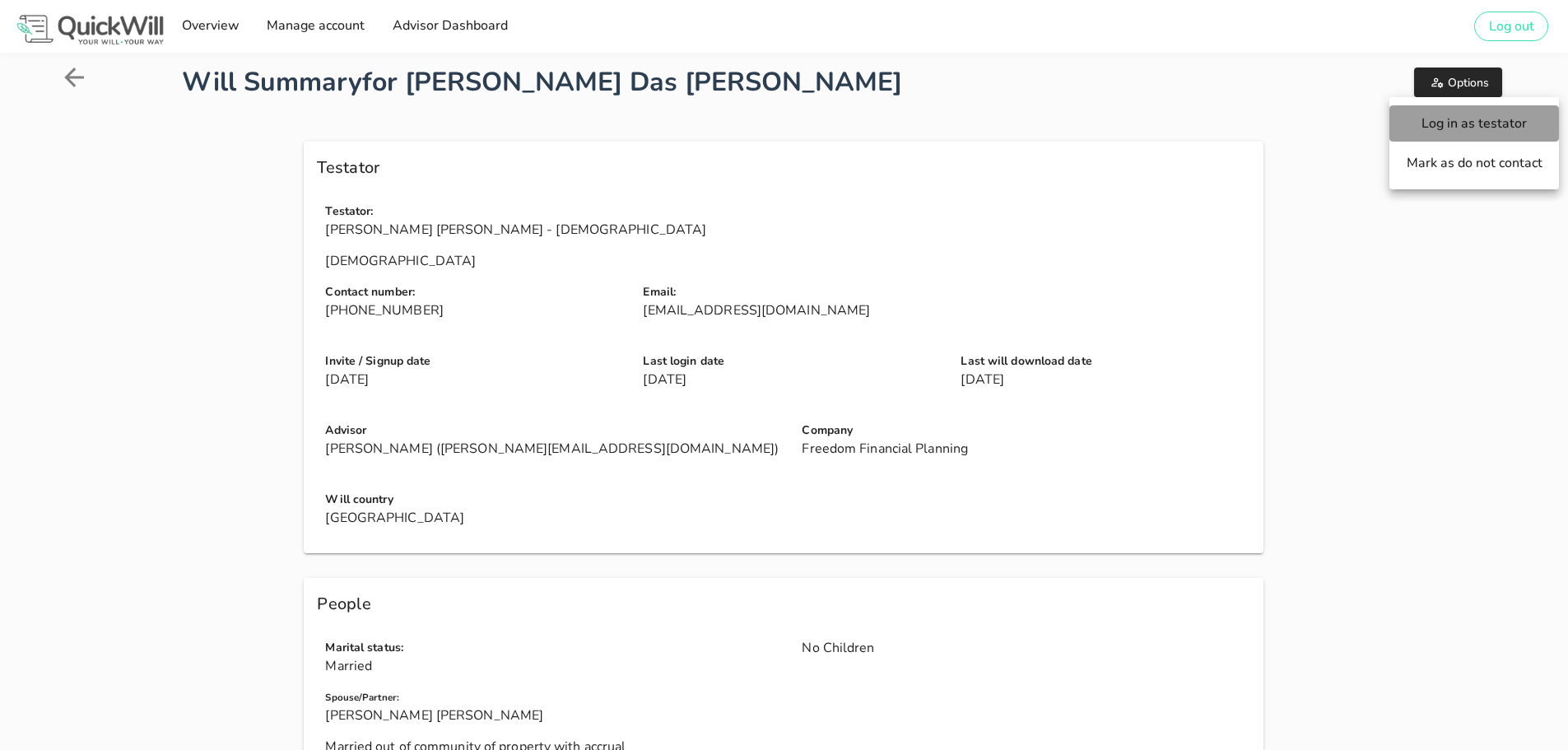
click at [1444, 115] on span "Log in as testator" at bounding box center [1474, 124] width 137 height 19
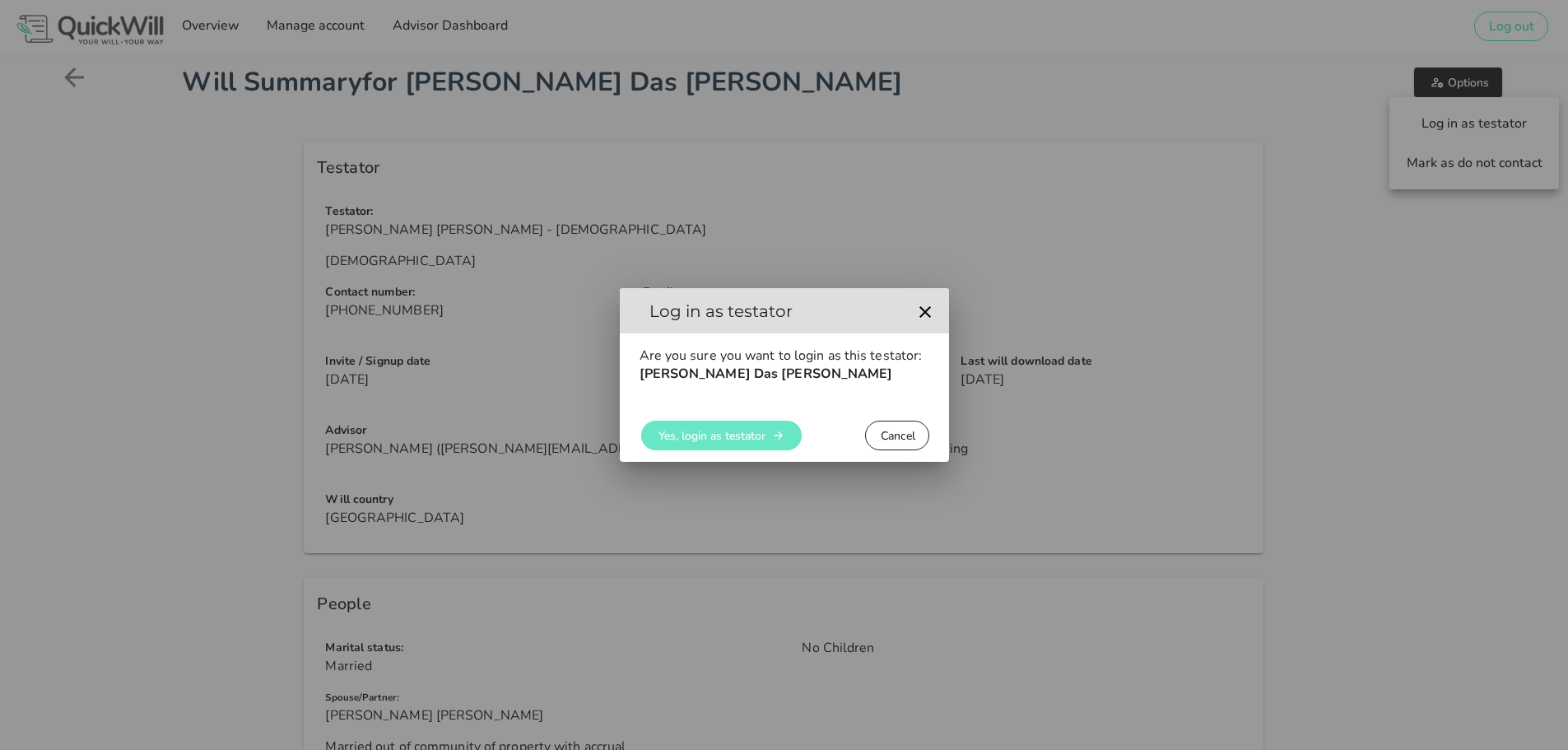
click at [758, 432] on span "Yes, login as testator" at bounding box center [712, 436] width 108 height 16
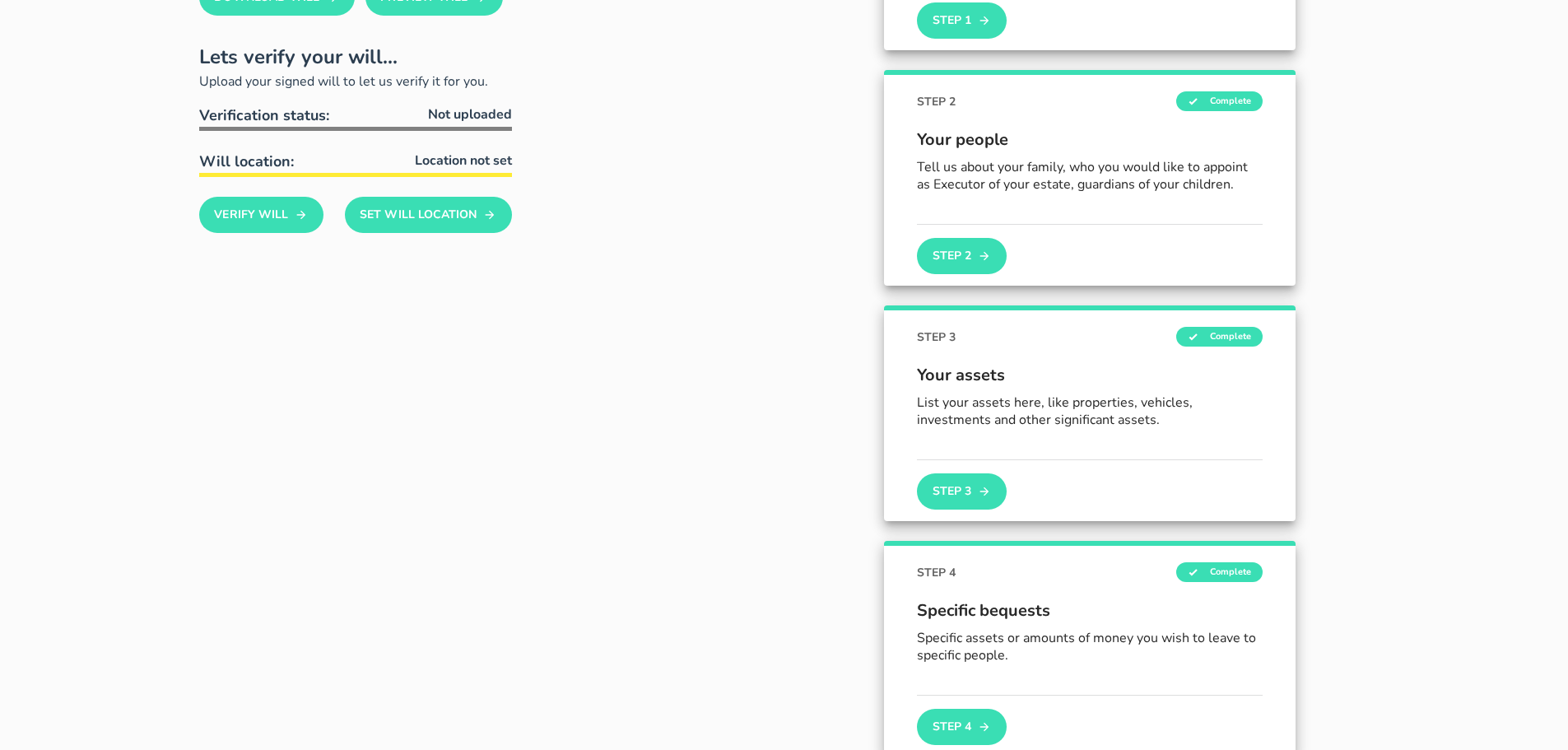
scroll to position [330, 0]
